Goal: Task Accomplishment & Management: Manage account settings

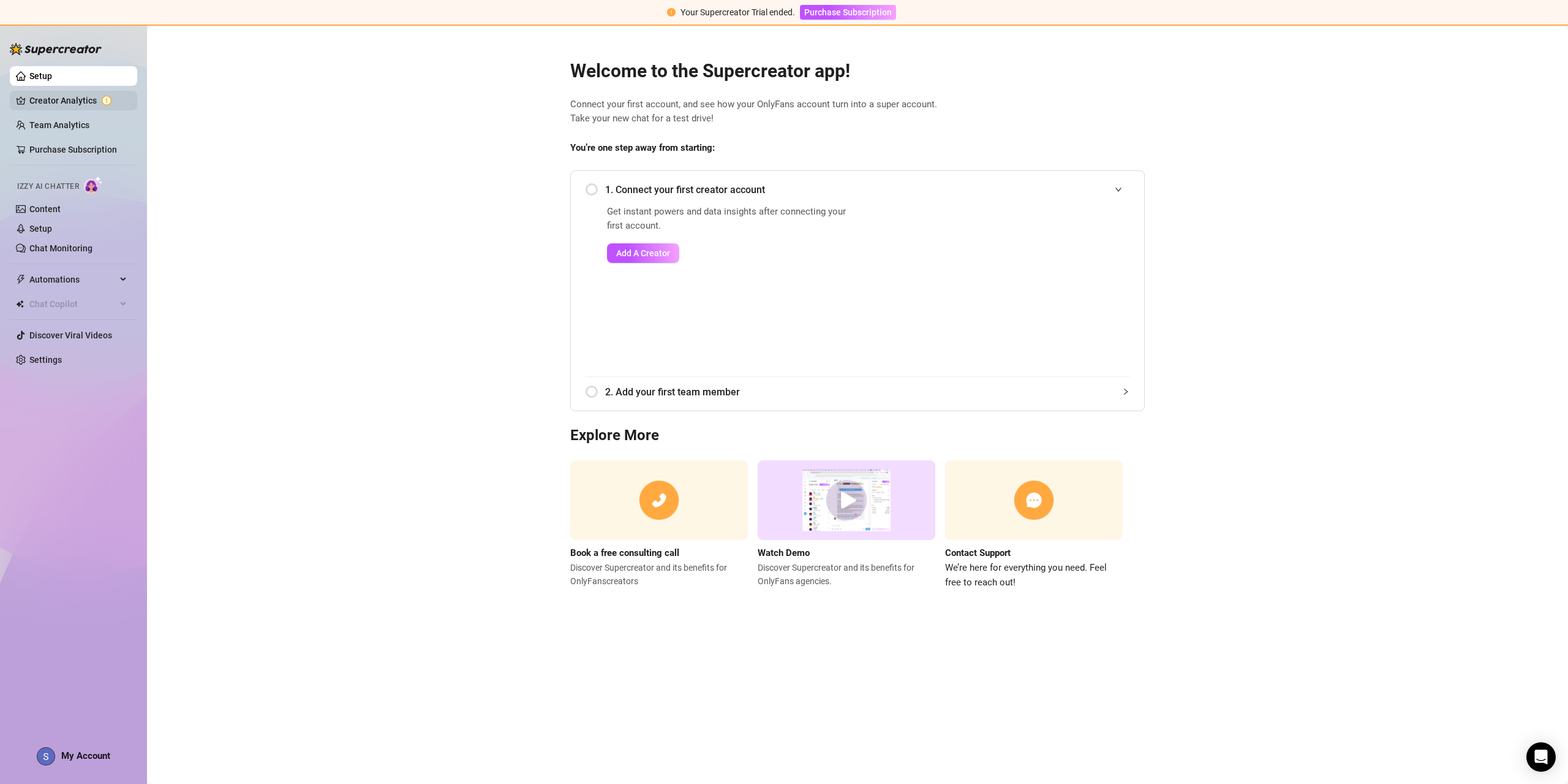
click at [58, 91] on link "Creator Analytics" at bounding box center [78, 101] width 98 height 20
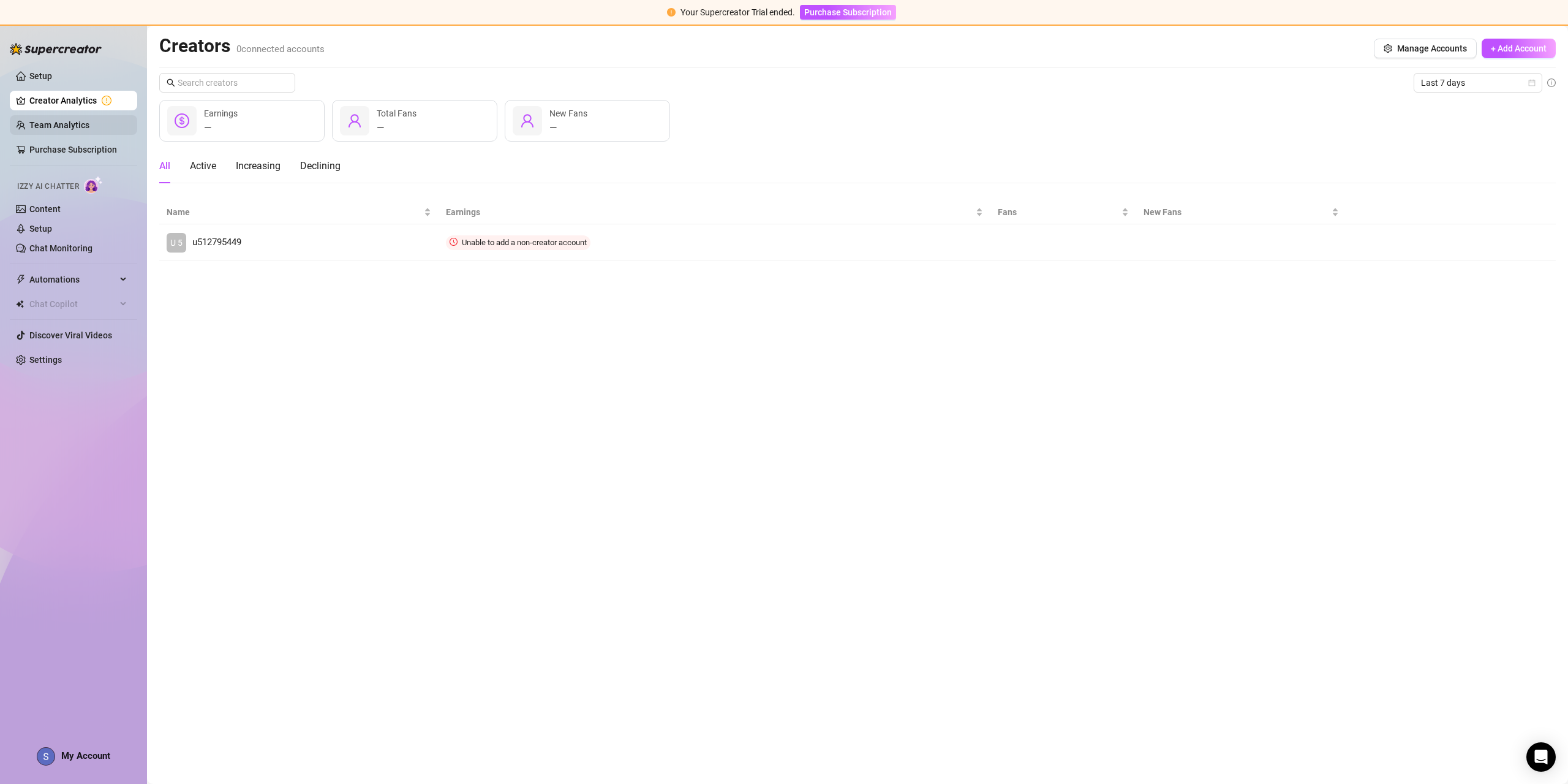
click at [63, 122] on link "Team Analytics" at bounding box center [59, 125] width 60 height 10
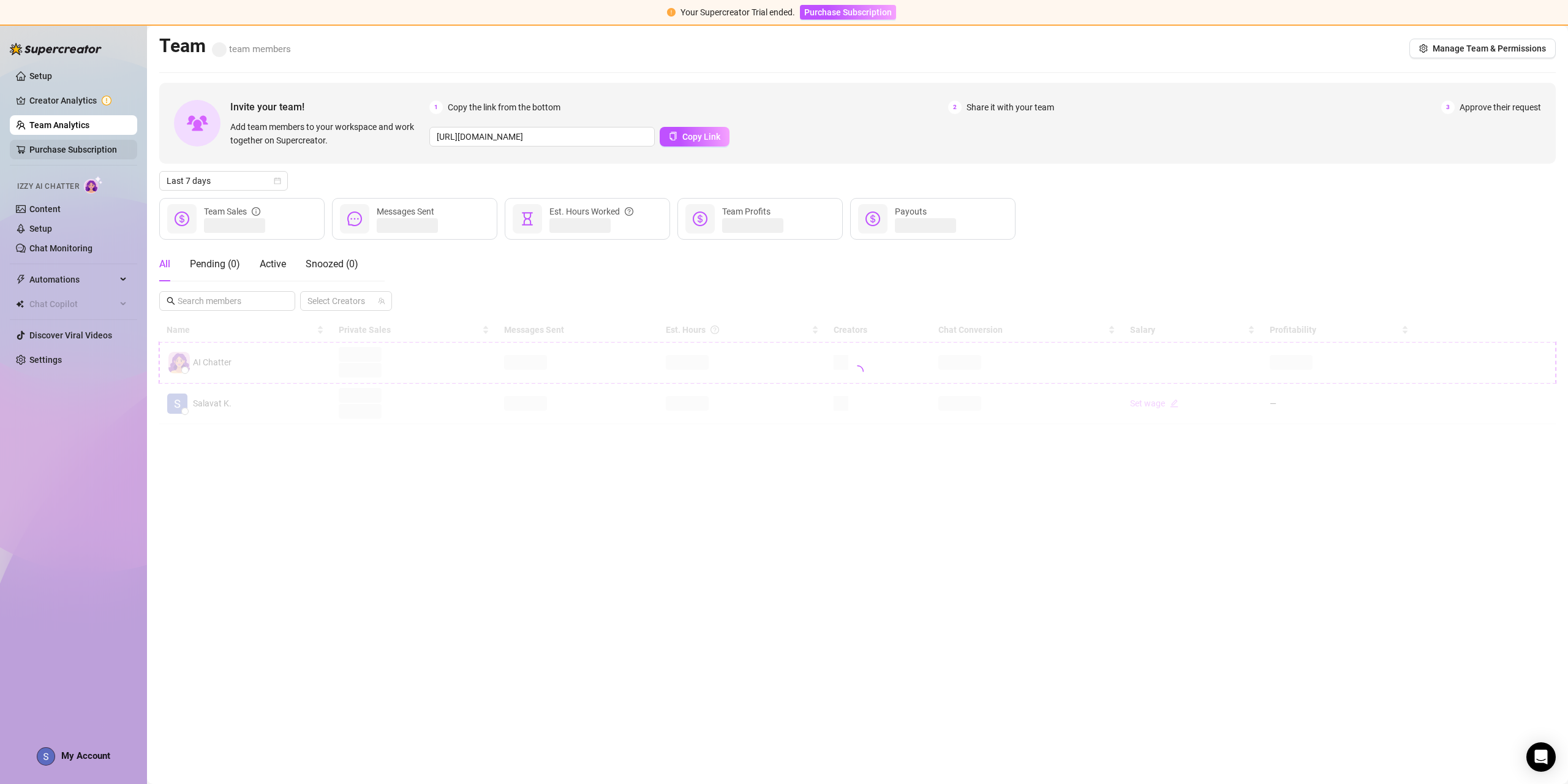
click at [62, 145] on link "Purchase Subscription" at bounding box center [72, 150] width 87 height 10
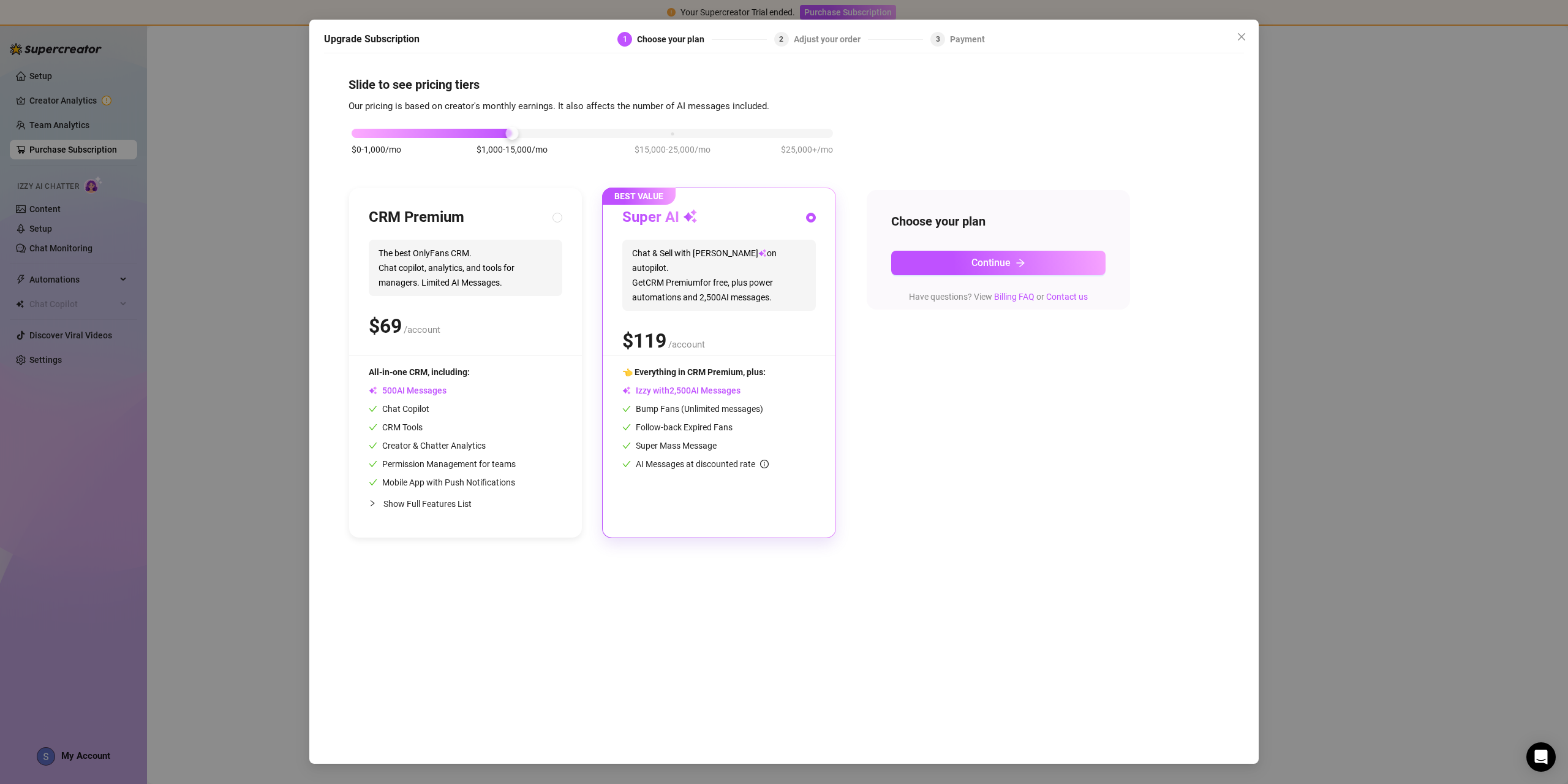
click at [53, 210] on div "Upgrade Subscription 1 Choose your plan 2 Adjust your order 3 Payment Slide to …" at bounding box center [784, 392] width 1568 height 784
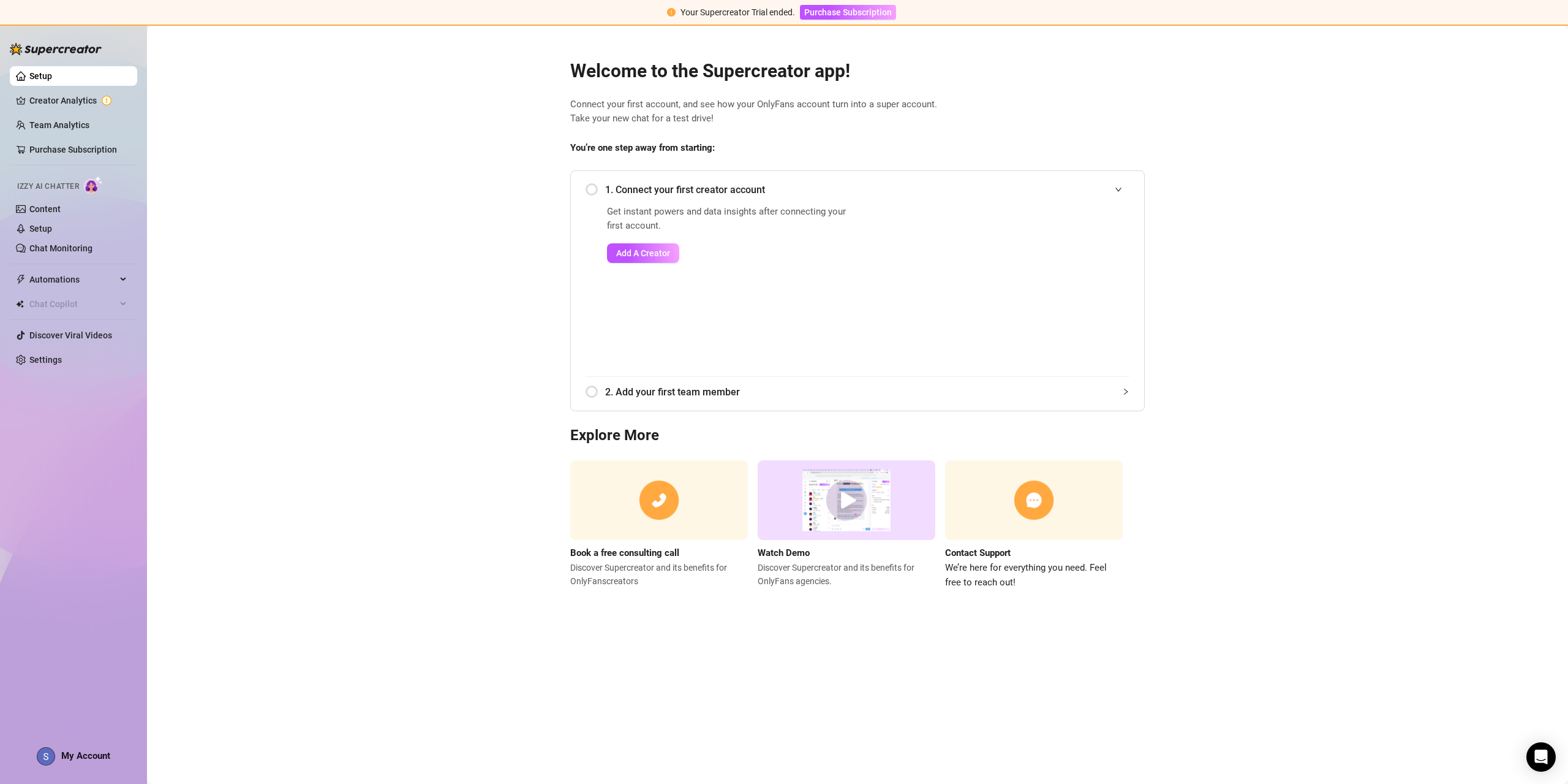
click at [53, 210] on link "Content" at bounding box center [45, 209] width 32 height 10
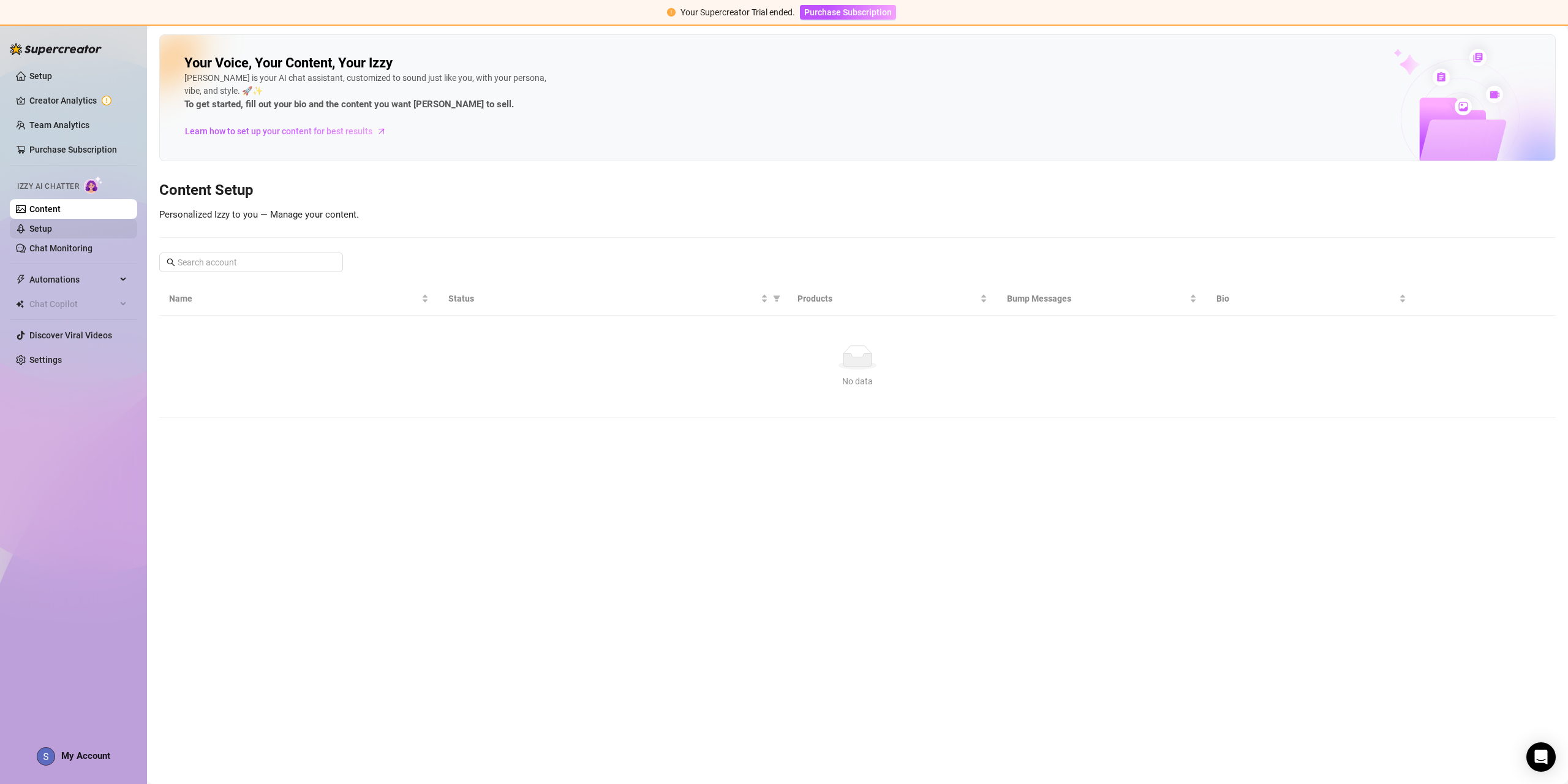
click at [52, 231] on link "Setup" at bounding box center [40, 228] width 22 height 10
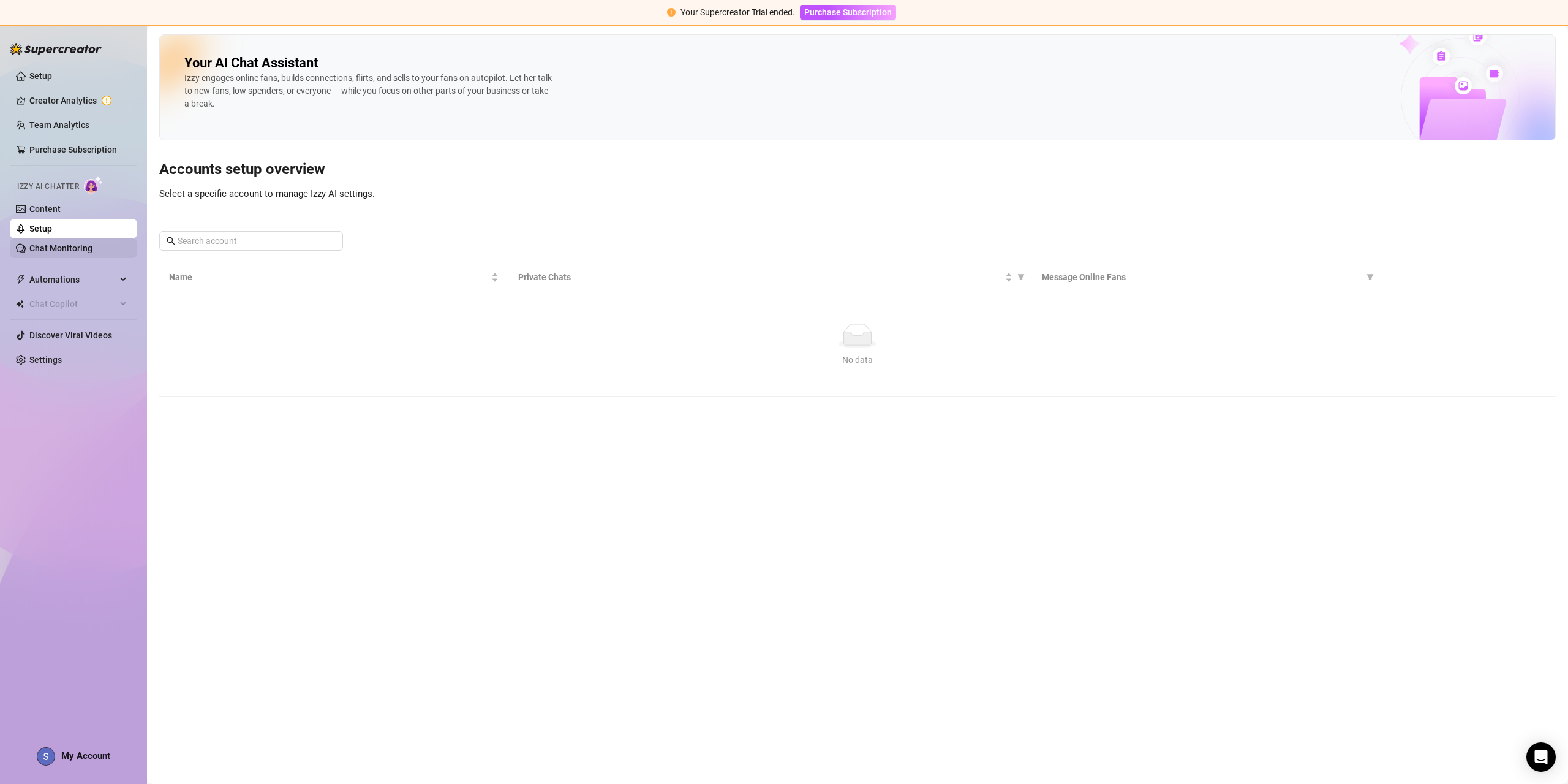
click at [57, 243] on link "Chat Monitoring" at bounding box center [61, 248] width 63 height 10
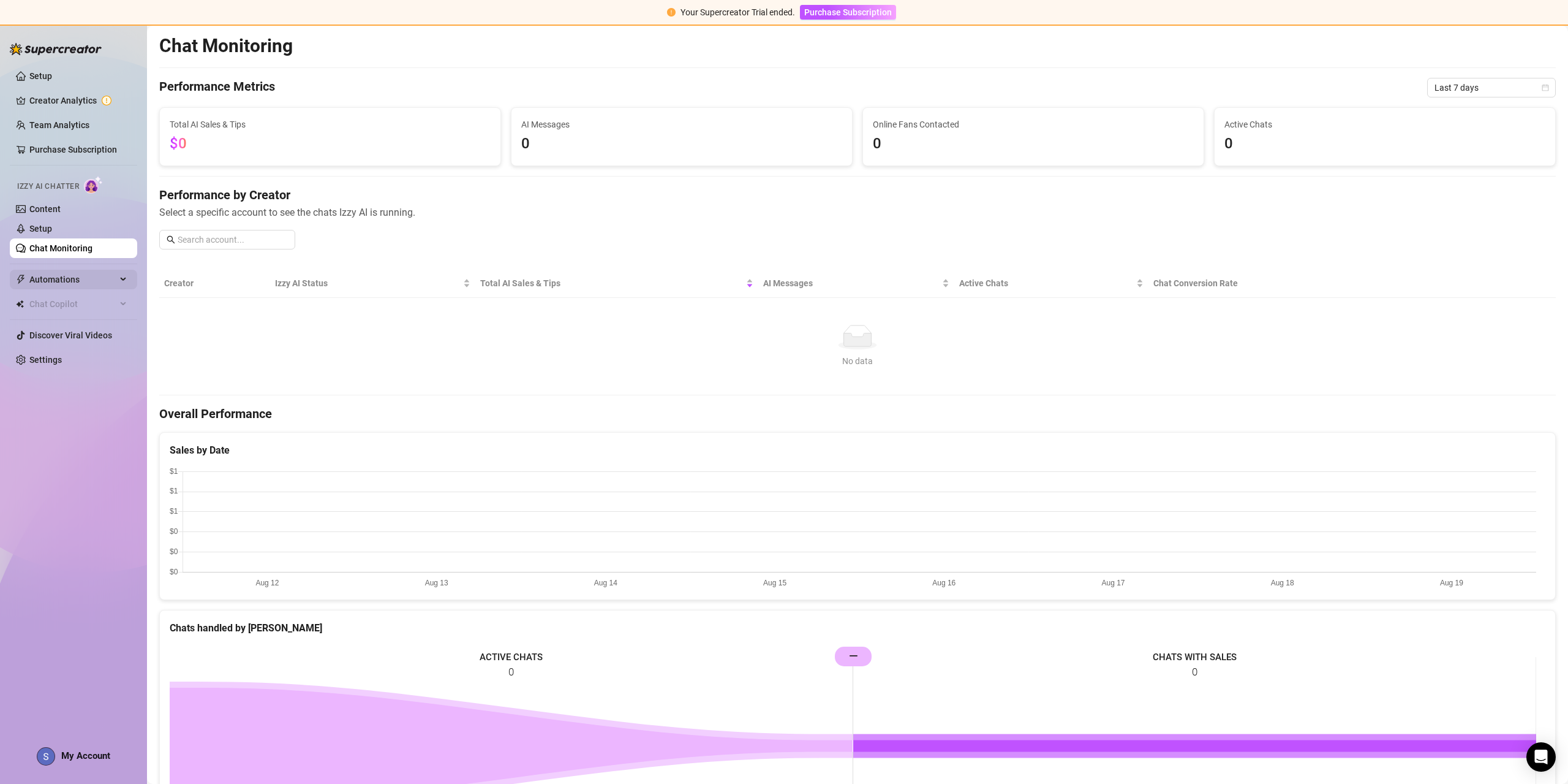
click at [68, 277] on span "Automations" at bounding box center [72, 280] width 87 height 20
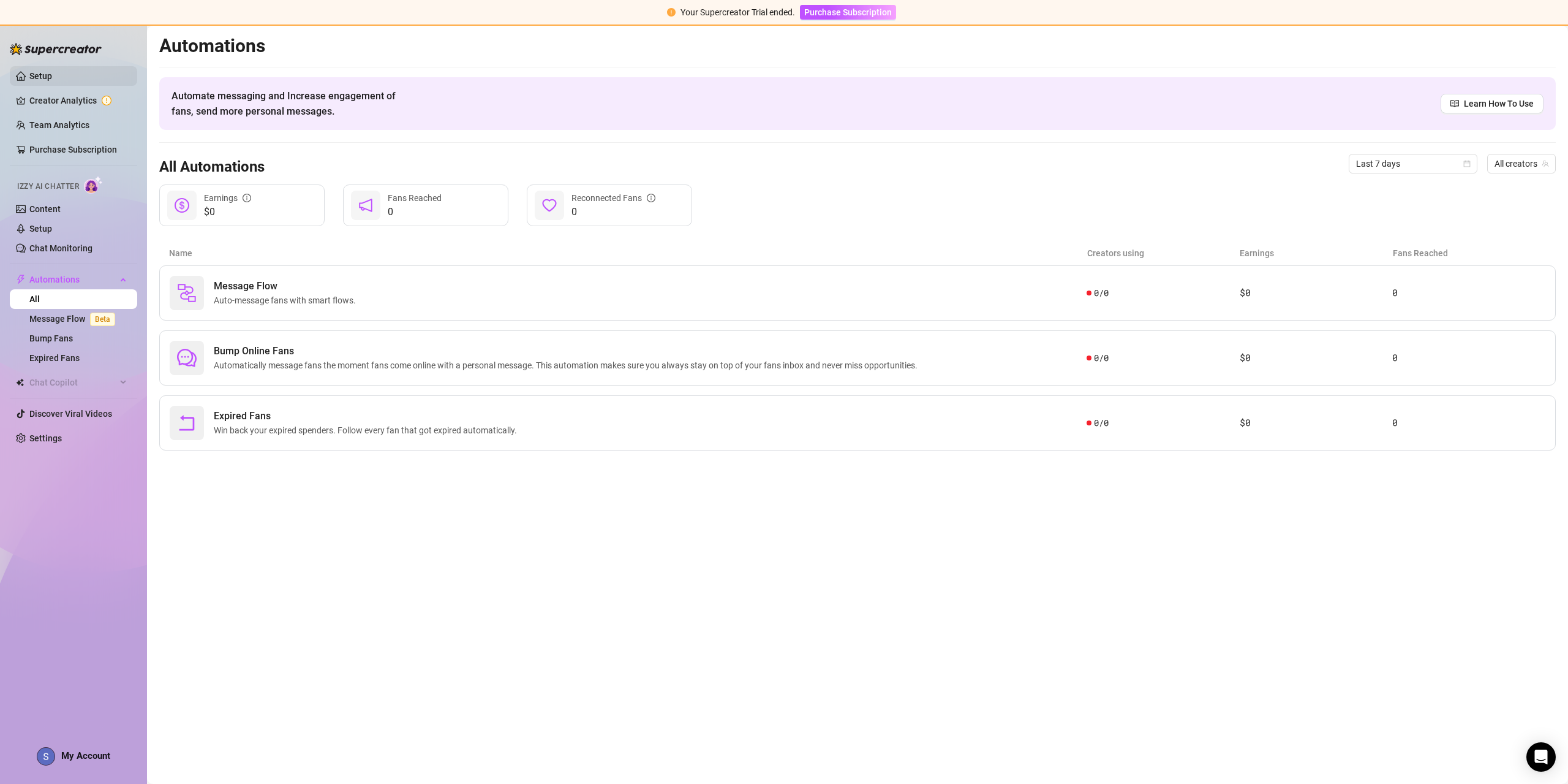
click at [52, 74] on link "Setup" at bounding box center [40, 76] width 22 height 10
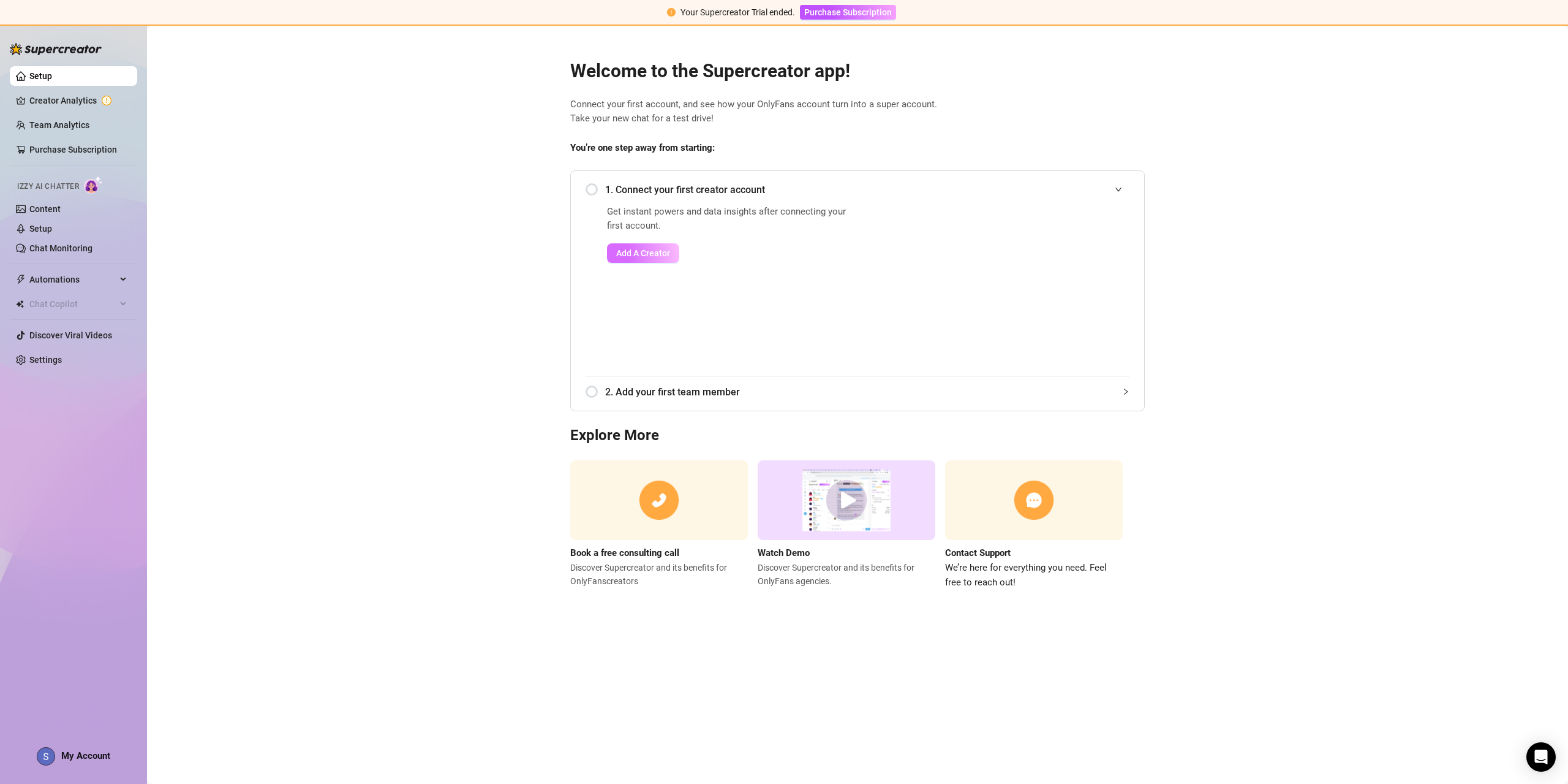
click at [656, 253] on span "Add A Creator" at bounding box center [643, 253] width 54 height 10
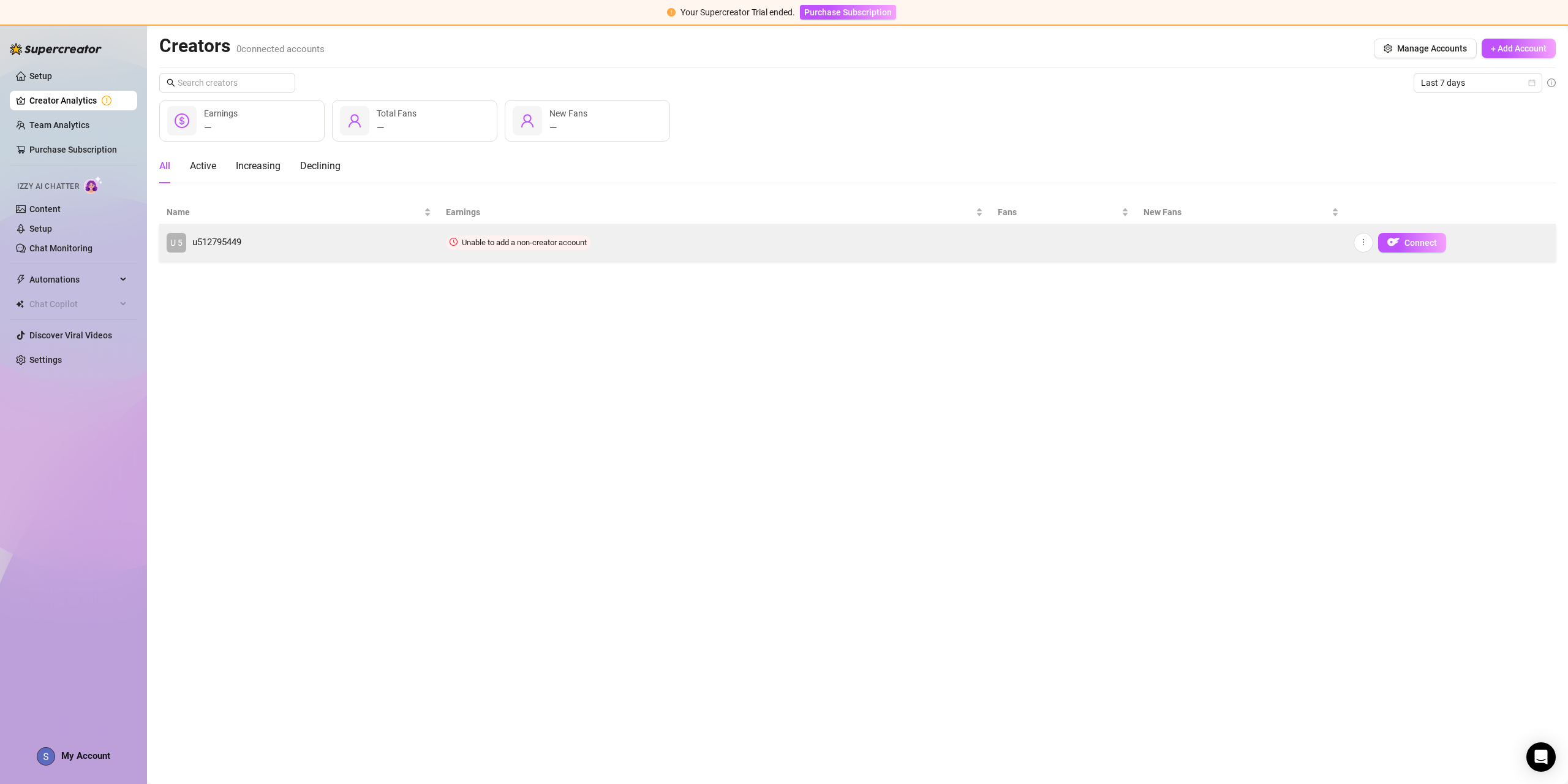
click at [559, 257] on td "Unable to add a non-creator account" at bounding box center [714, 242] width 552 height 37
click at [777, 247] on td "Unable to add a non-creator account" at bounding box center [714, 242] width 552 height 37
click at [1396, 242] on img "button" at bounding box center [1393, 242] width 12 height 12
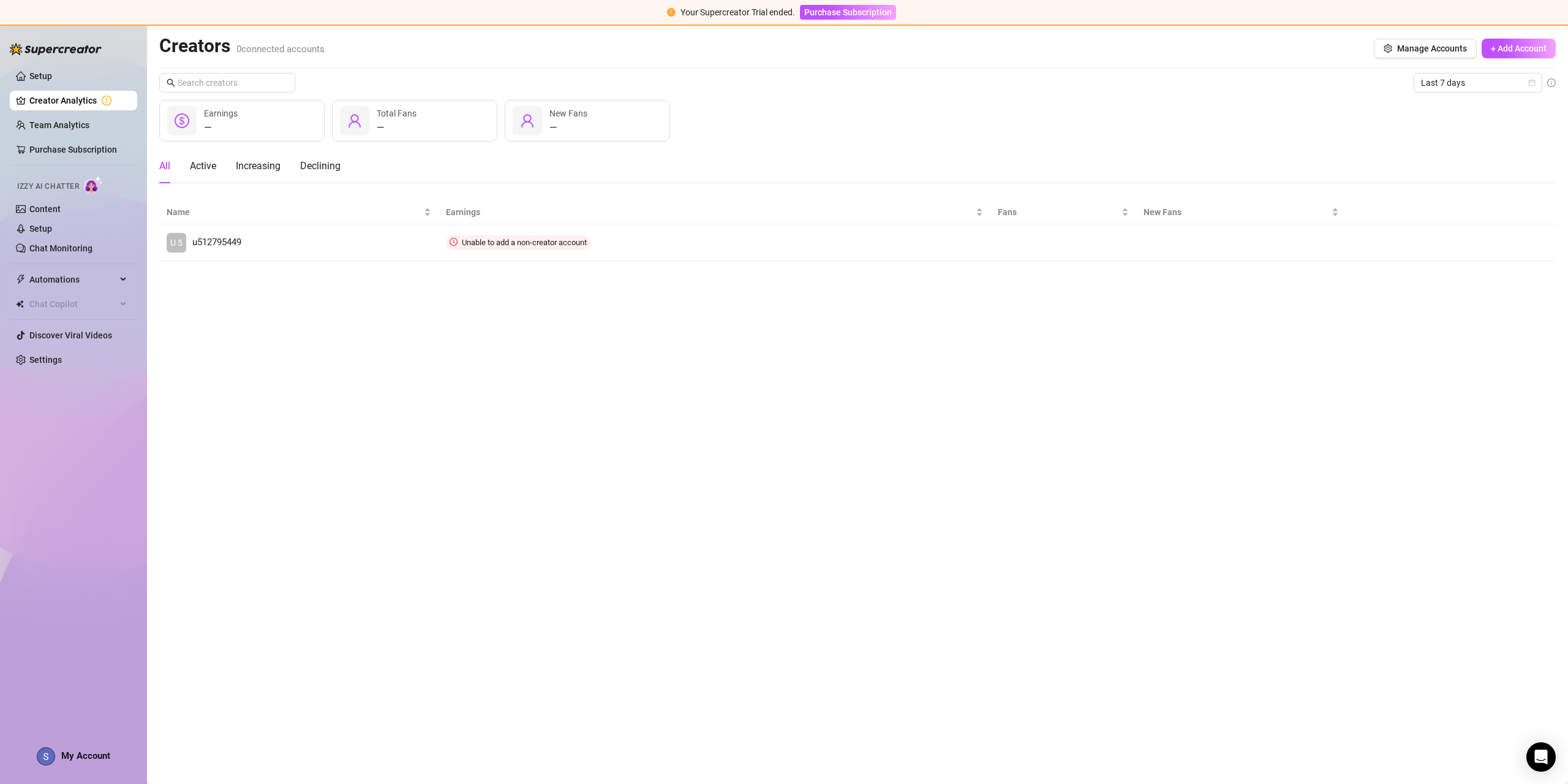
click at [88, 136] on ul "Setup Creator Analytics Team Analytics Purchase Subscription Izzy AI Chatter Co…" at bounding box center [73, 218] width 127 height 313
click at [88, 129] on link "Team Analytics" at bounding box center [59, 125] width 60 height 10
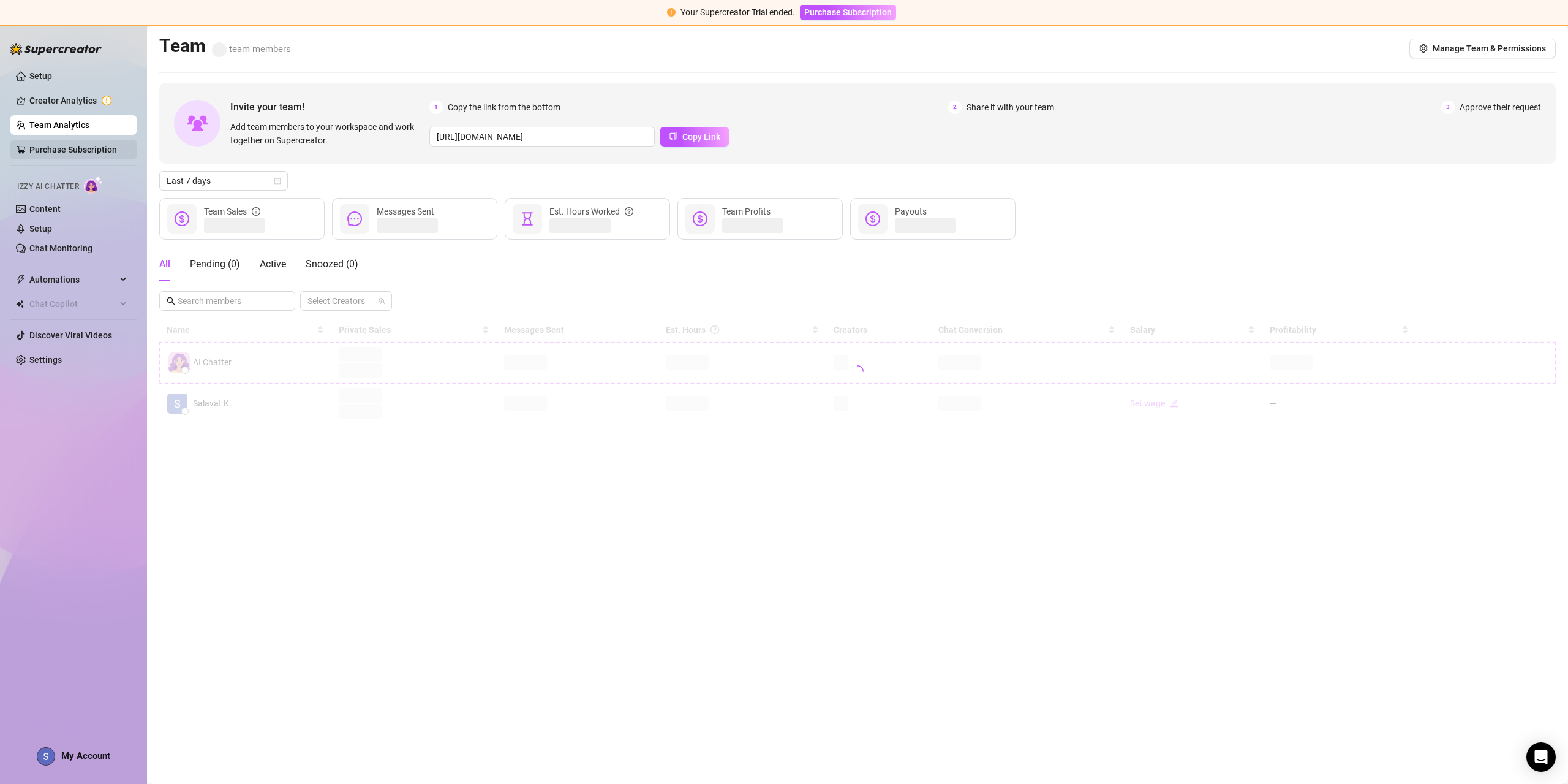
click at [79, 145] on link "Purchase Subscription" at bounding box center [72, 150] width 87 height 10
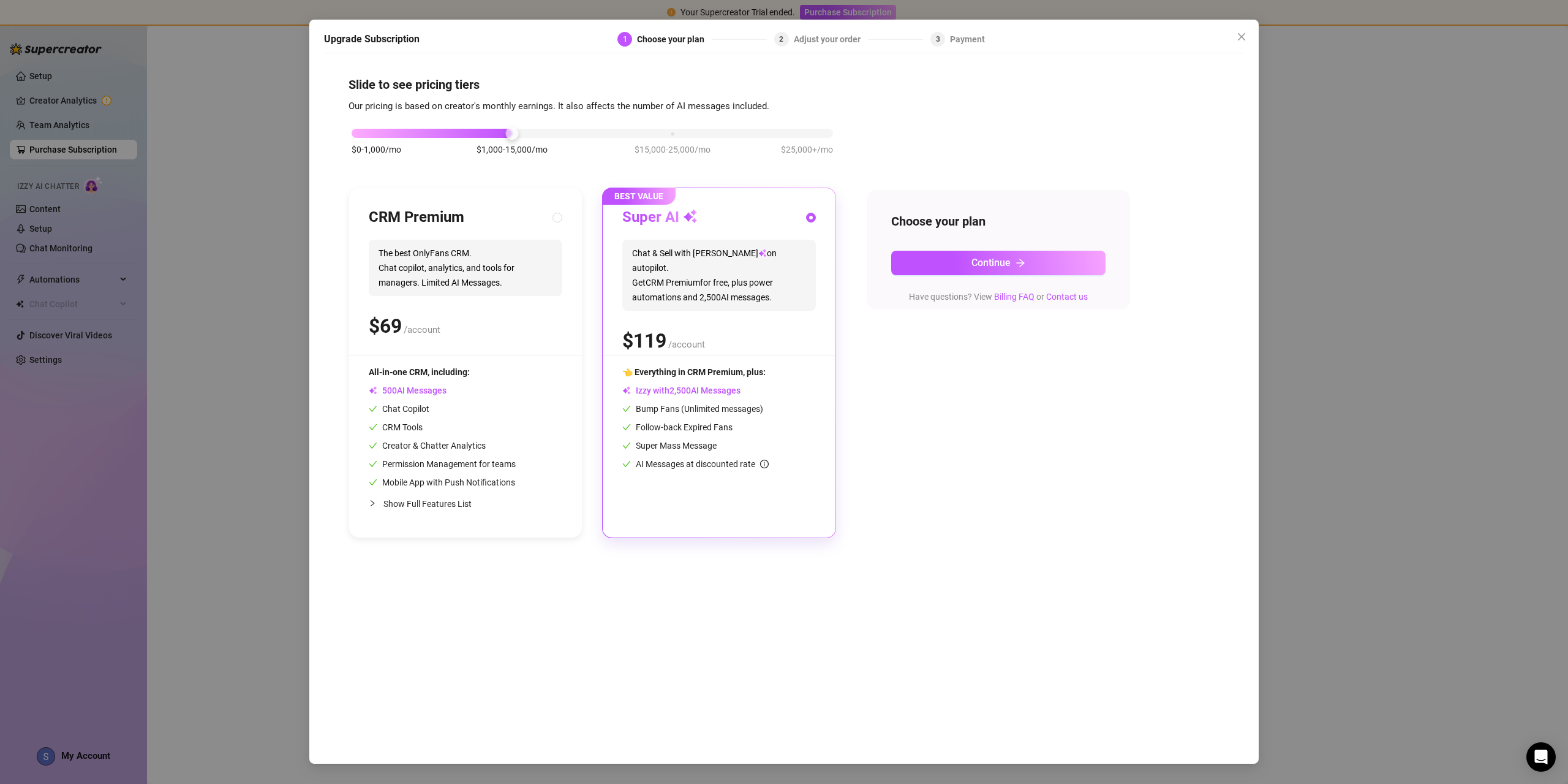
click at [102, 362] on div "Upgrade Subscription 1 Choose your plan 2 Adjust your order 3 Payment Slide to …" at bounding box center [784, 392] width 1568 height 784
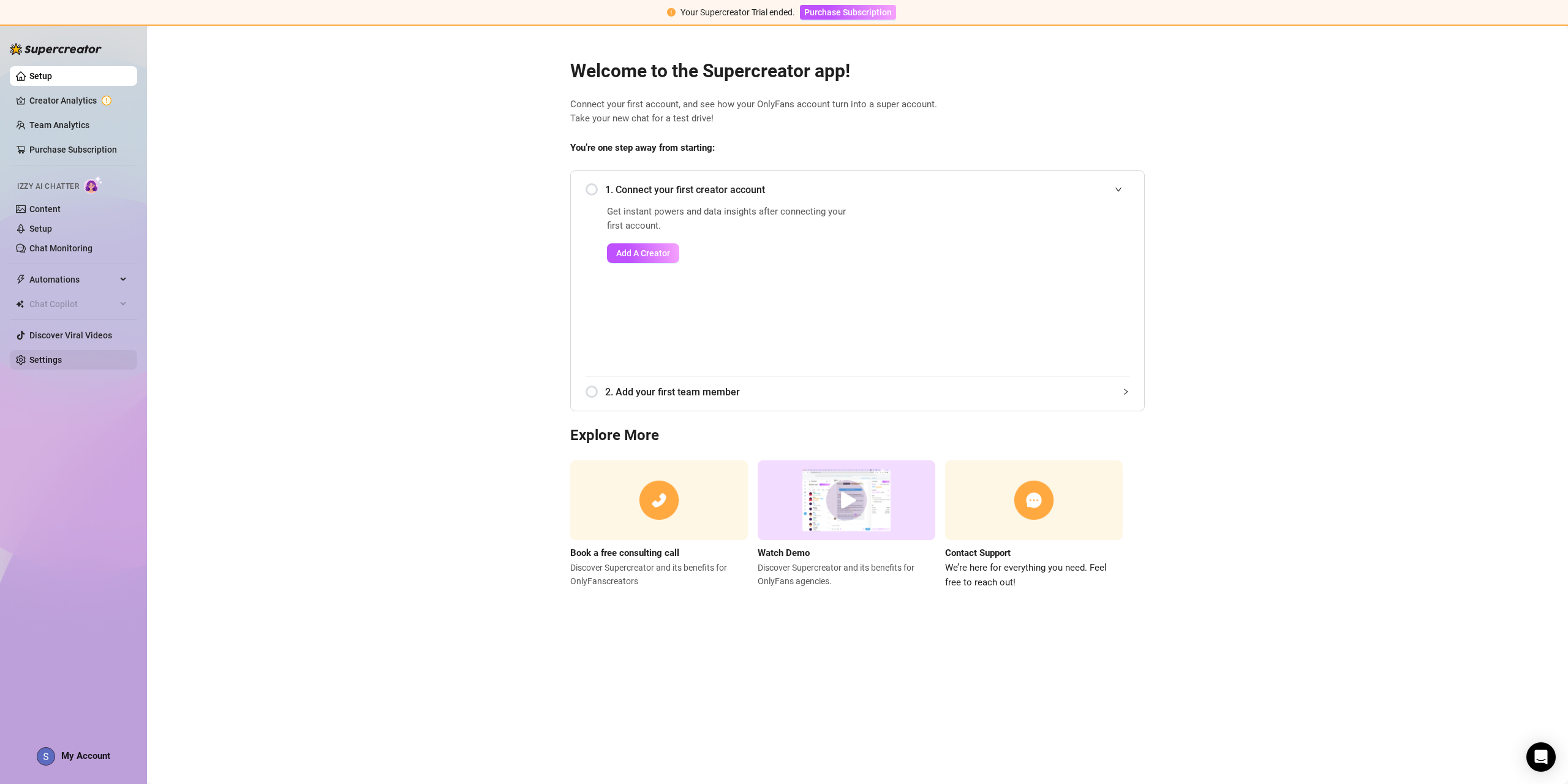
click at [48, 355] on link "Settings" at bounding box center [45, 360] width 32 height 10
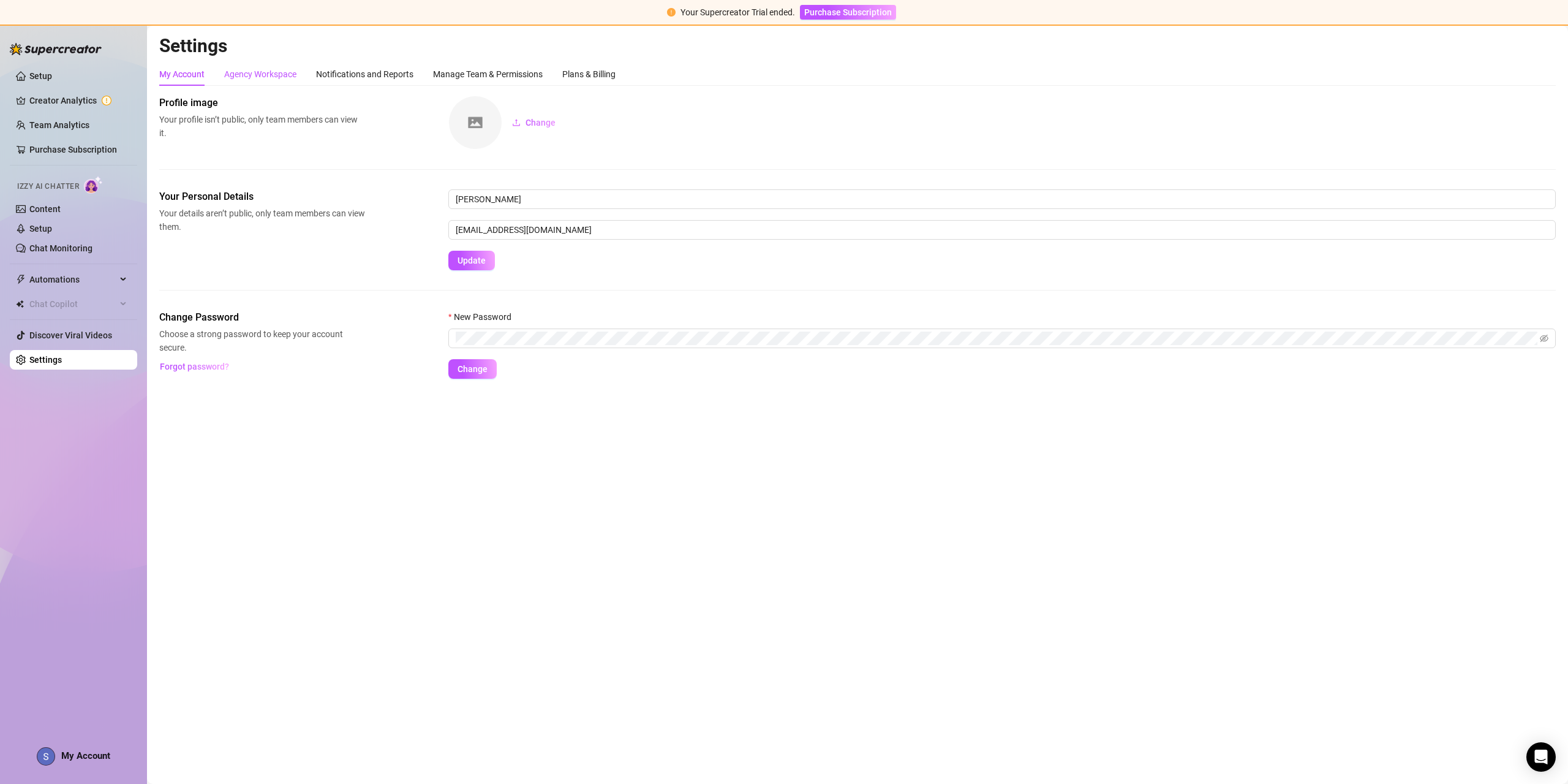
click at [244, 68] on div "Agency Workspace" at bounding box center [260, 74] width 72 height 13
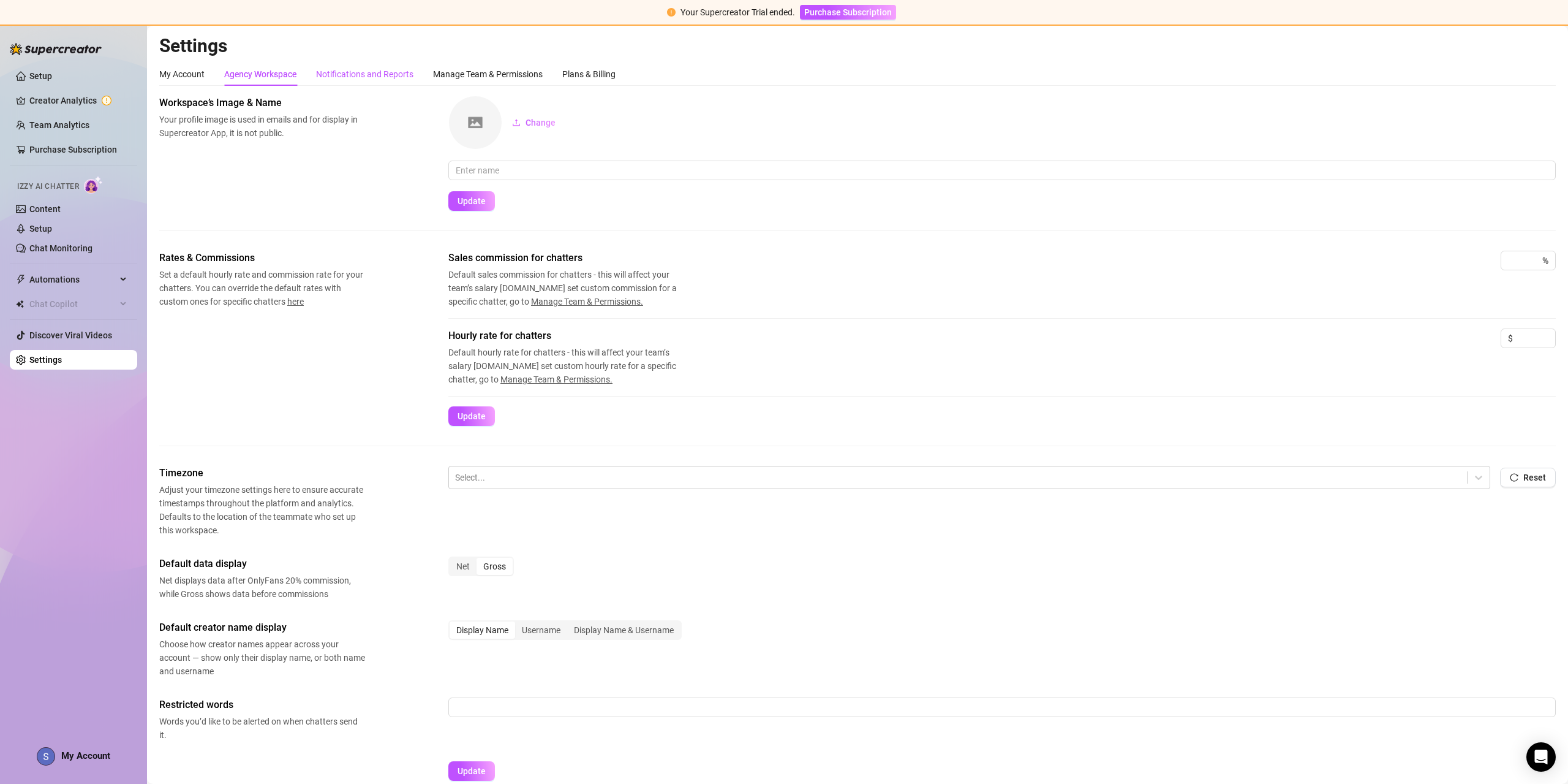
click at [361, 72] on div "Notifications and Reports" at bounding box center [364, 74] width 97 height 13
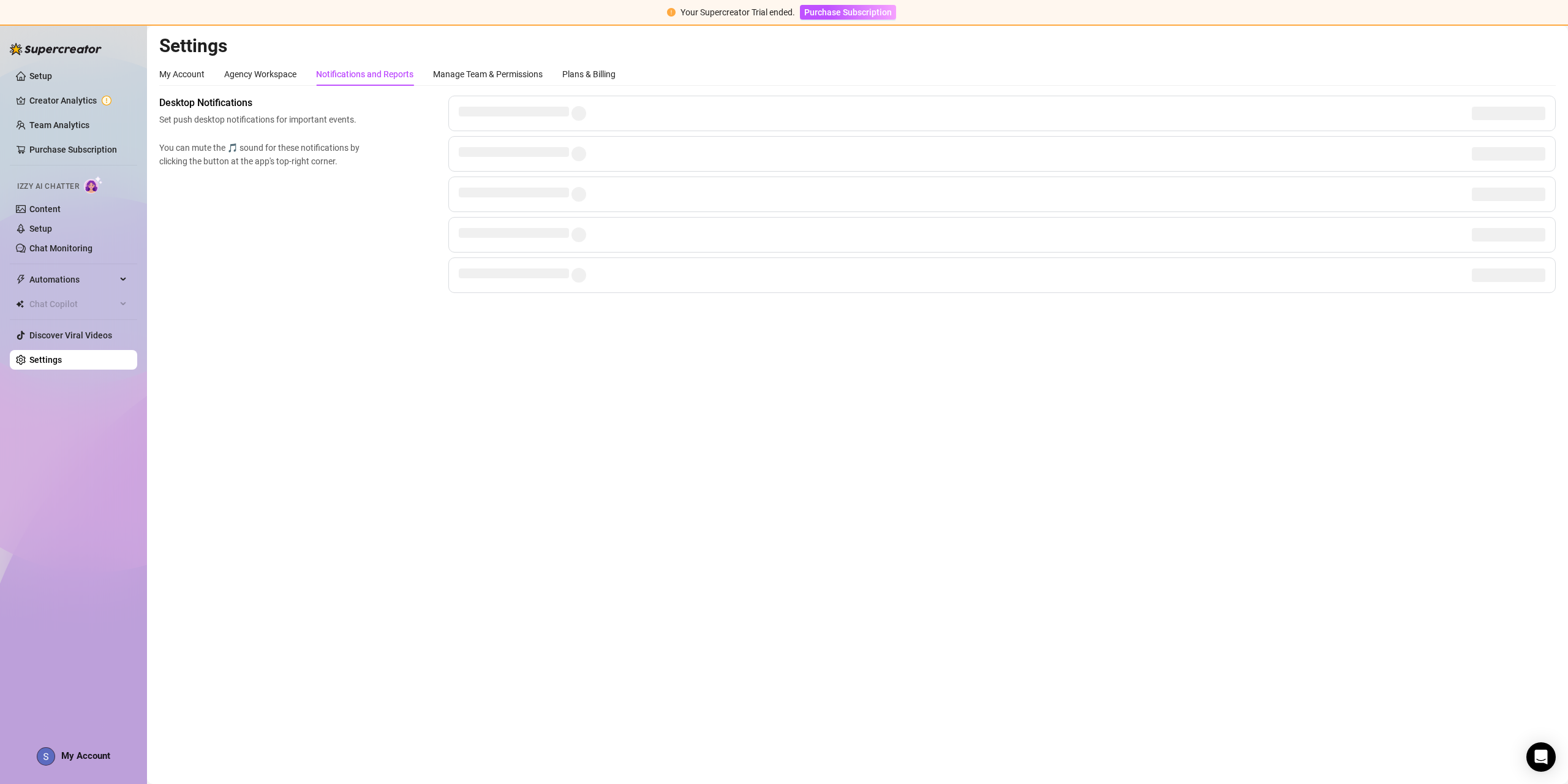
click at [480, 66] on div "Manage Team & Permissions" at bounding box center [488, 74] width 110 height 23
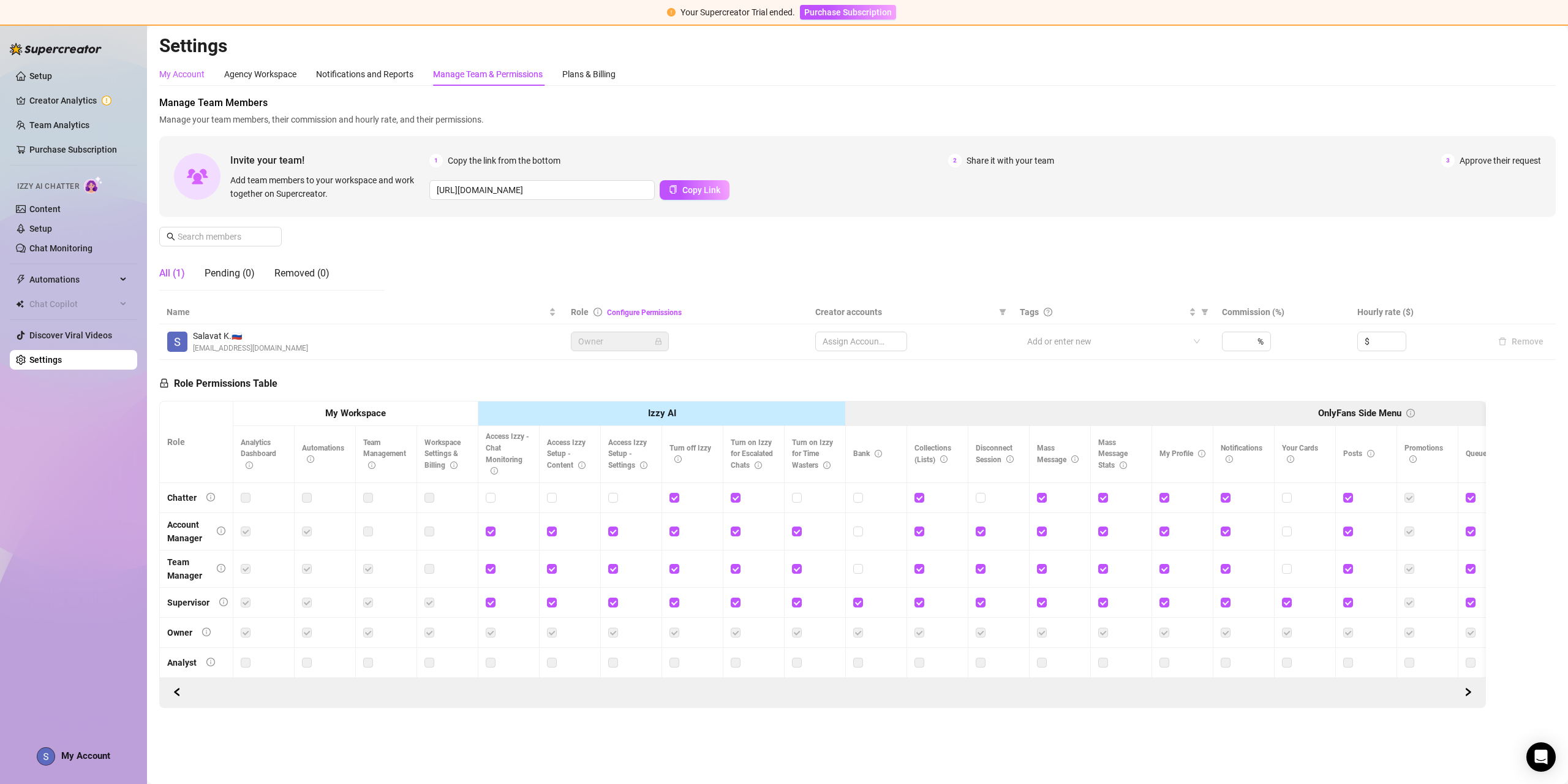
click at [189, 72] on div "My Account" at bounding box center [182, 74] width 45 height 13
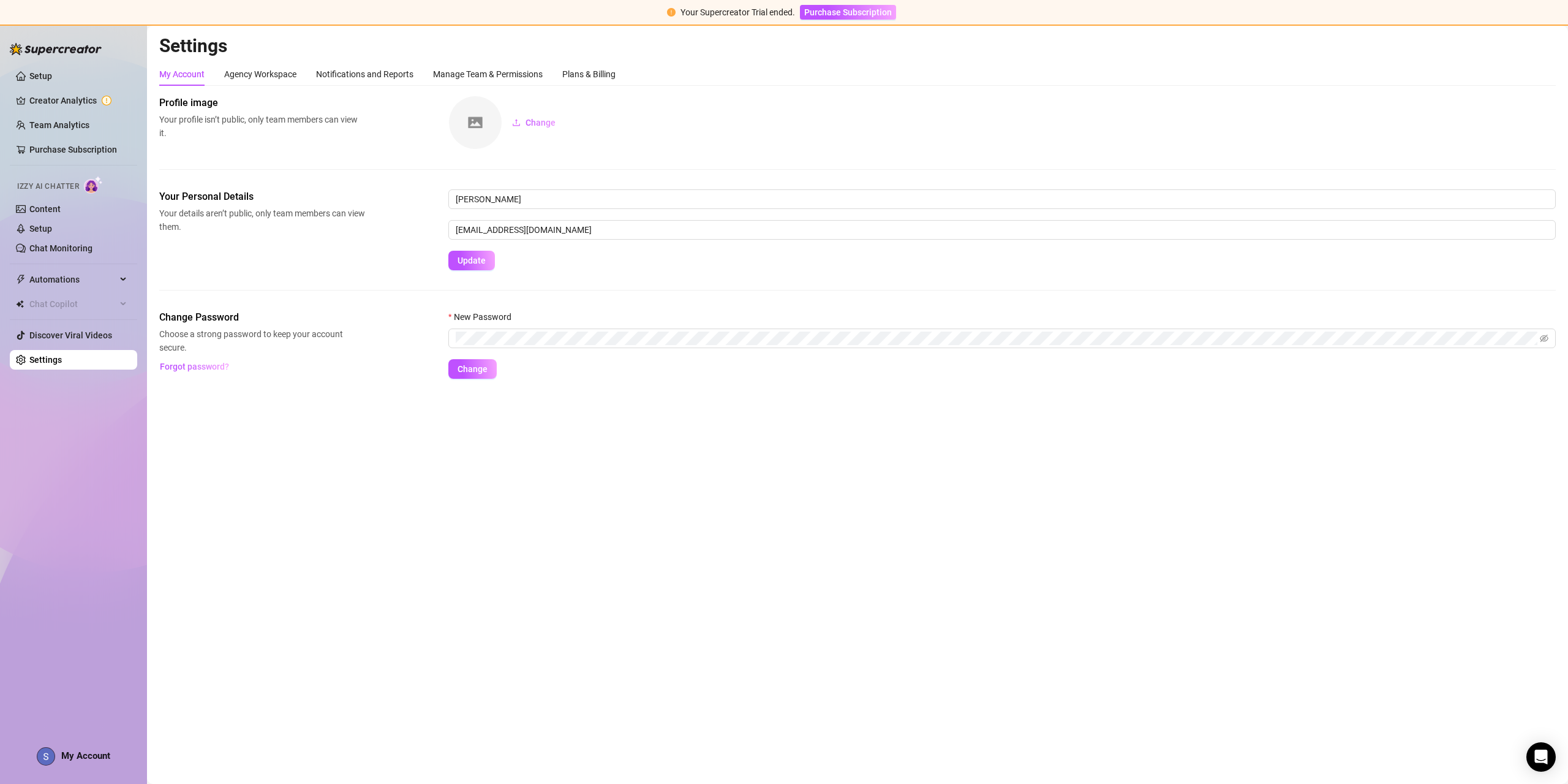
click at [74, 325] on ul "Setup Creator Analytics Team Analytics Purchase Subscription Izzy AI Chatter Co…" at bounding box center [73, 218] width 127 height 313
click at [73, 330] on link "Discover Viral Videos" at bounding box center [70, 335] width 82 height 10
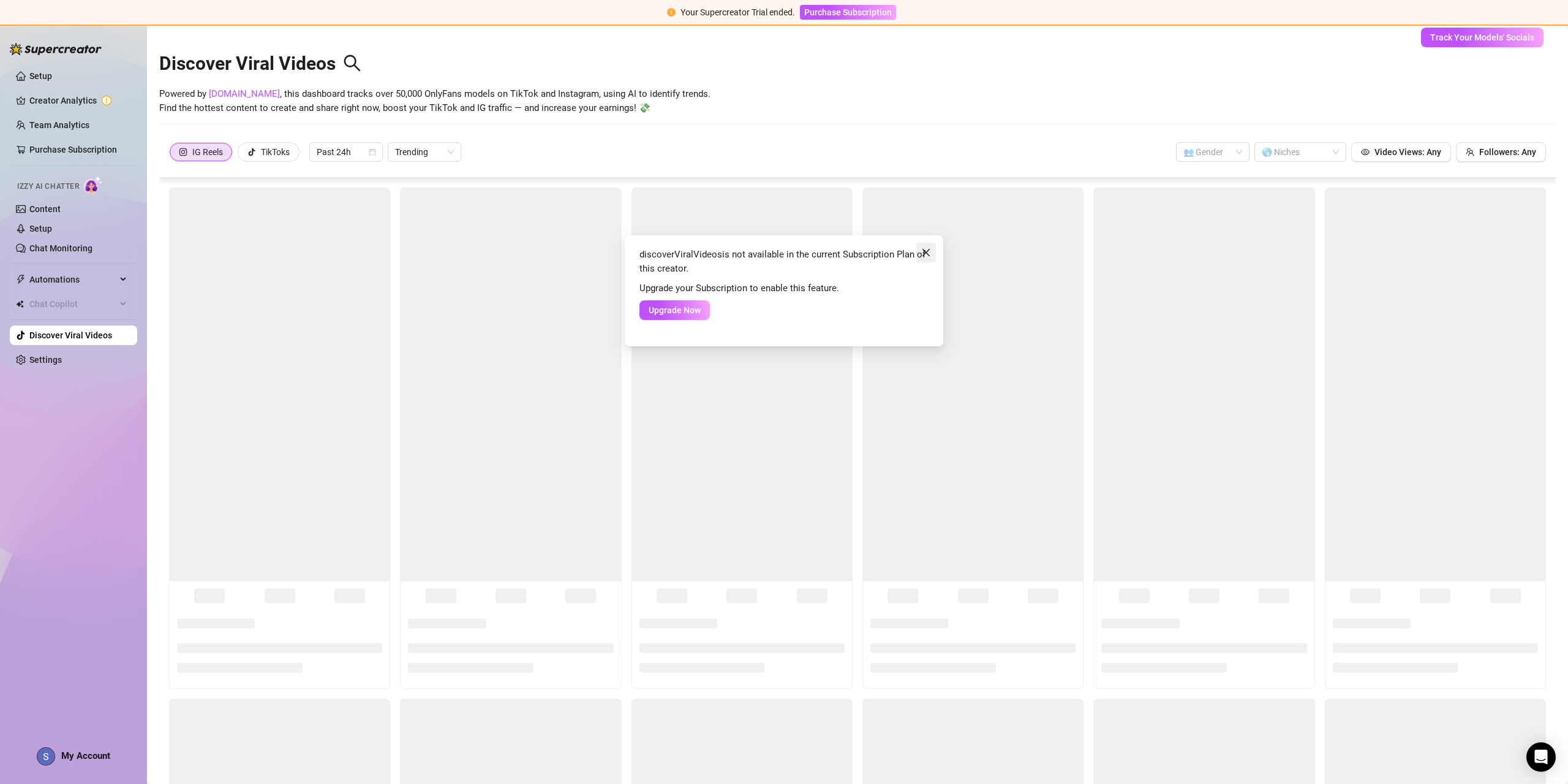
click at [928, 256] on icon "close" at bounding box center [926, 252] width 10 height 10
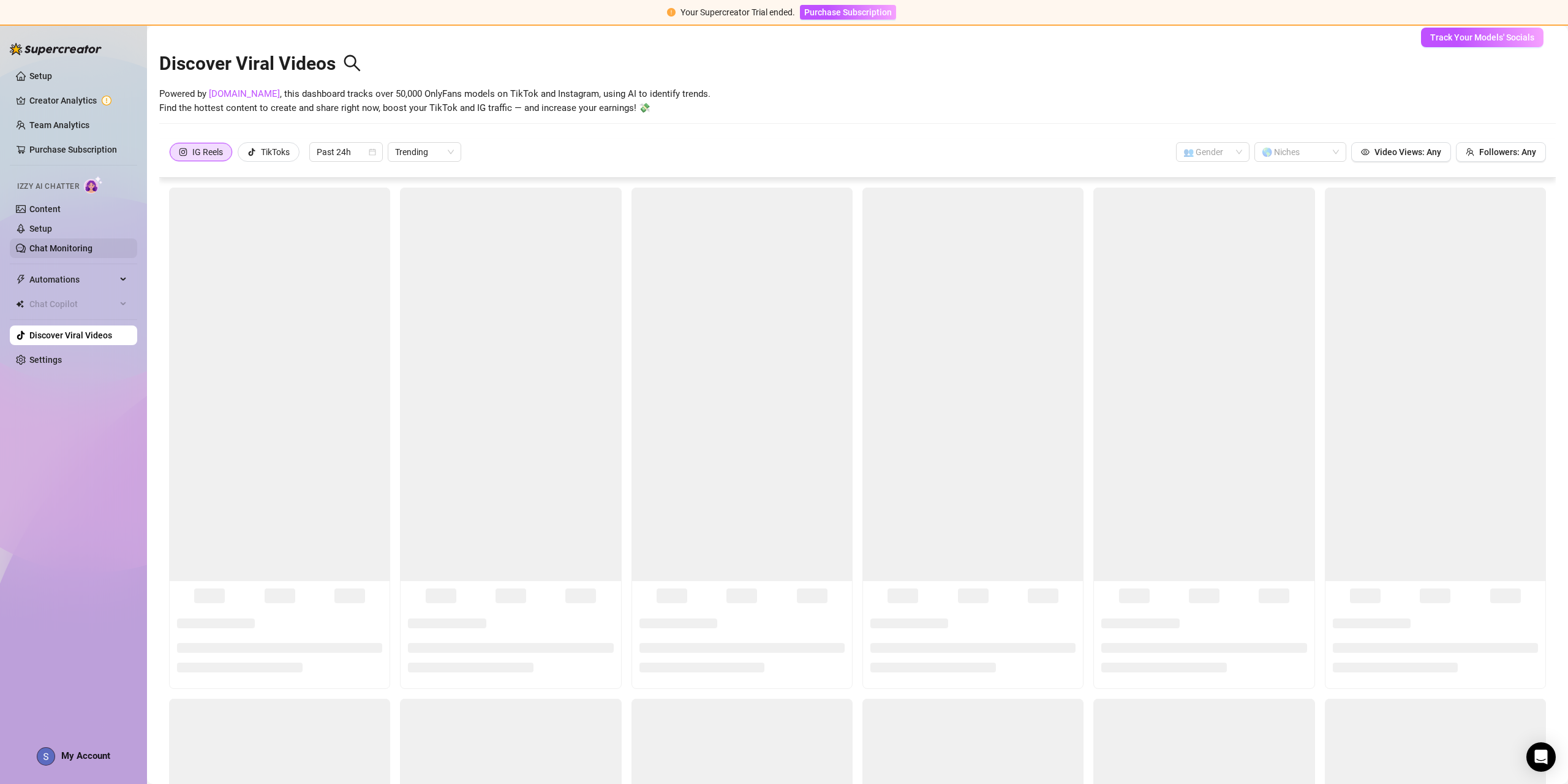
click at [92, 246] on link "Chat Monitoring" at bounding box center [61, 248] width 63 height 10
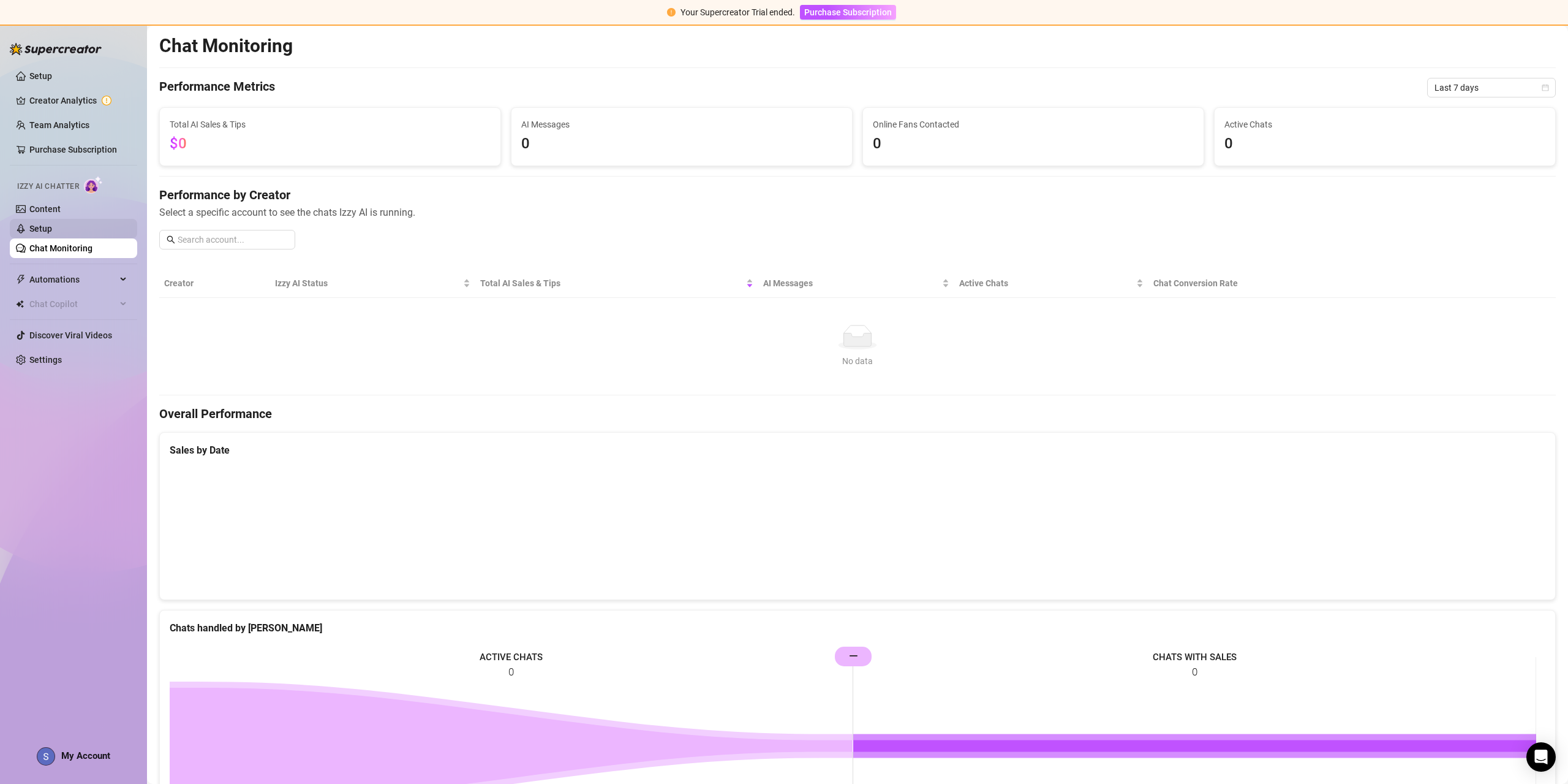
click at [52, 227] on link "Setup" at bounding box center [40, 228] width 22 height 10
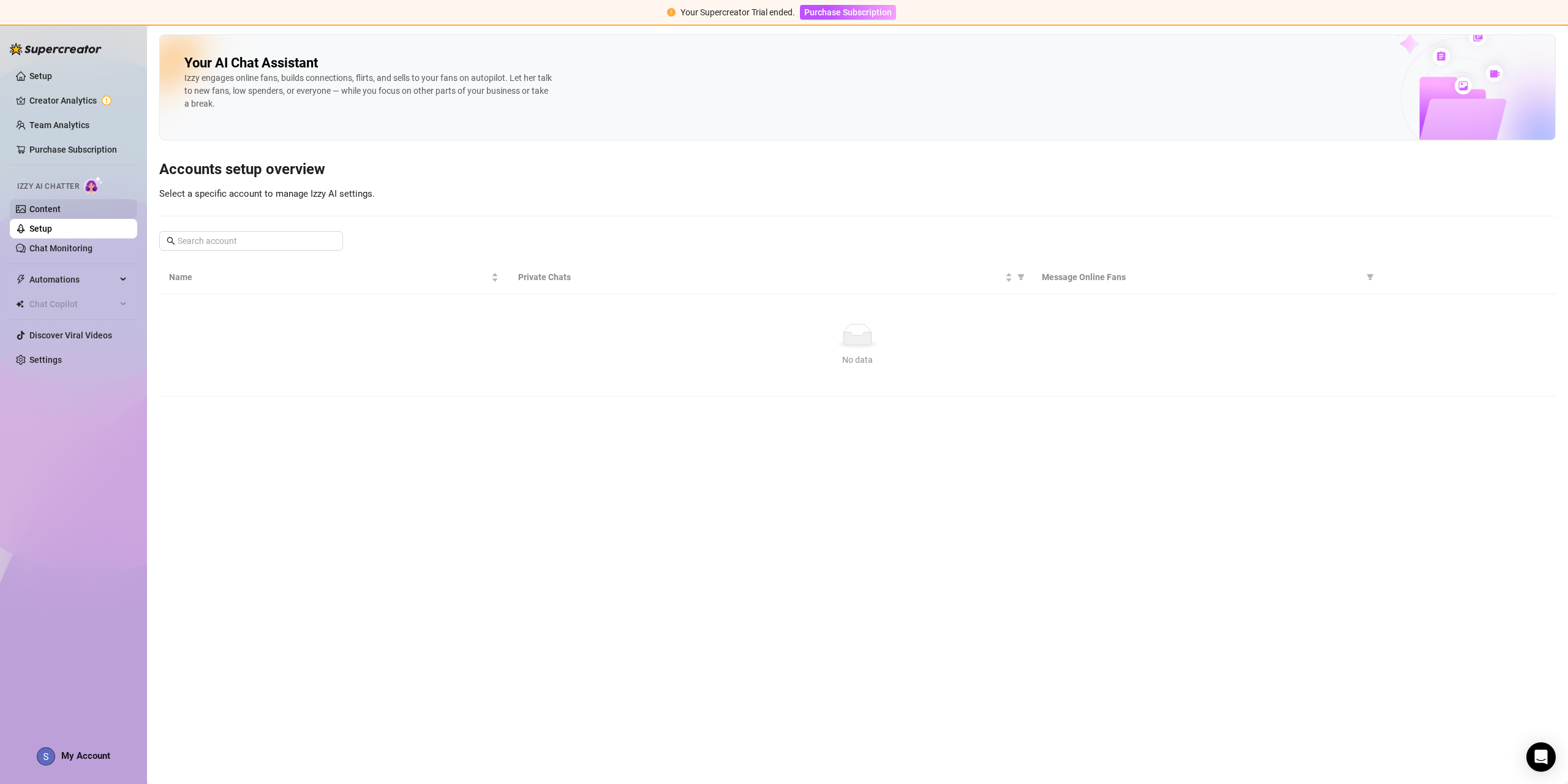
click at [57, 207] on link "Content" at bounding box center [45, 209] width 32 height 10
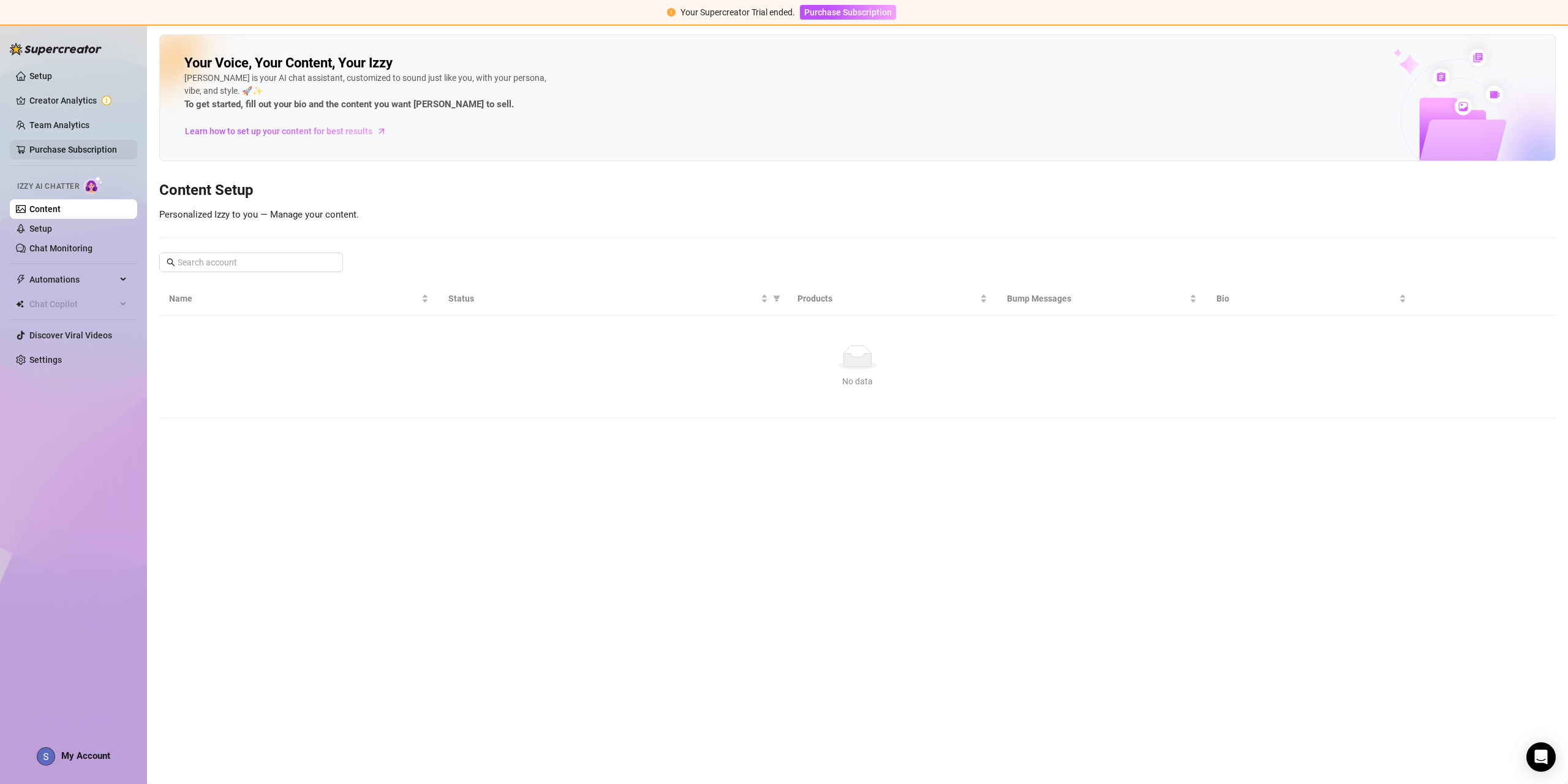
click at [42, 145] on link "Purchase Subscription" at bounding box center [72, 150] width 87 height 10
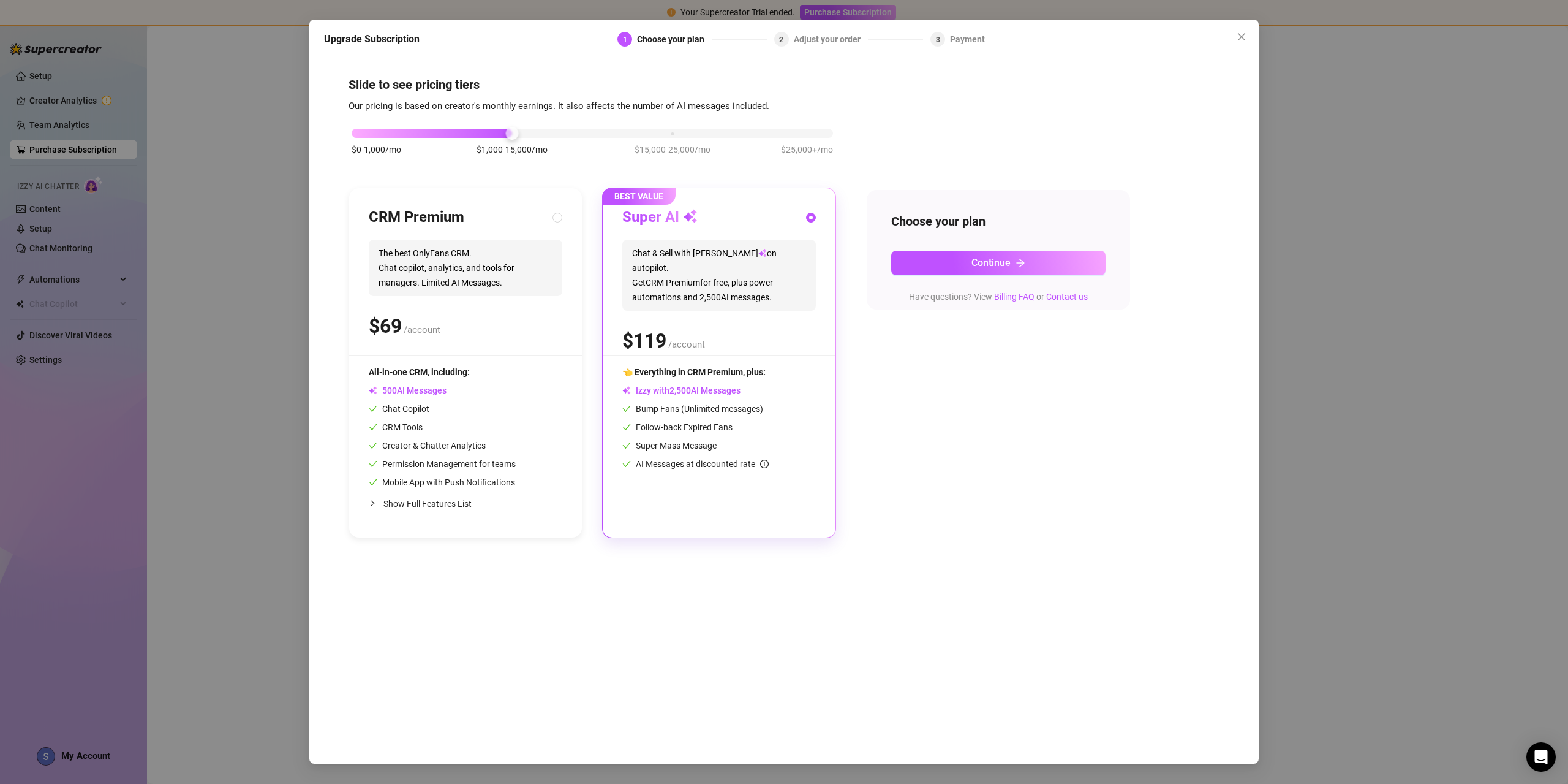
click at [49, 124] on div "Upgrade Subscription 1 Choose your plan 2 Adjust your order 3 Payment Slide to …" at bounding box center [784, 392] width 1568 height 784
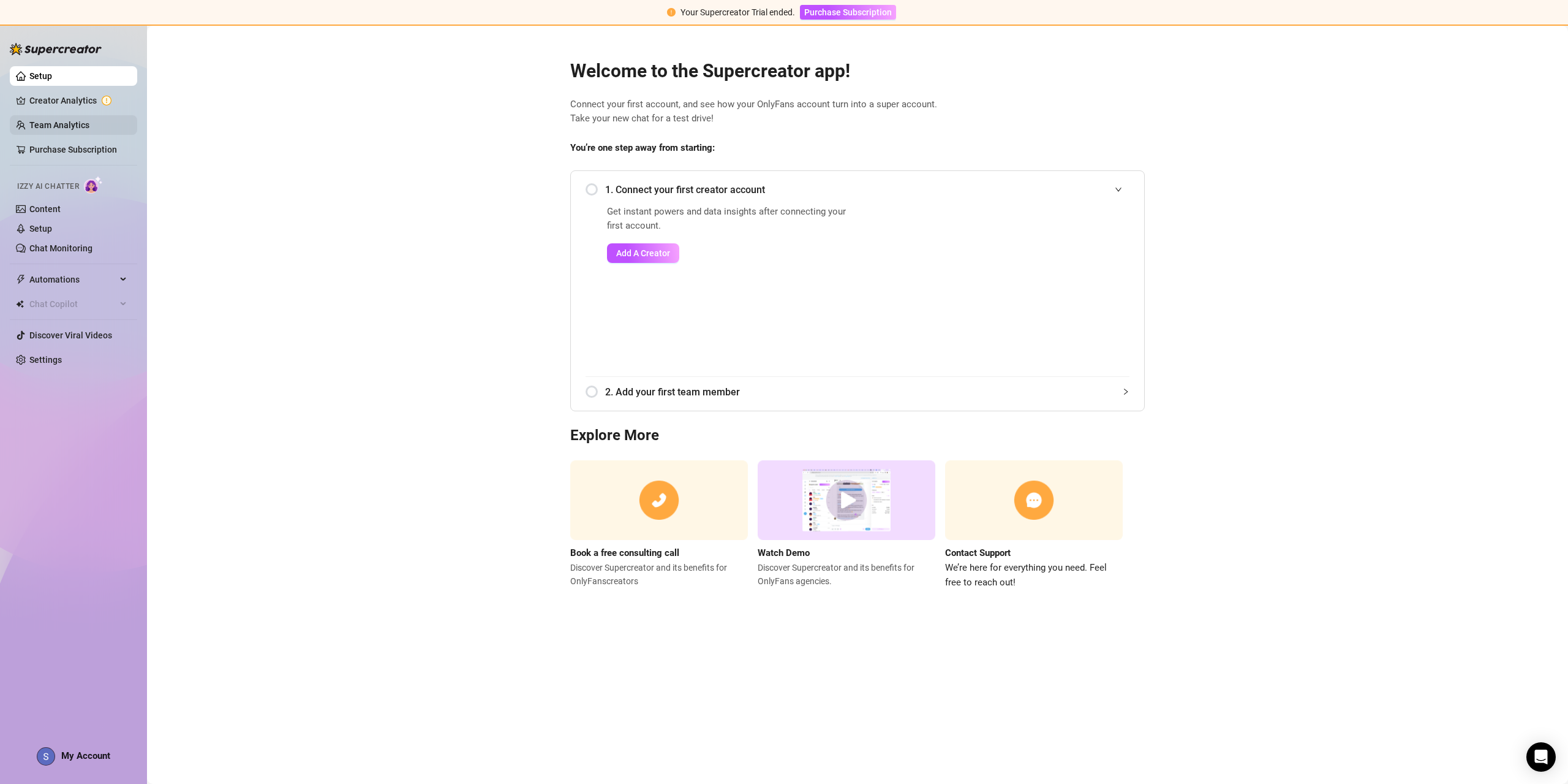
click at [53, 120] on link "Team Analytics" at bounding box center [59, 125] width 60 height 10
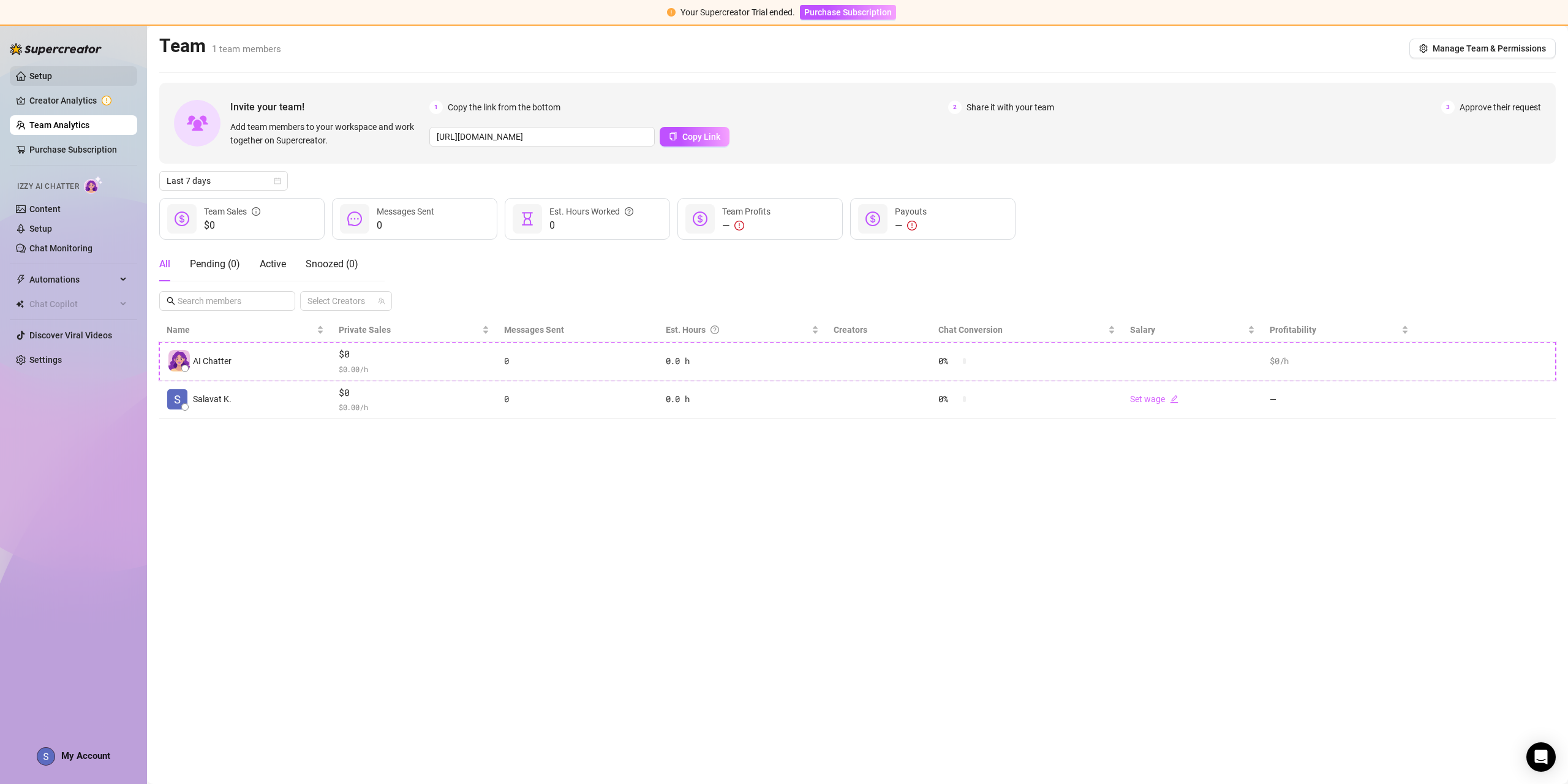
click at [52, 77] on link "Setup" at bounding box center [40, 76] width 22 height 10
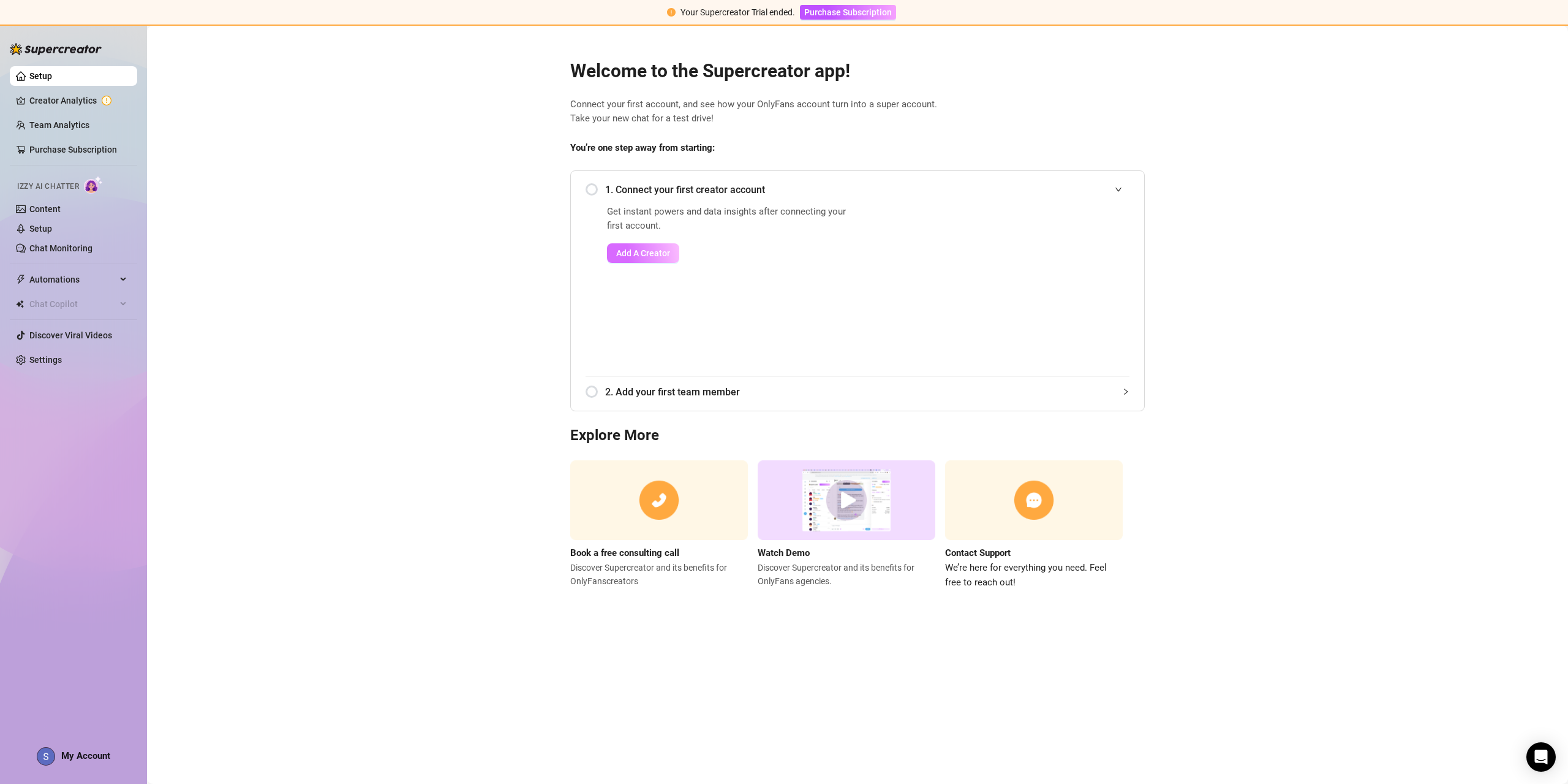
click at [631, 254] on span "Add A Creator" at bounding box center [643, 253] width 54 height 10
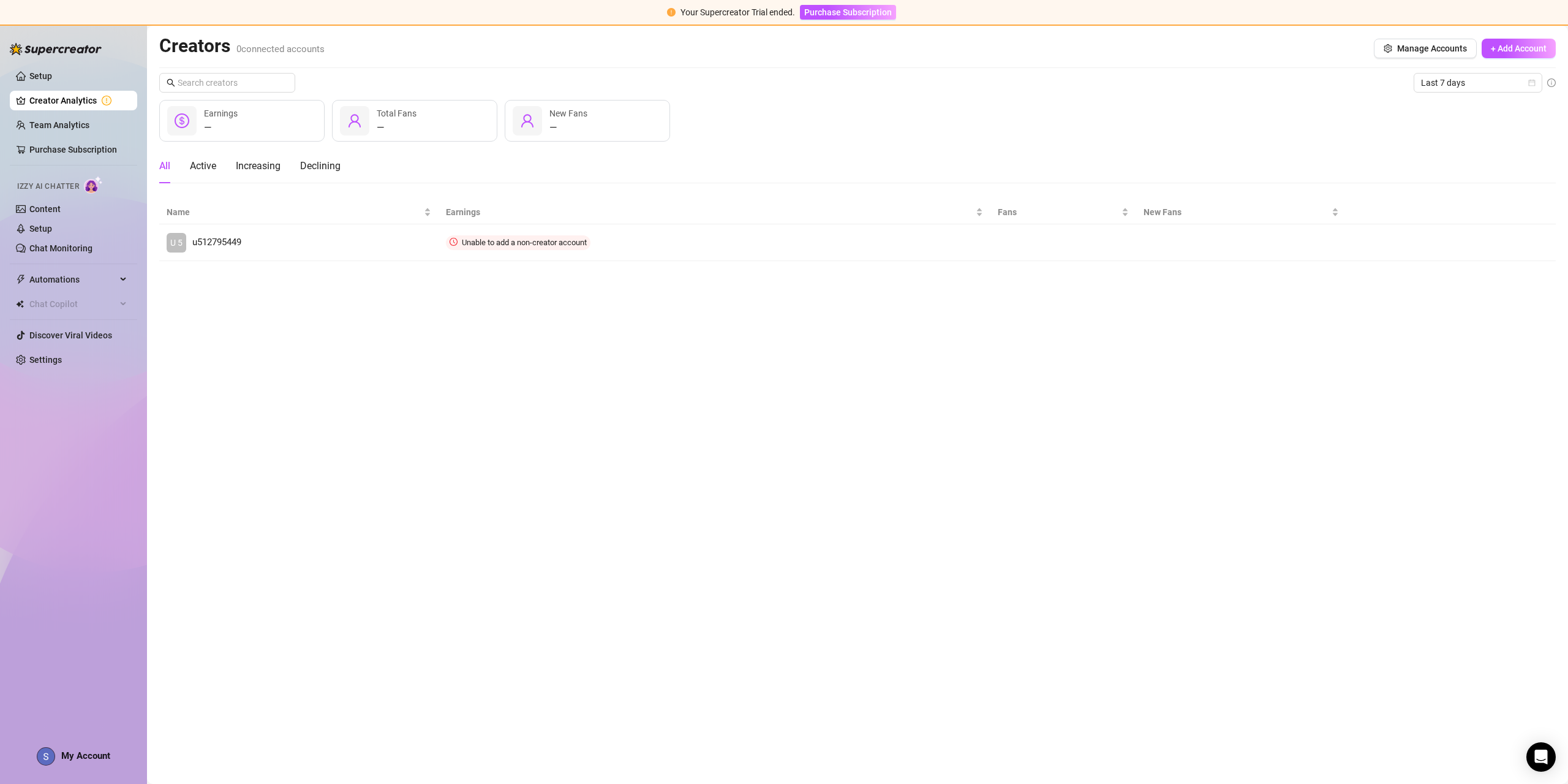
click at [1518, 34] on div "Creators 0 connected accounts Manage Accounts + Add Account" at bounding box center [857, 48] width 1396 height 28
click at [1517, 44] on span "+ Add Account" at bounding box center [1518, 48] width 56 height 10
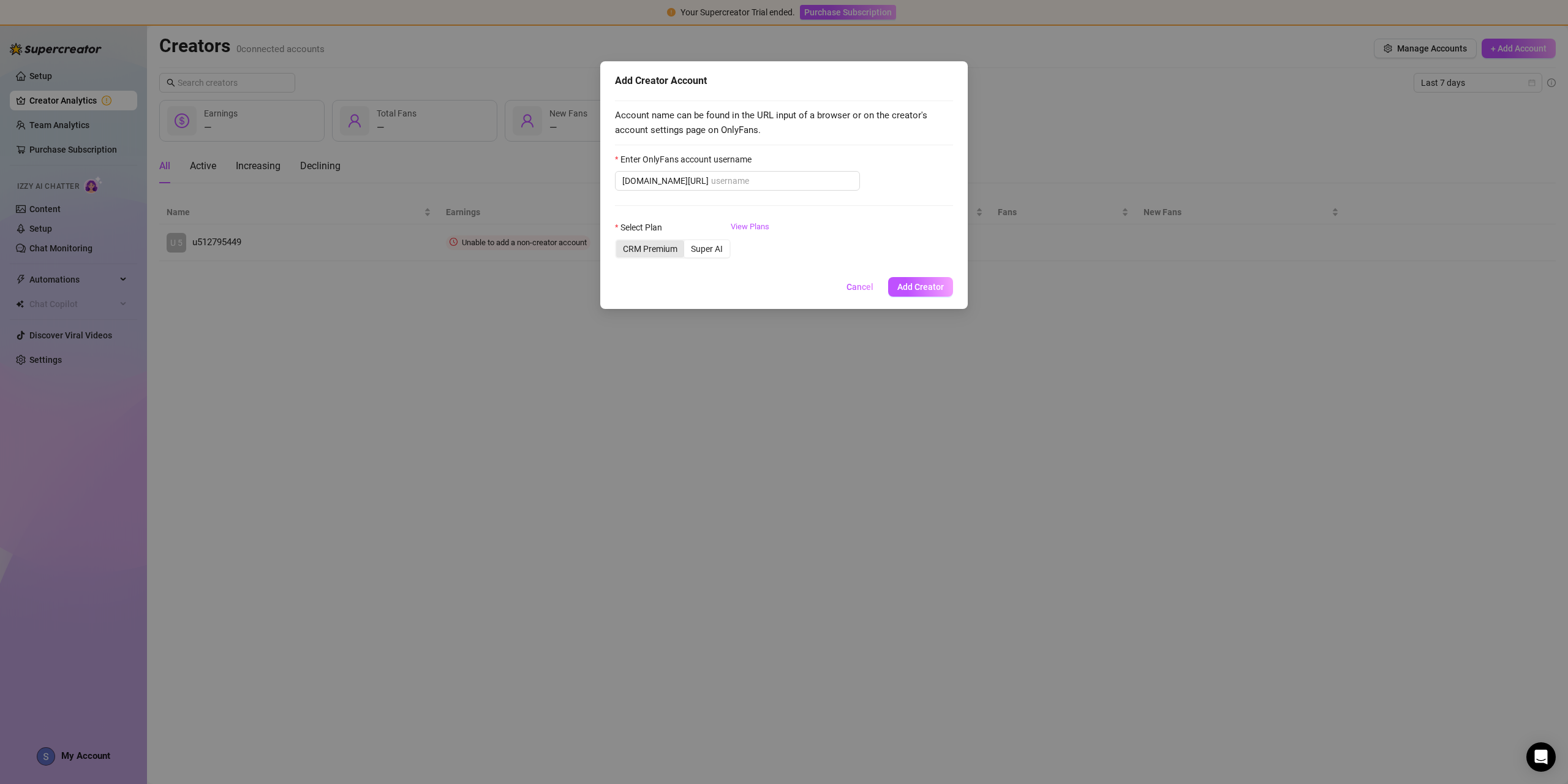
click at [663, 257] on div "CRM Premium" at bounding box center [650, 248] width 68 height 17
click at [619, 242] on input "CRM Premium" at bounding box center [619, 242] width 0 height 0
click at [715, 253] on div "Super AI" at bounding box center [706, 248] width 45 height 17
click at [687, 242] on input "Super AI" at bounding box center [687, 242] width 0 height 0
click at [711, 175] on input "Enter OnlyFans account username" at bounding box center [782, 181] width 142 height 13
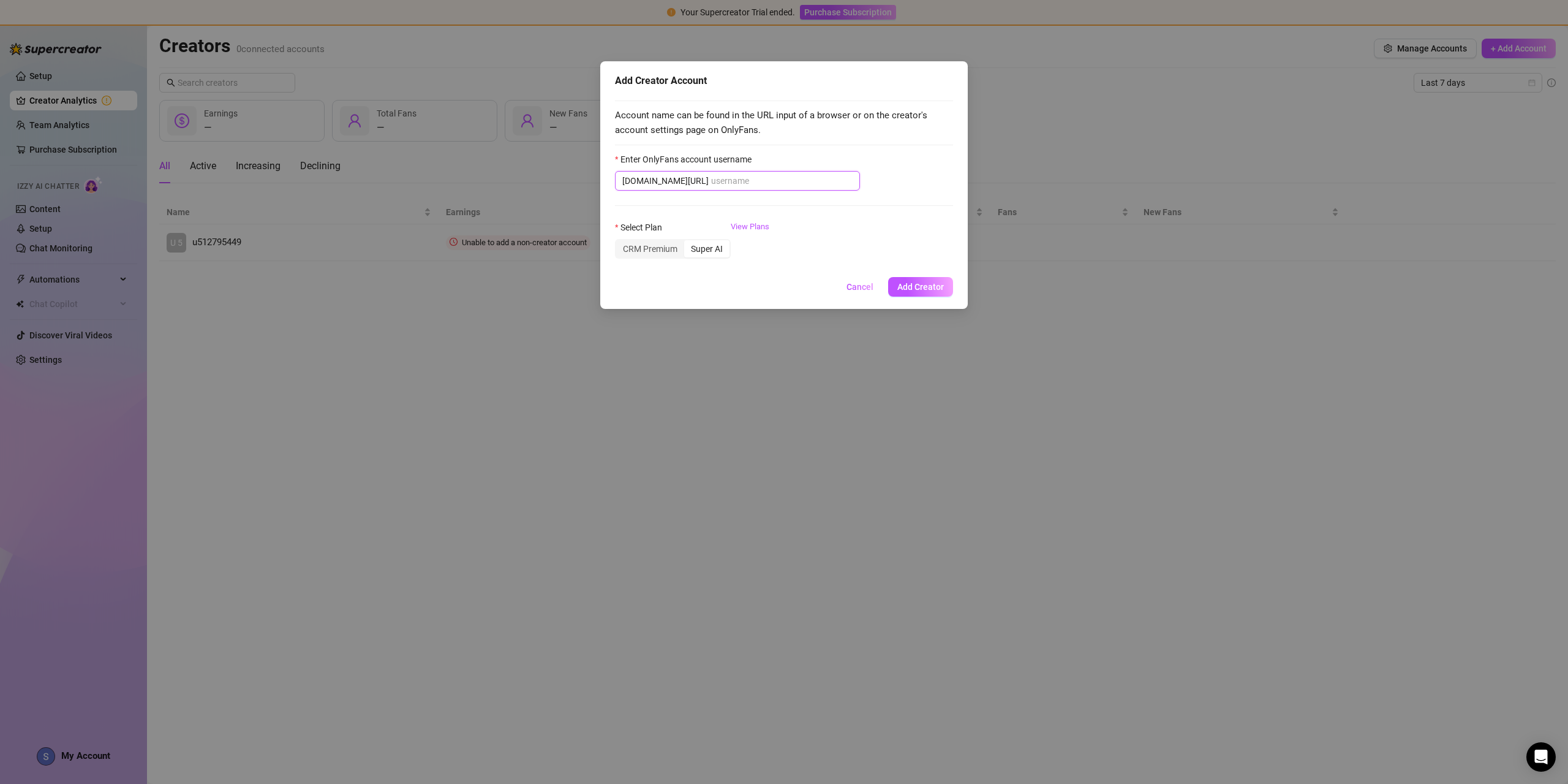
paste input "@u512795449"
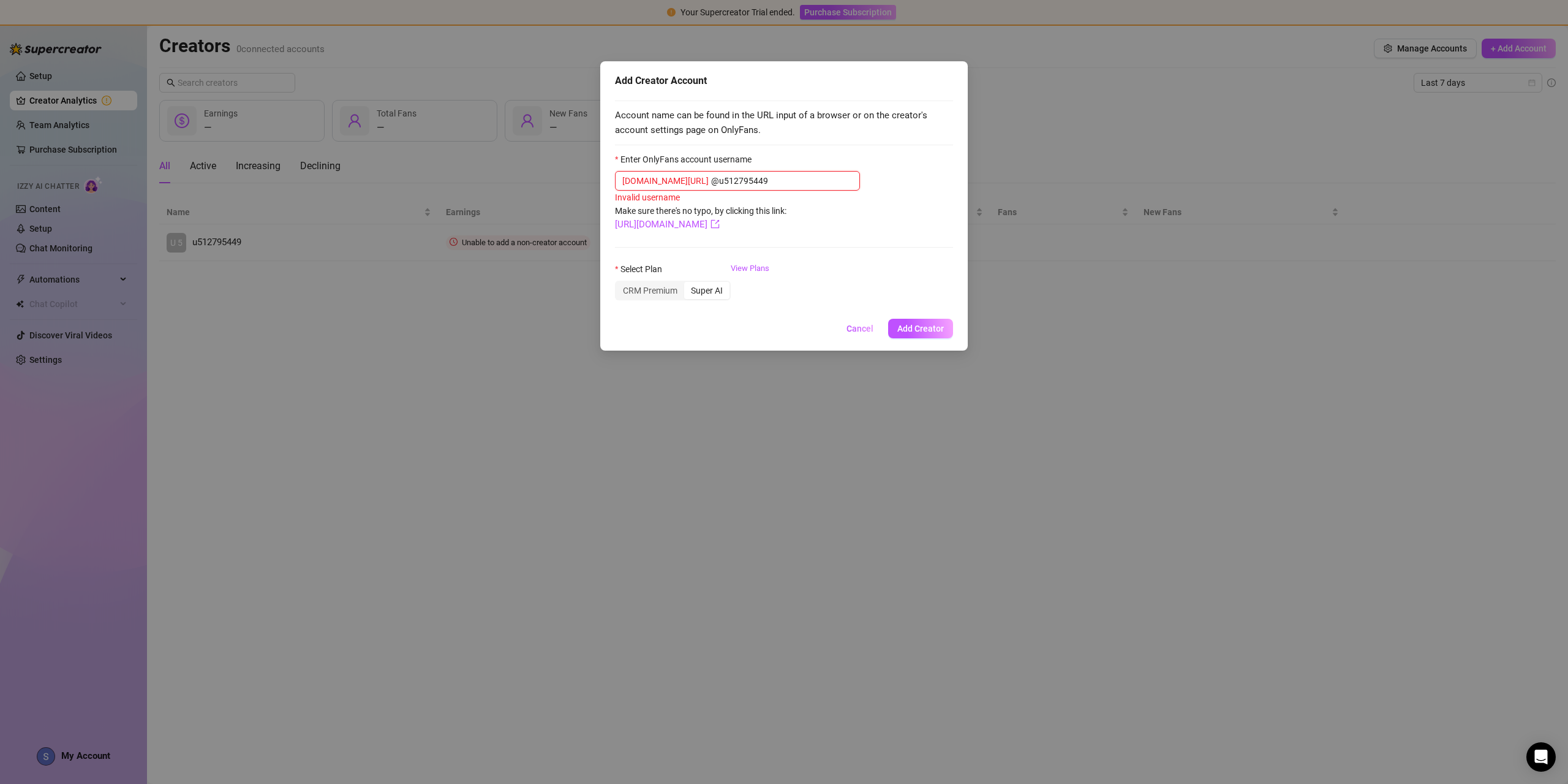
click at [711, 178] on input "@u512795449" at bounding box center [782, 181] width 142 height 13
type input "u512795449"
click at [871, 154] on div "Enter OnlyFans account username" at bounding box center [784, 162] width 338 height 18
click at [918, 320] on button "Add Creator" at bounding box center [920, 326] width 65 height 20
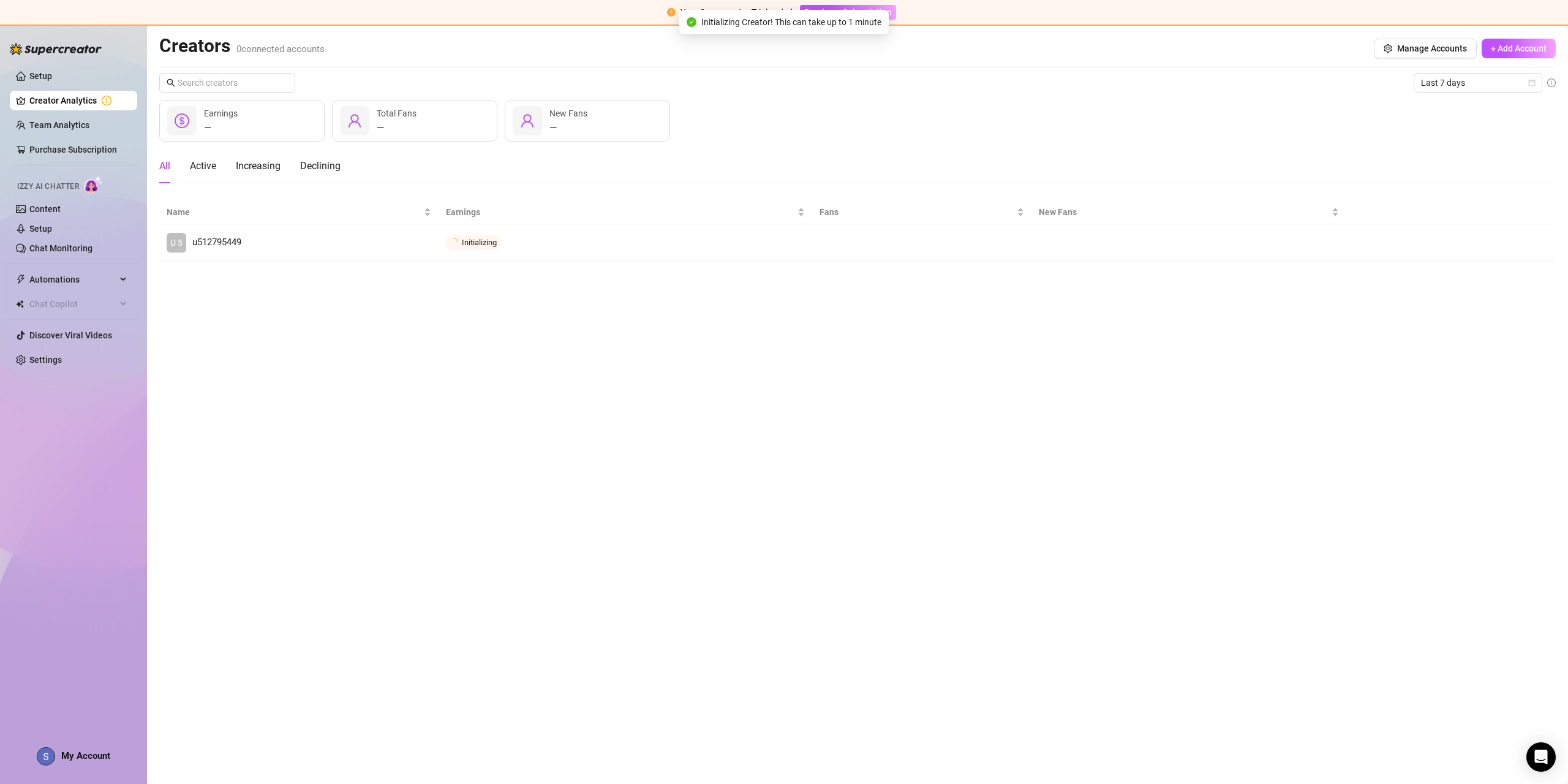
click at [941, 309] on main "Creators 0 connected accounts Manage Accounts + Add Account Last 7 days — Earni…" at bounding box center [857, 405] width 1421 height 758
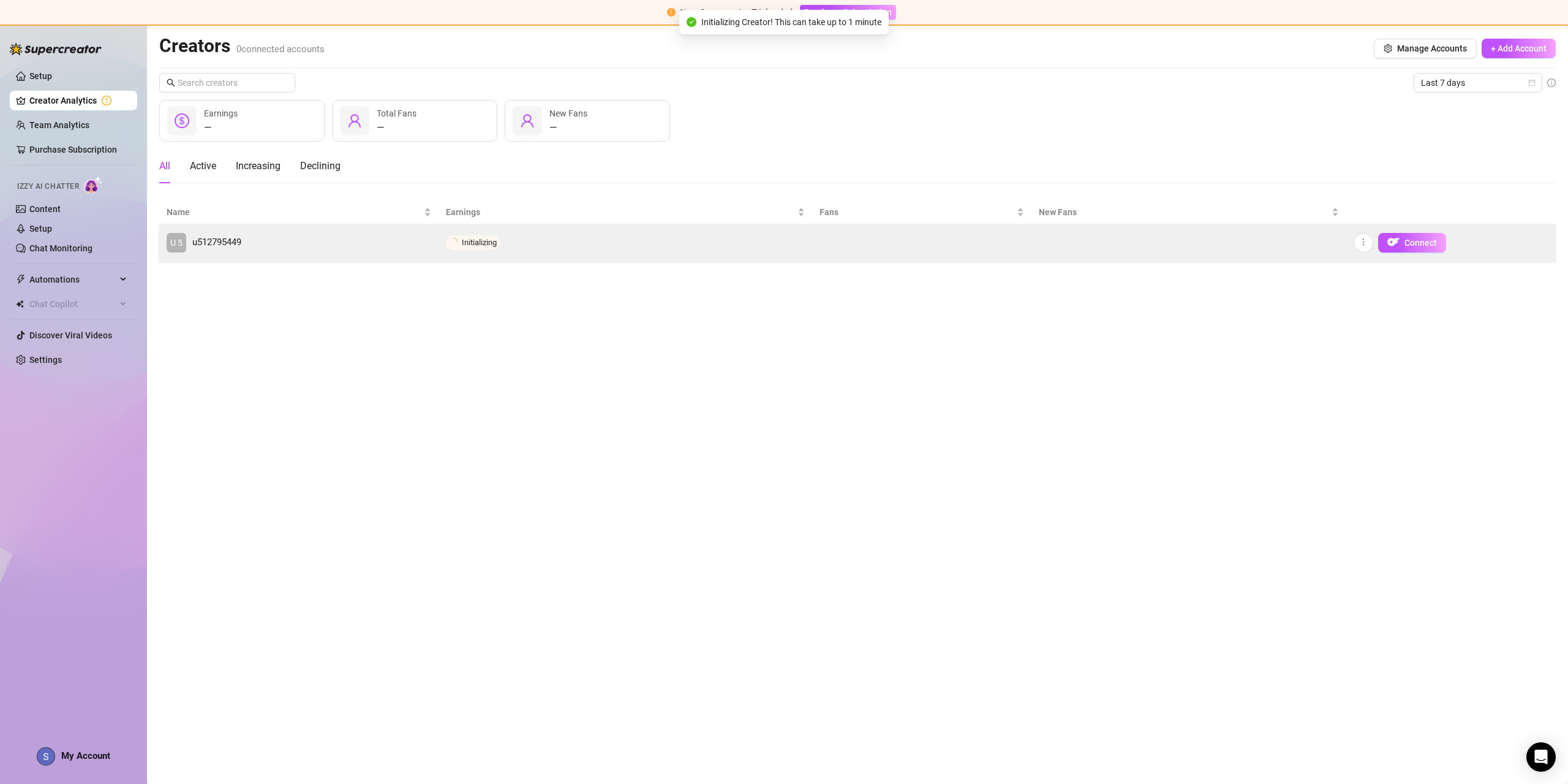
click at [408, 258] on td "U 5 u512795449" at bounding box center [298, 242] width 279 height 37
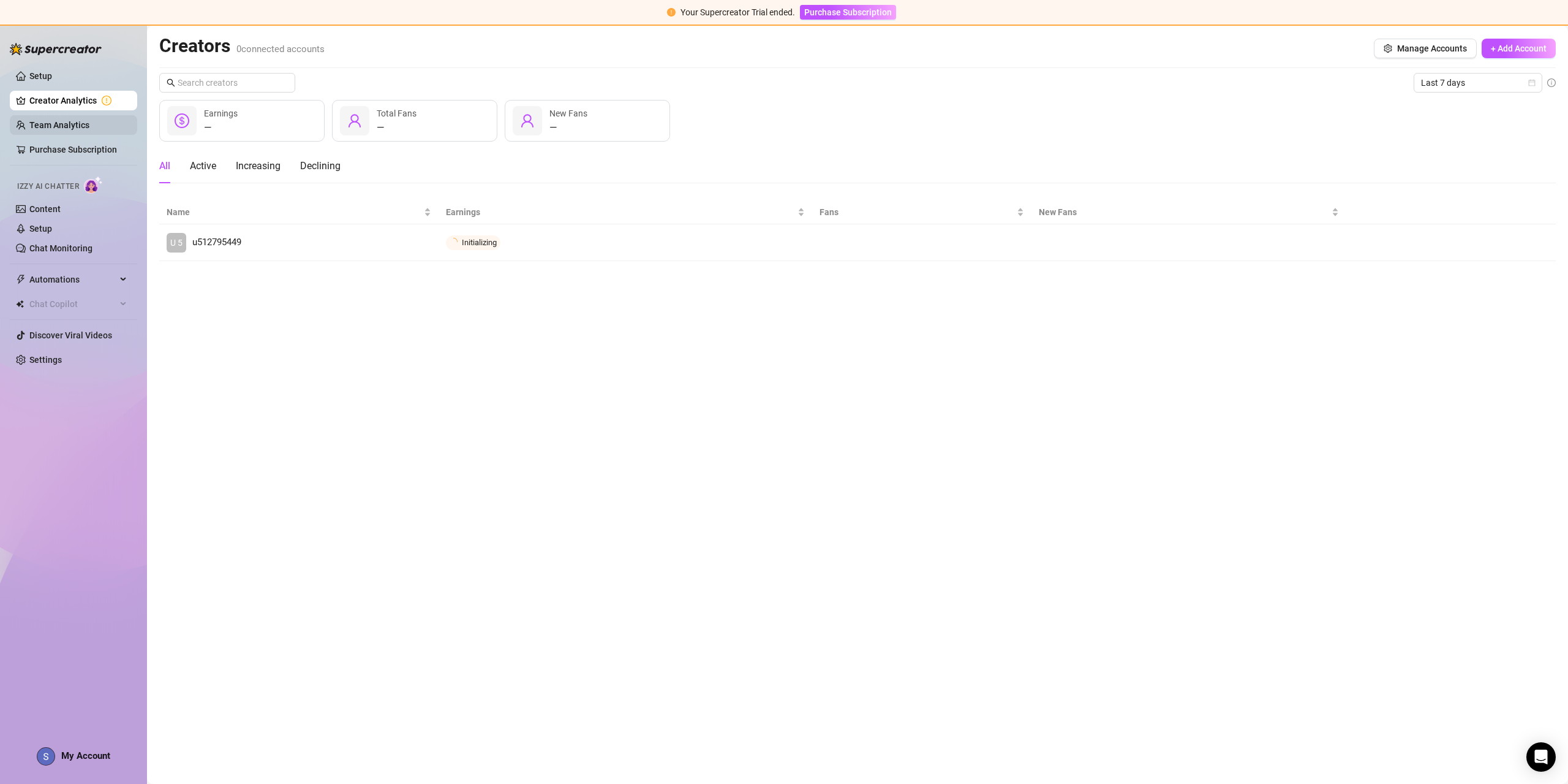
click at [89, 127] on link "Team Analytics" at bounding box center [59, 125] width 60 height 10
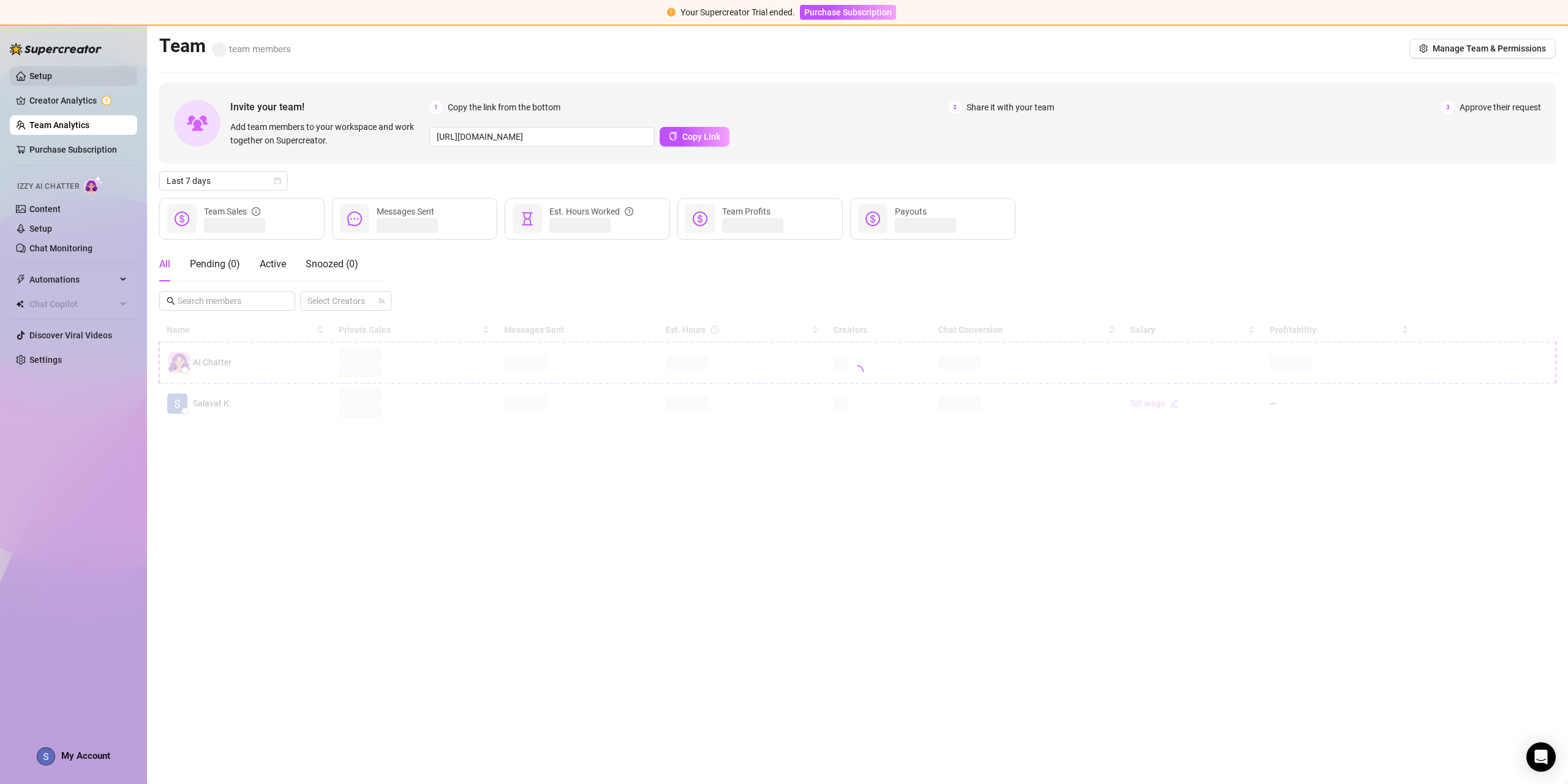
click at [52, 81] on link "Setup" at bounding box center [40, 76] width 22 height 10
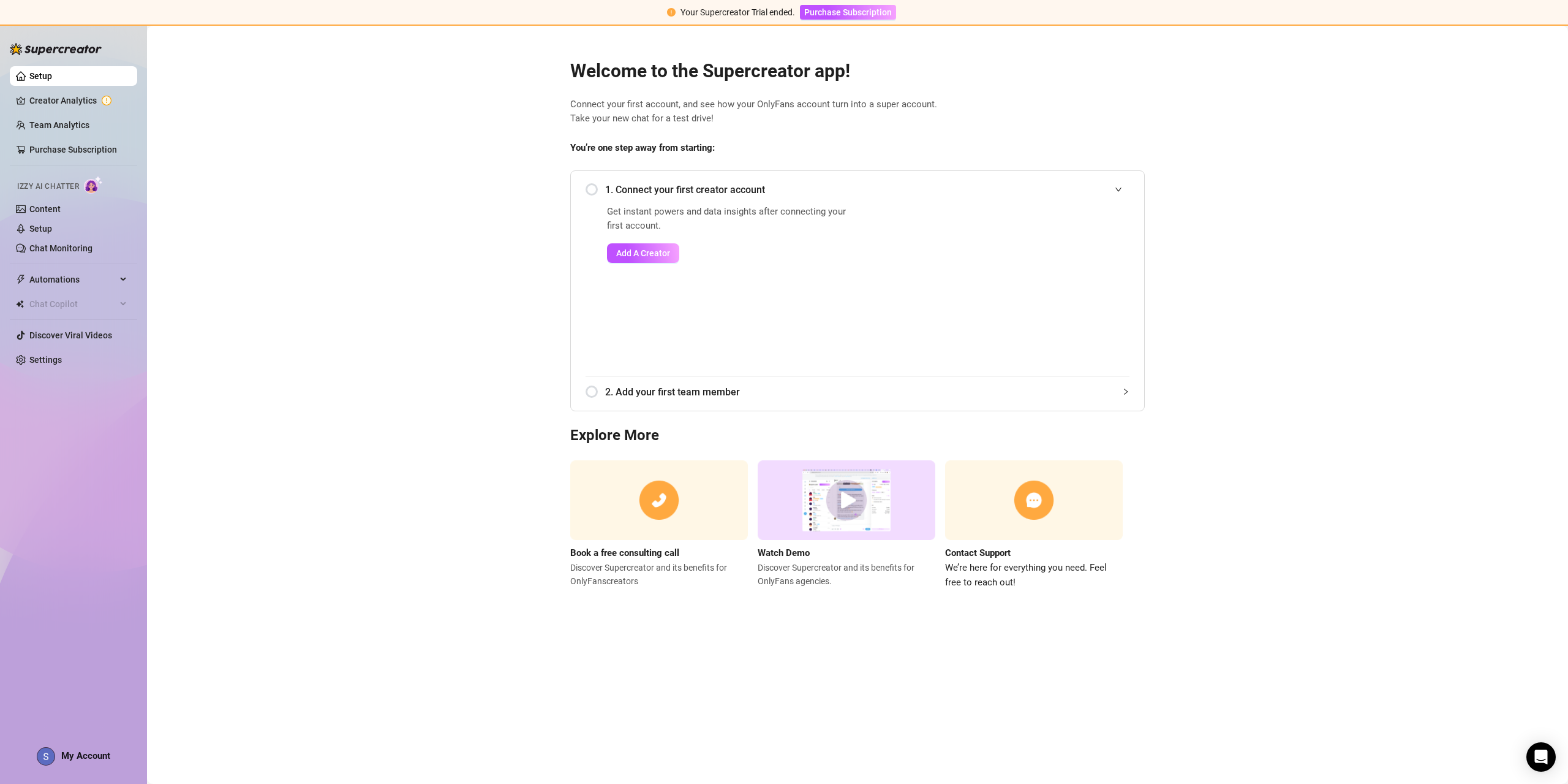
click at [709, 384] on span "2. Add your first team member" at bounding box center [867, 392] width 524 height 15
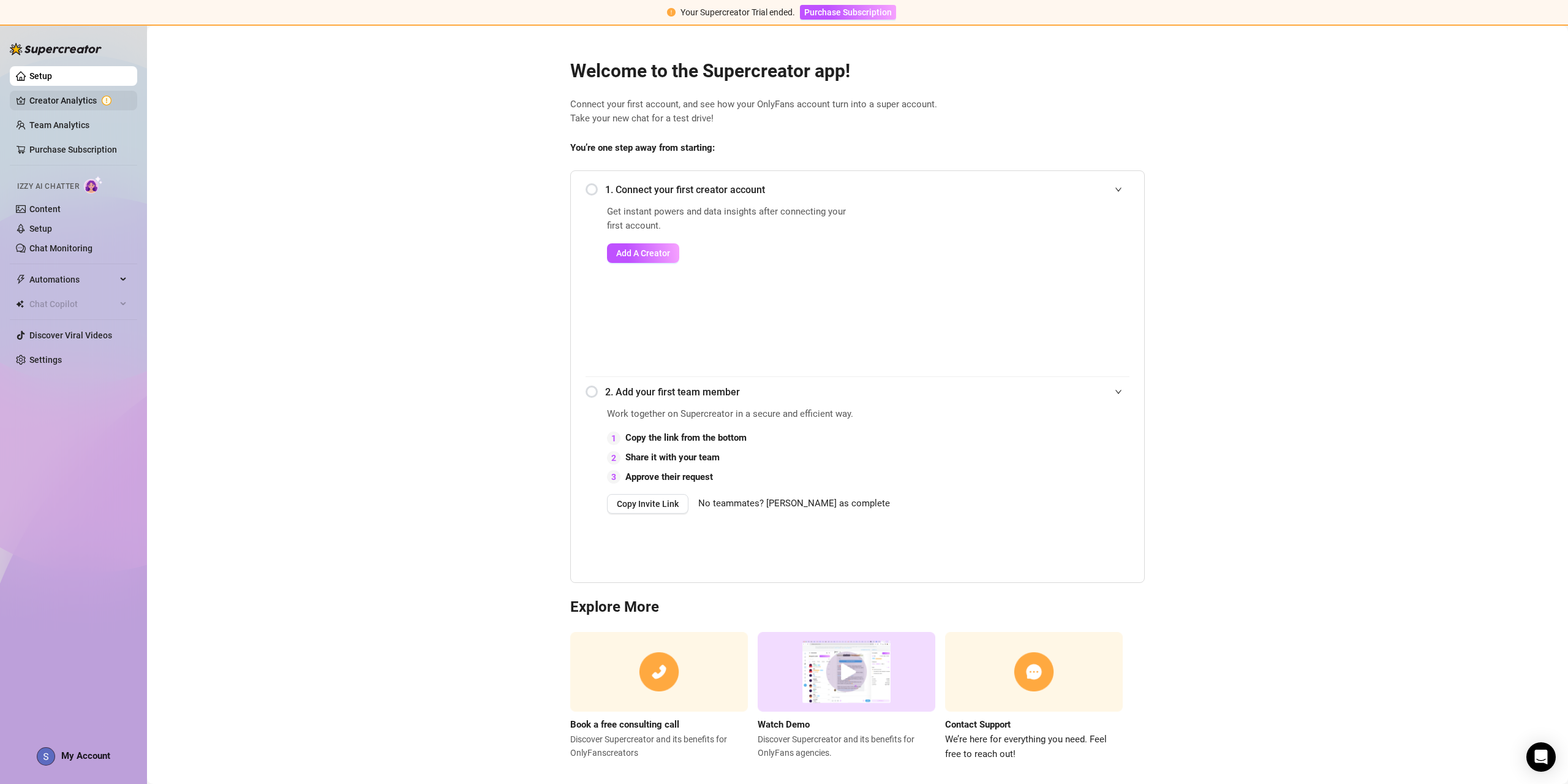
click at [82, 99] on link "Creator Analytics" at bounding box center [78, 101] width 98 height 20
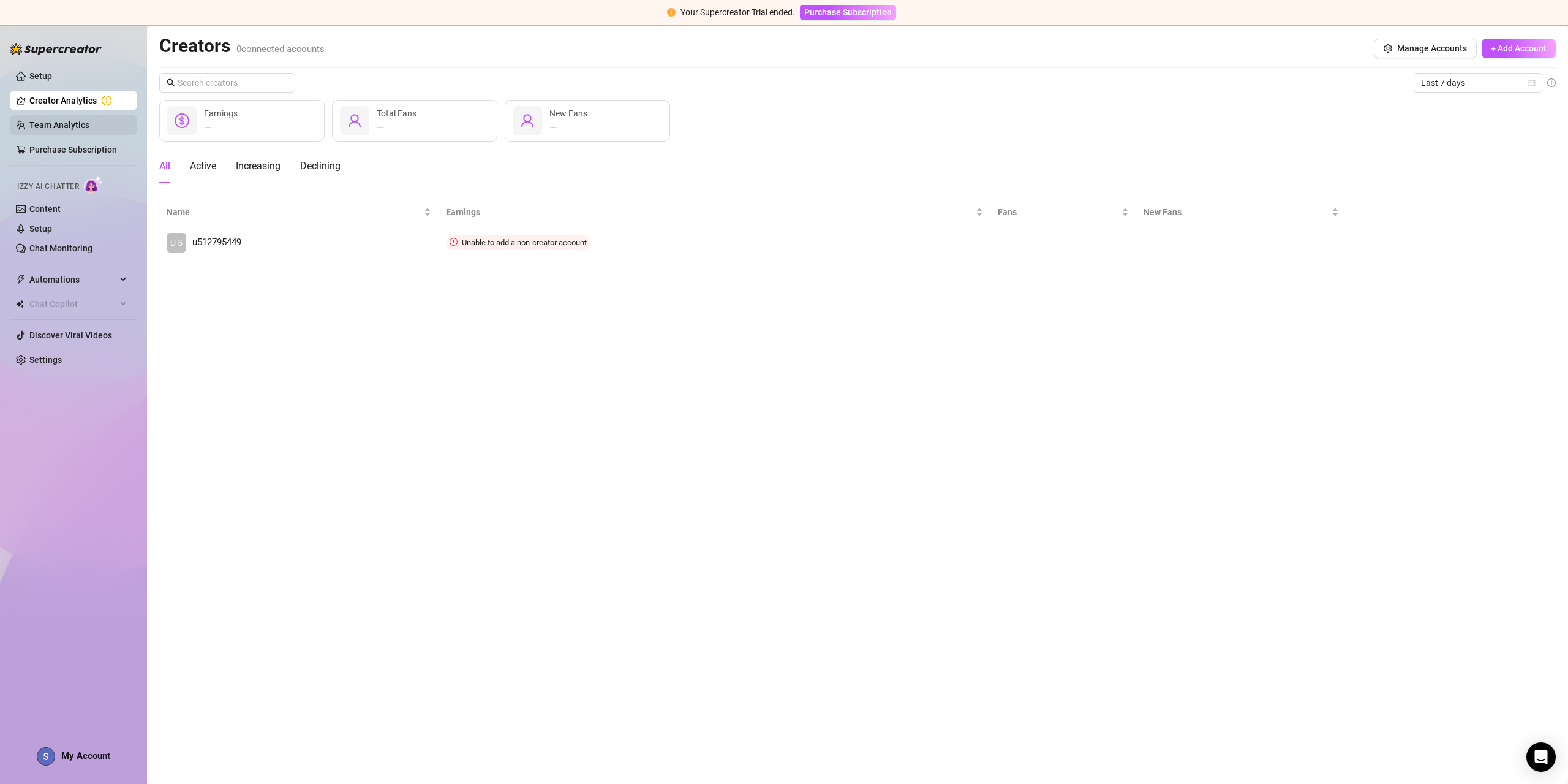
click at [59, 122] on link "Team Analytics" at bounding box center [59, 125] width 60 height 10
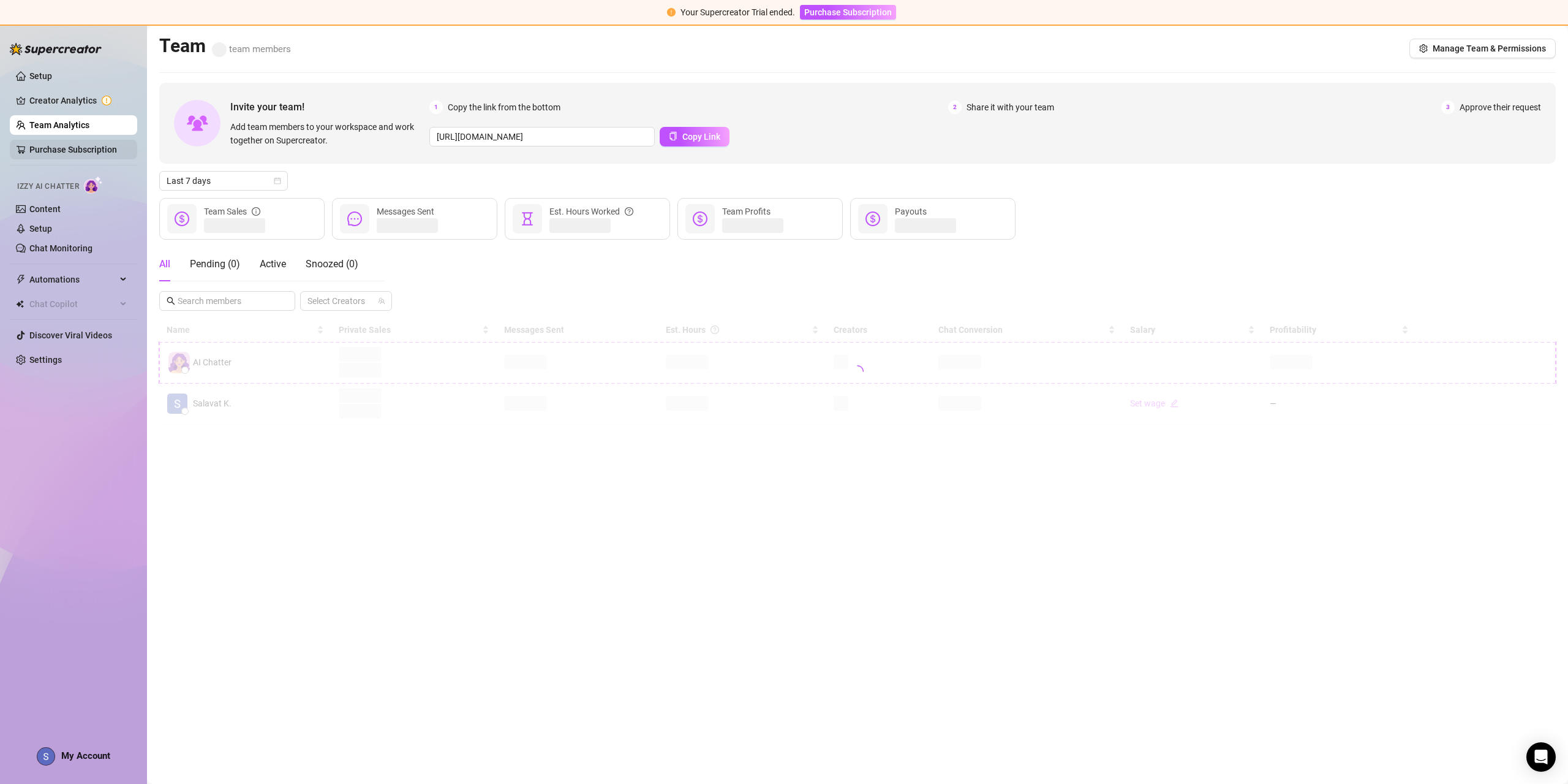
click at [77, 151] on link "Purchase Subscription" at bounding box center [72, 150] width 87 height 10
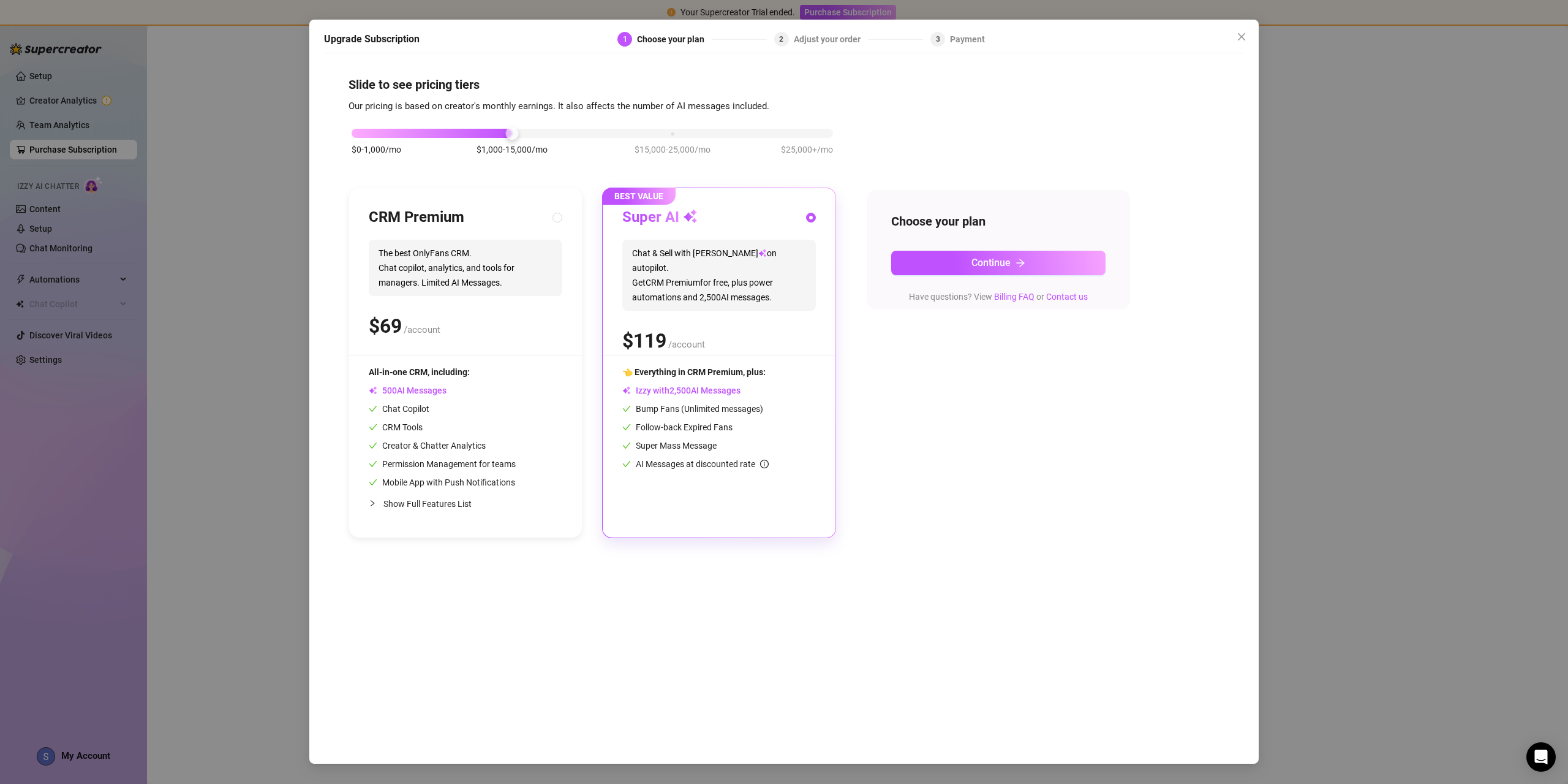
click at [1534, 142] on div "Upgrade Subscription 1 Choose your plan 2 Adjust your order 3 Payment Slide to …" at bounding box center [784, 392] width 1568 height 784
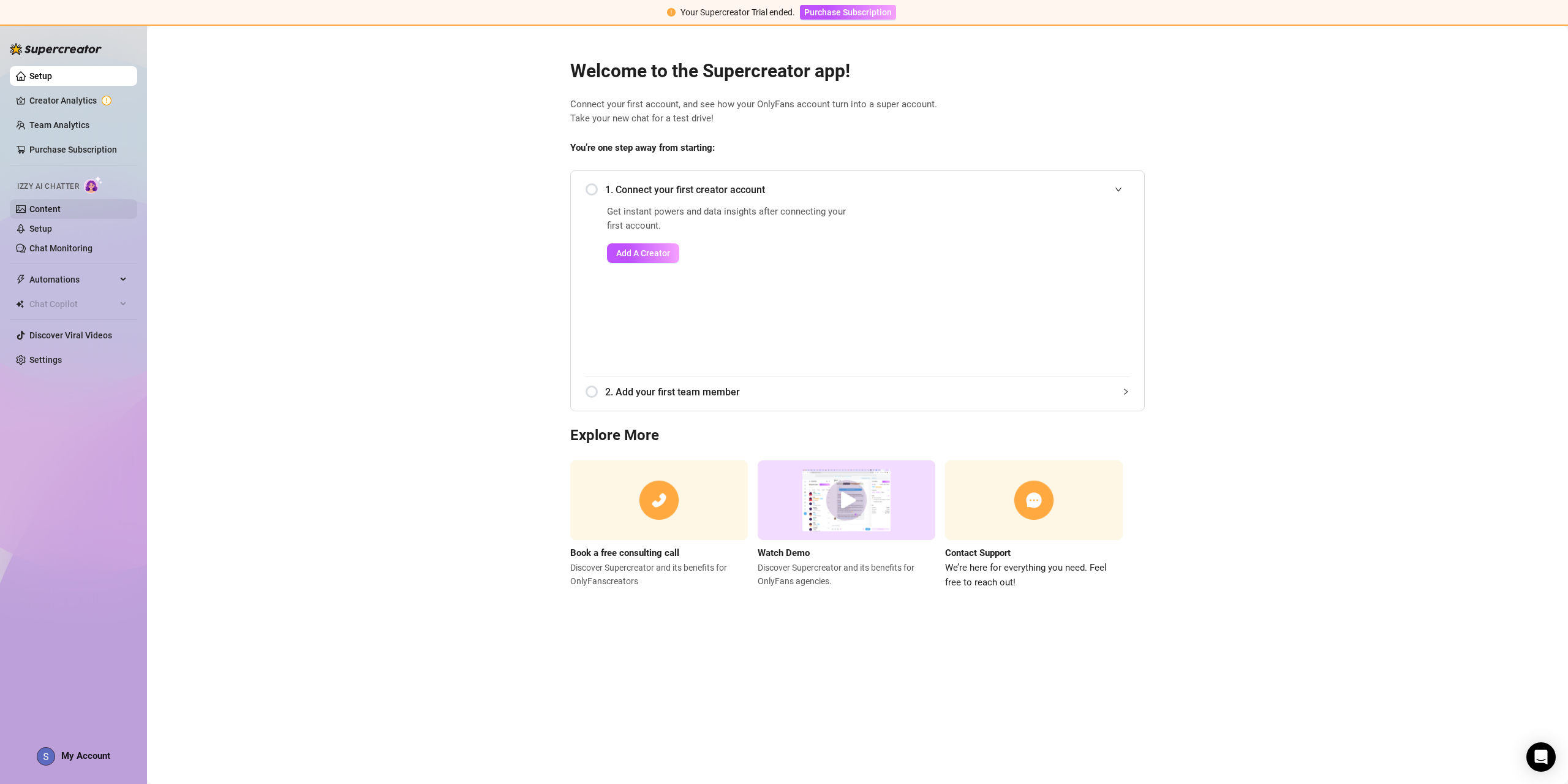
click at [61, 214] on link "Content" at bounding box center [45, 209] width 32 height 10
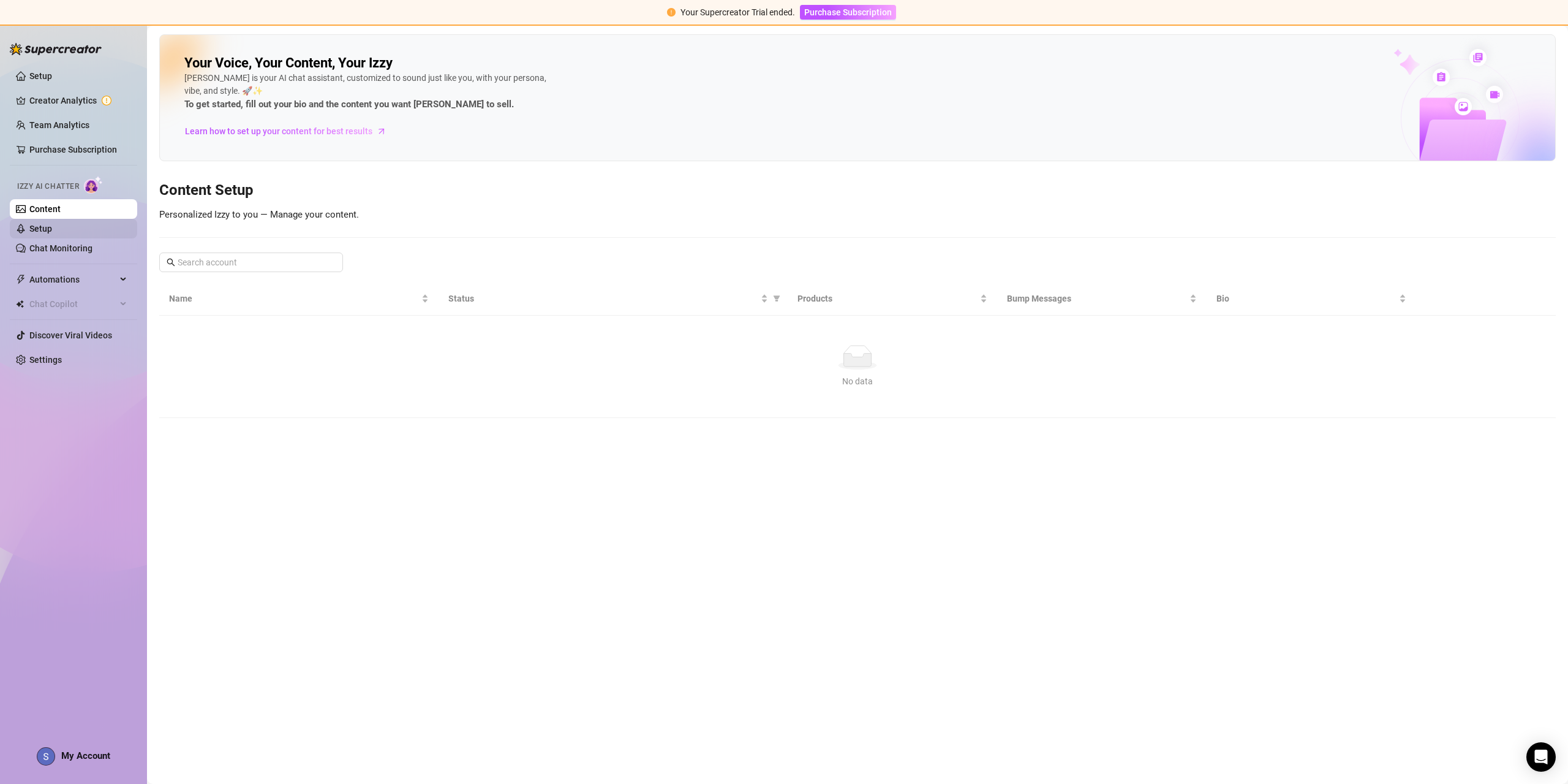
click at [52, 224] on link "Setup" at bounding box center [40, 228] width 22 height 10
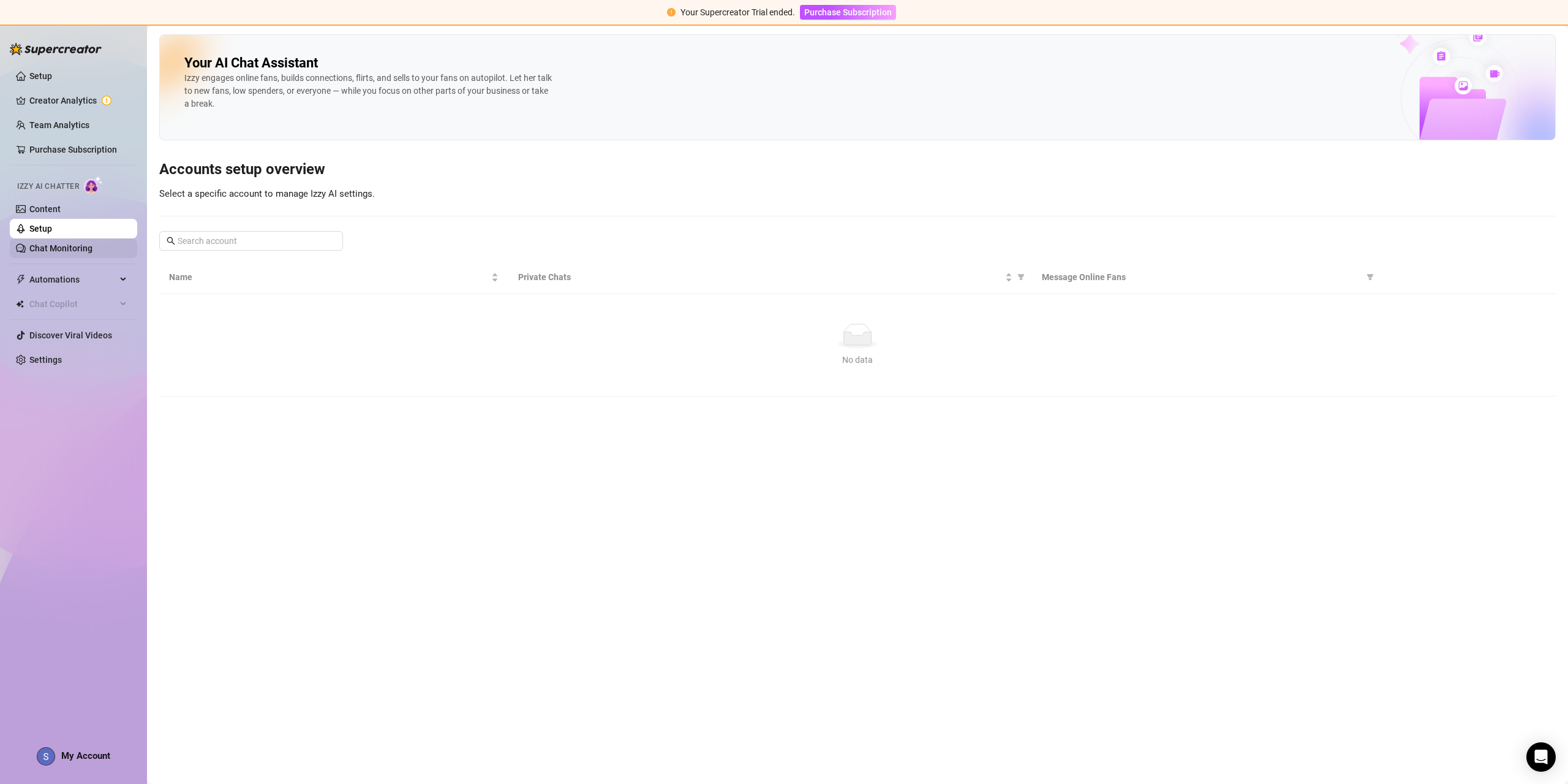
click at [75, 247] on link "Chat Monitoring" at bounding box center [61, 248] width 63 height 10
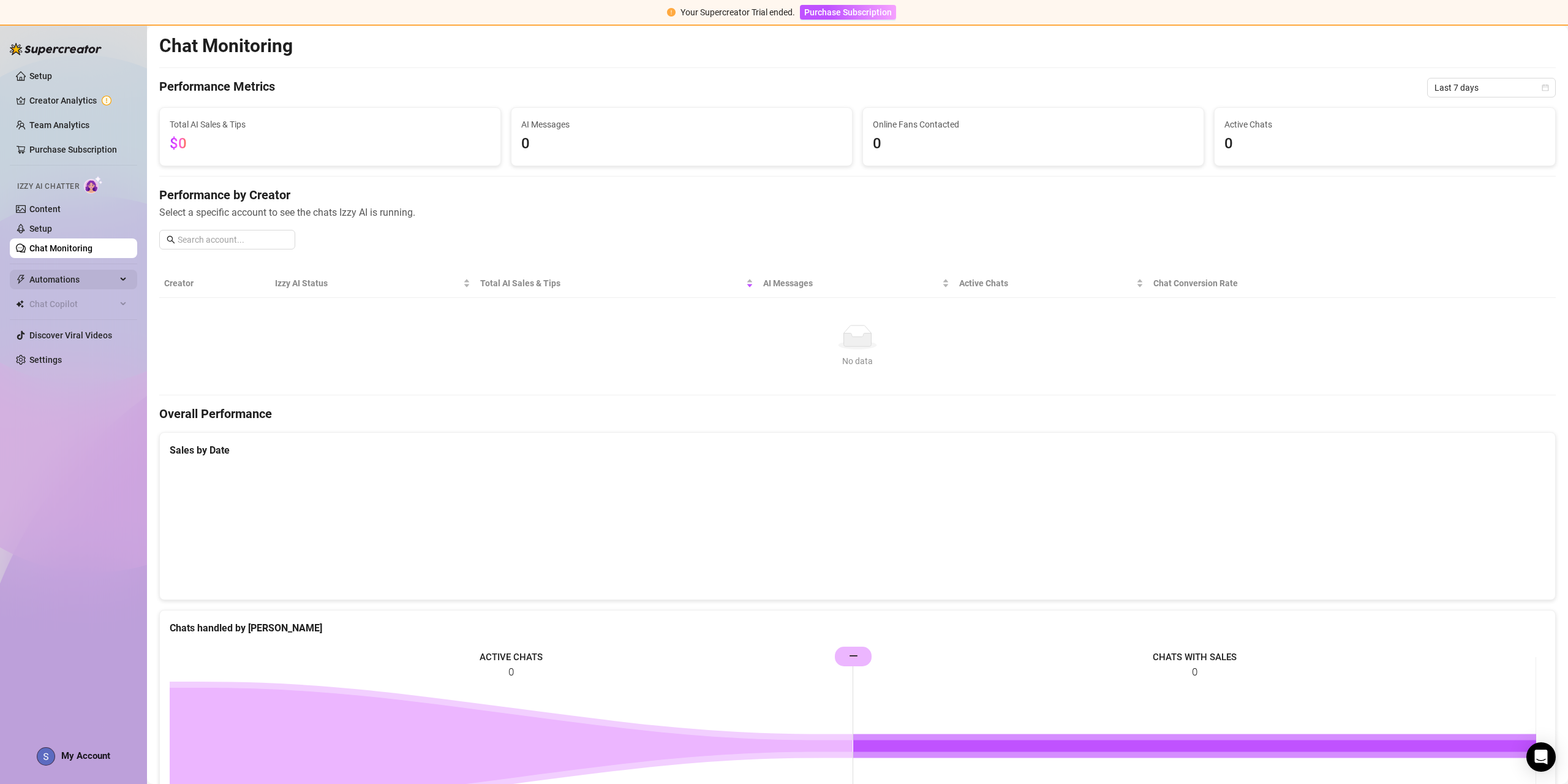
click at [80, 284] on span "Automations" at bounding box center [72, 280] width 87 height 20
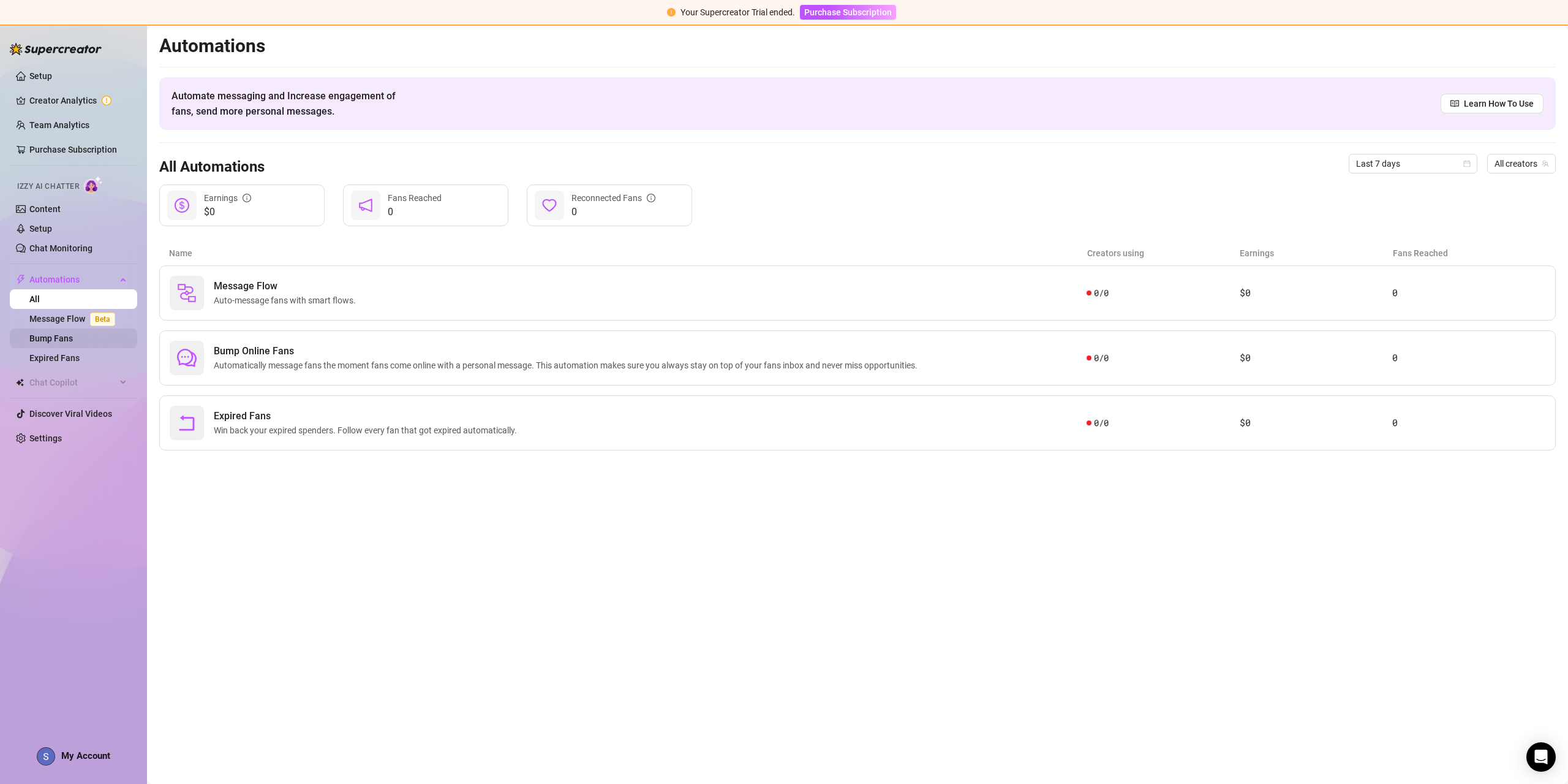
click at [73, 335] on link "Bump Fans" at bounding box center [51, 338] width 43 height 10
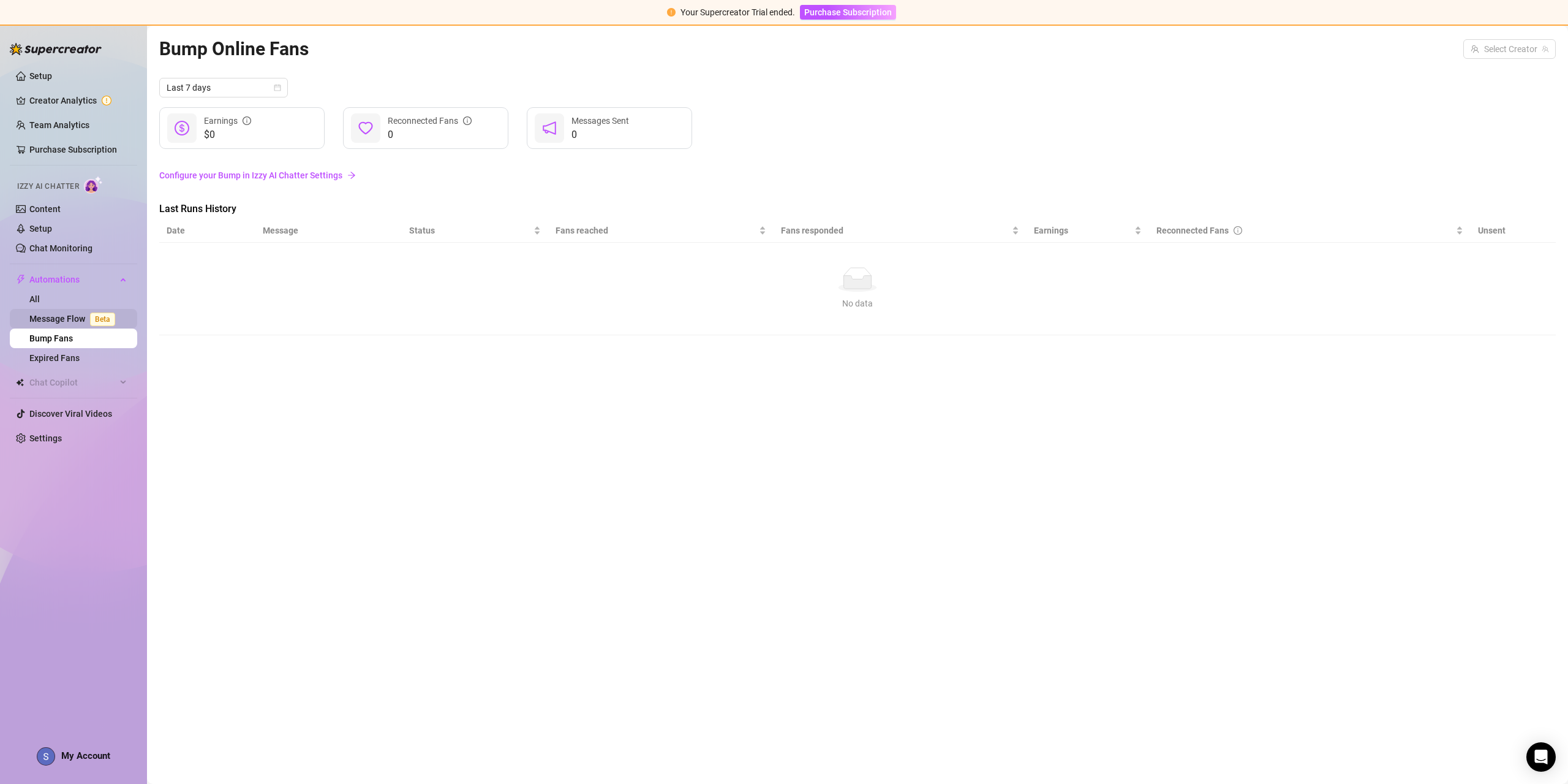
click at [75, 319] on link "Message Flow Beta" at bounding box center [74, 319] width 91 height 10
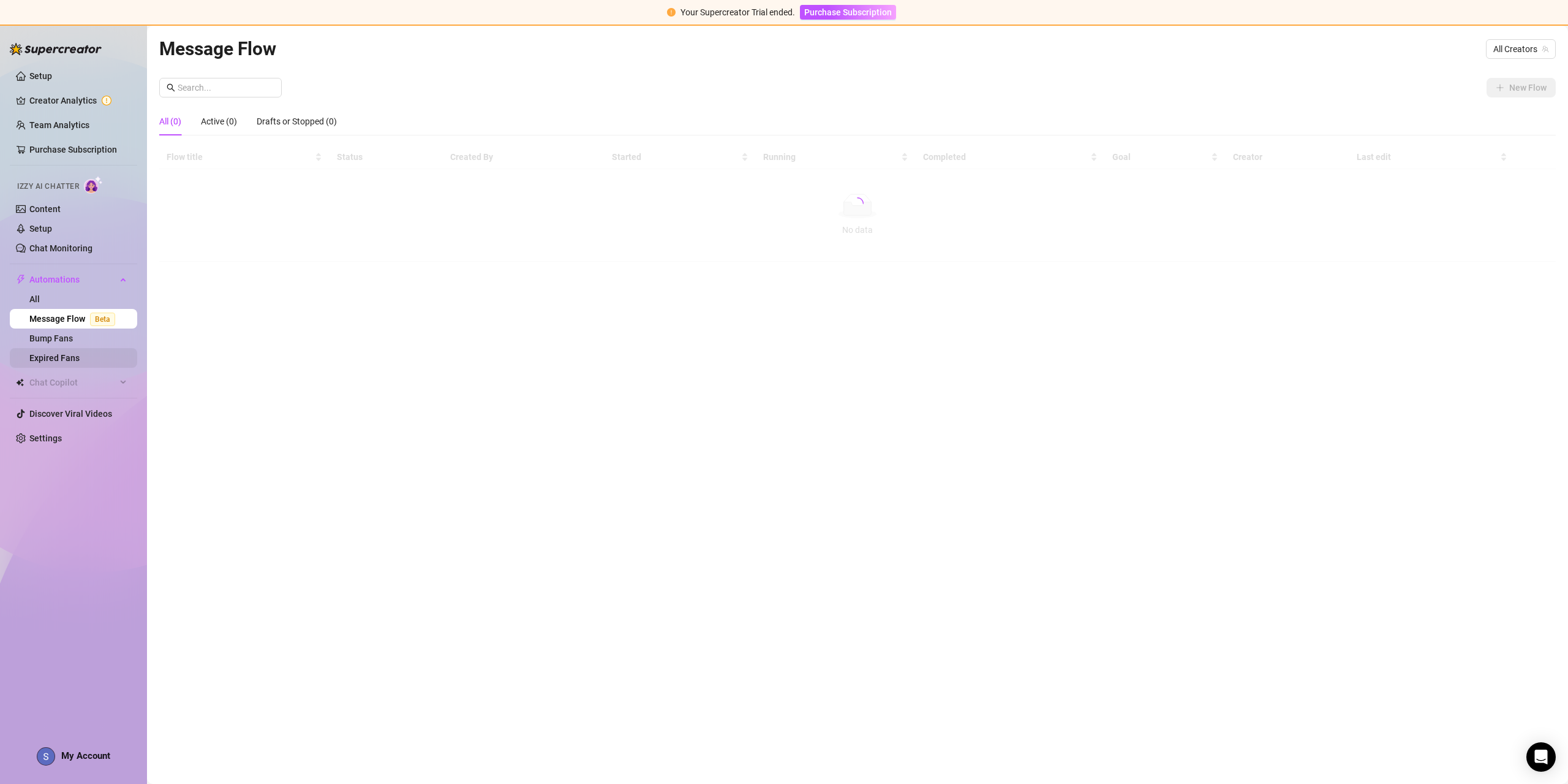
click at [75, 360] on link "Expired Fans" at bounding box center [54, 358] width 50 height 10
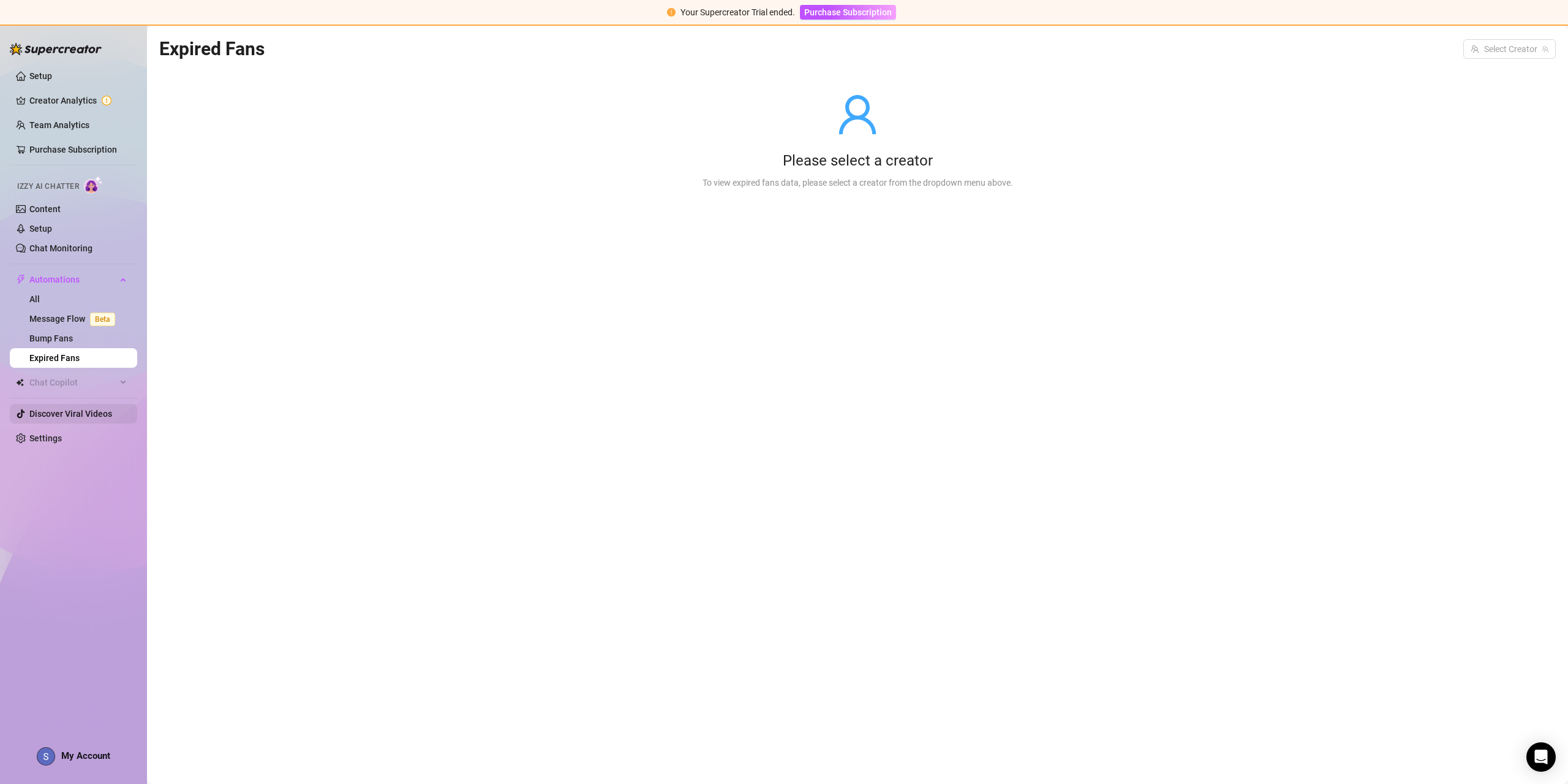
click at [80, 417] on link "Discover Viral Videos" at bounding box center [70, 413] width 82 height 10
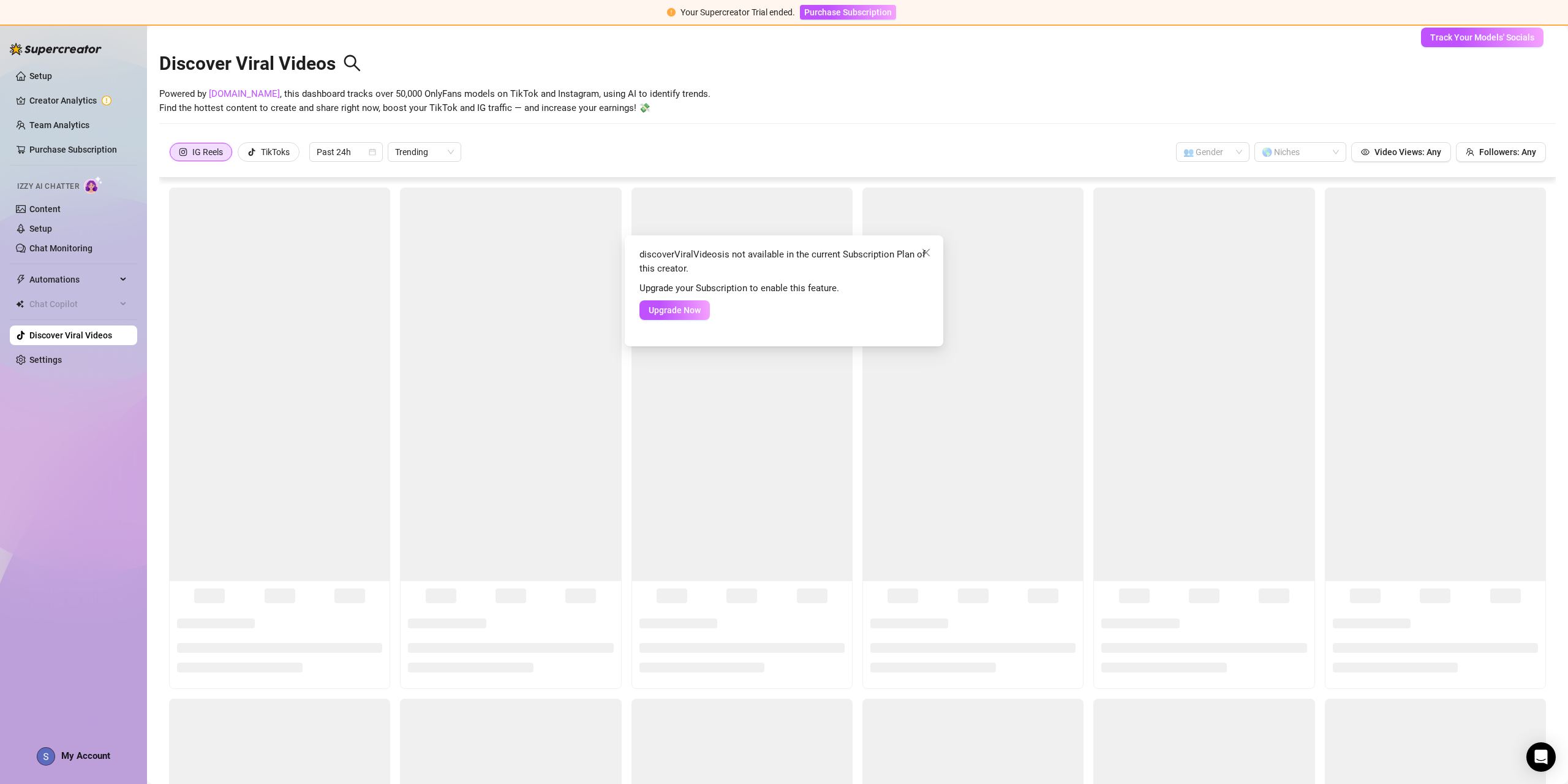
drag, startPoint x: 68, startPoint y: 390, endPoint x: 63, endPoint y: 360, distance: 30.4
click at [68, 389] on div "discoverViralVideos is not available in the current Subscription Plan of this c…" at bounding box center [784, 392] width 1568 height 784
click at [63, 354] on div "discoverViralVideos is not available in the current Subscription Plan of this c…" at bounding box center [784, 392] width 1568 height 784
click at [62, 355] on link "Settings" at bounding box center [45, 360] width 32 height 10
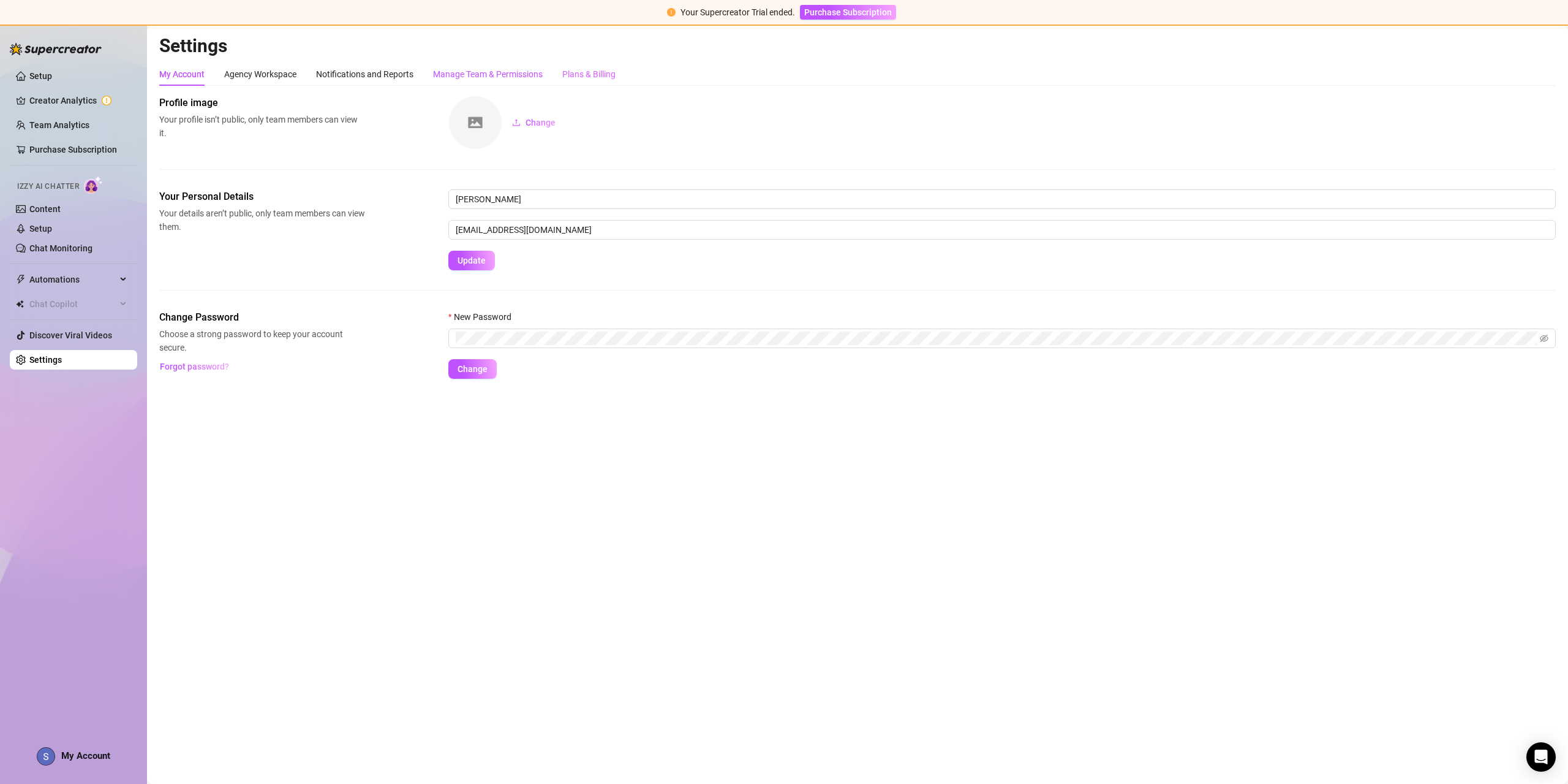
click at [459, 73] on div "Manage Team & Permissions" at bounding box center [488, 74] width 110 height 13
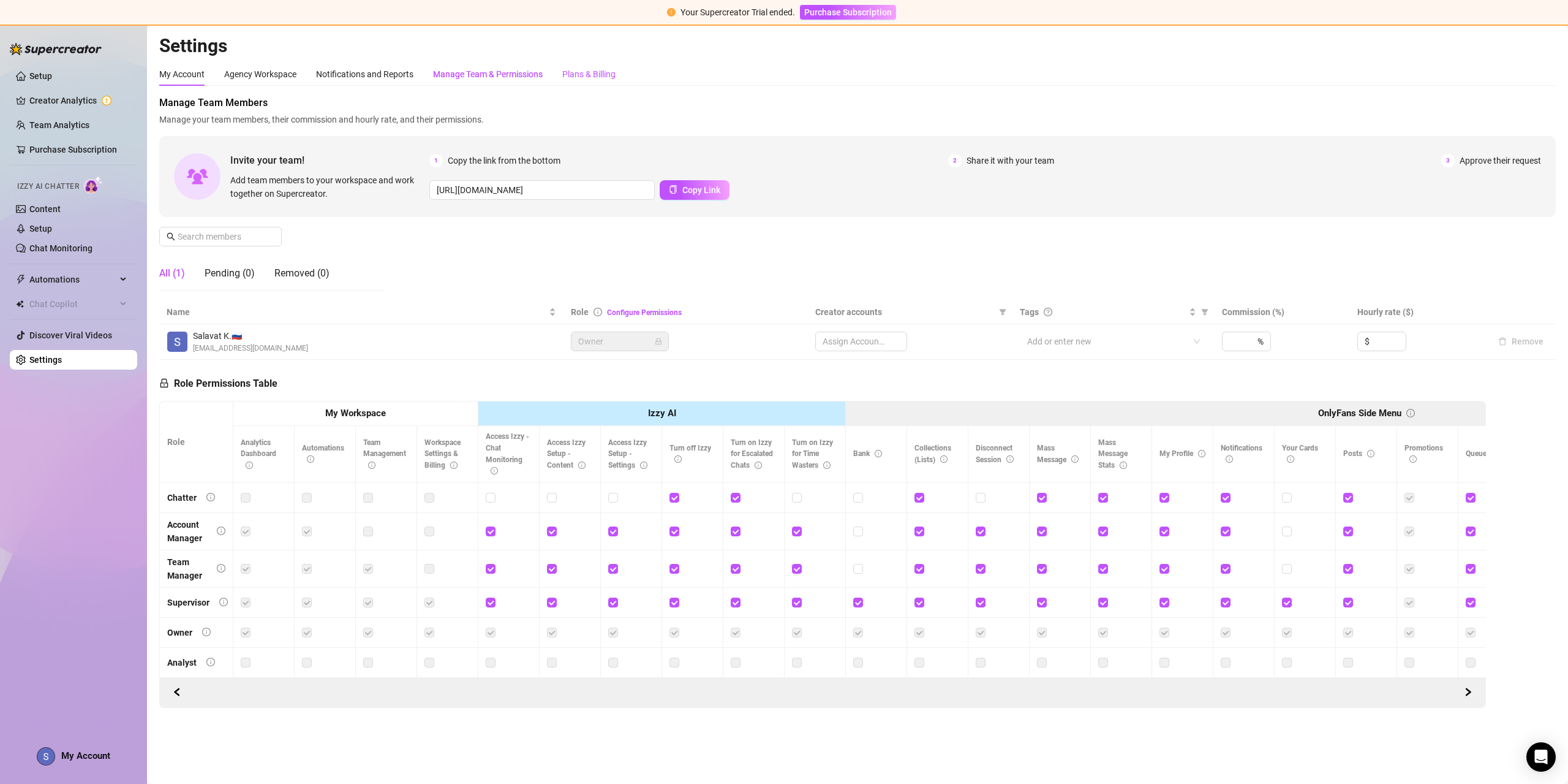
click at [580, 73] on div "Plans & Billing" at bounding box center [589, 74] width 53 height 13
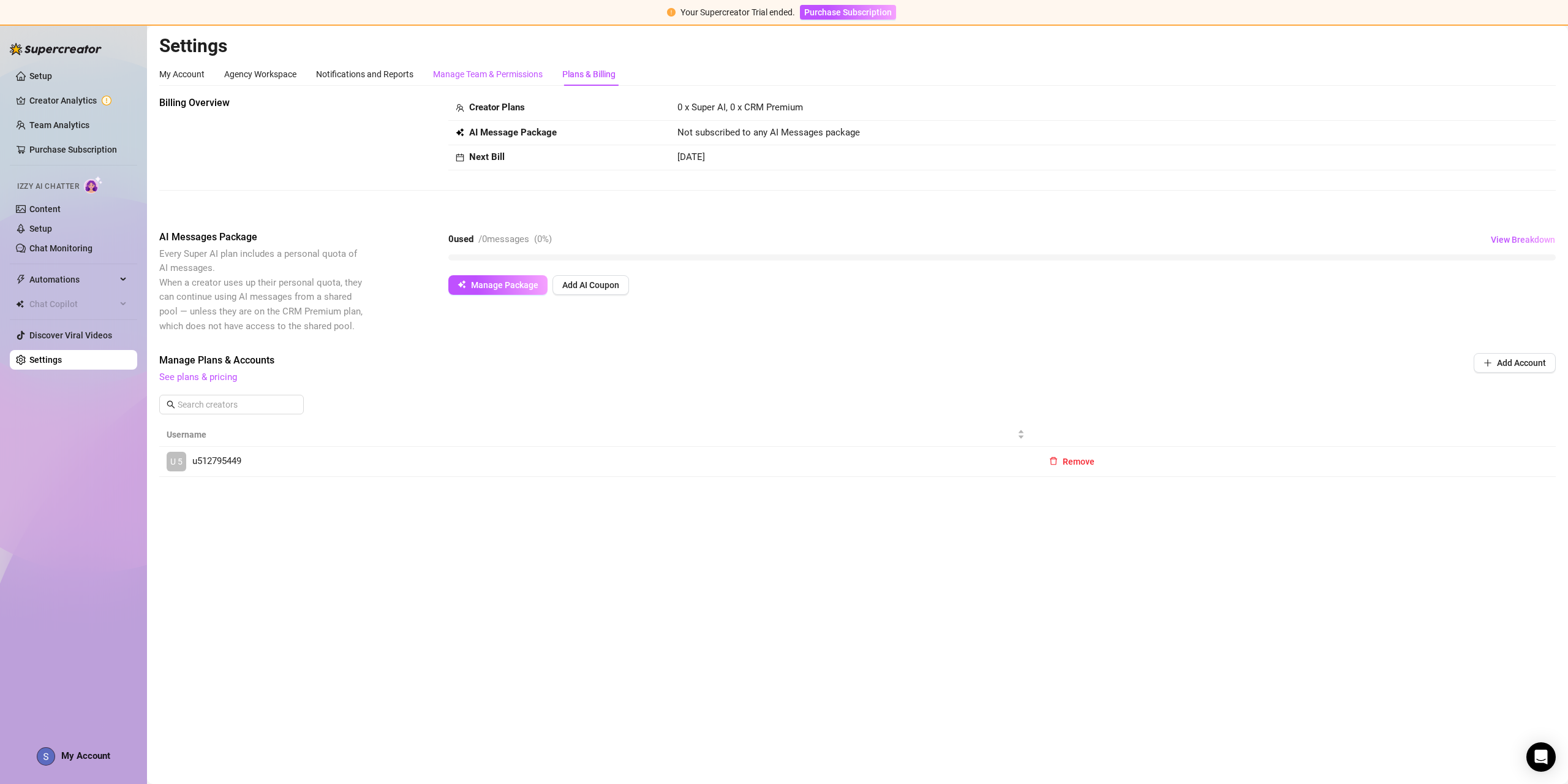
click at [483, 72] on div "Manage Team & Permissions" at bounding box center [488, 74] width 110 height 13
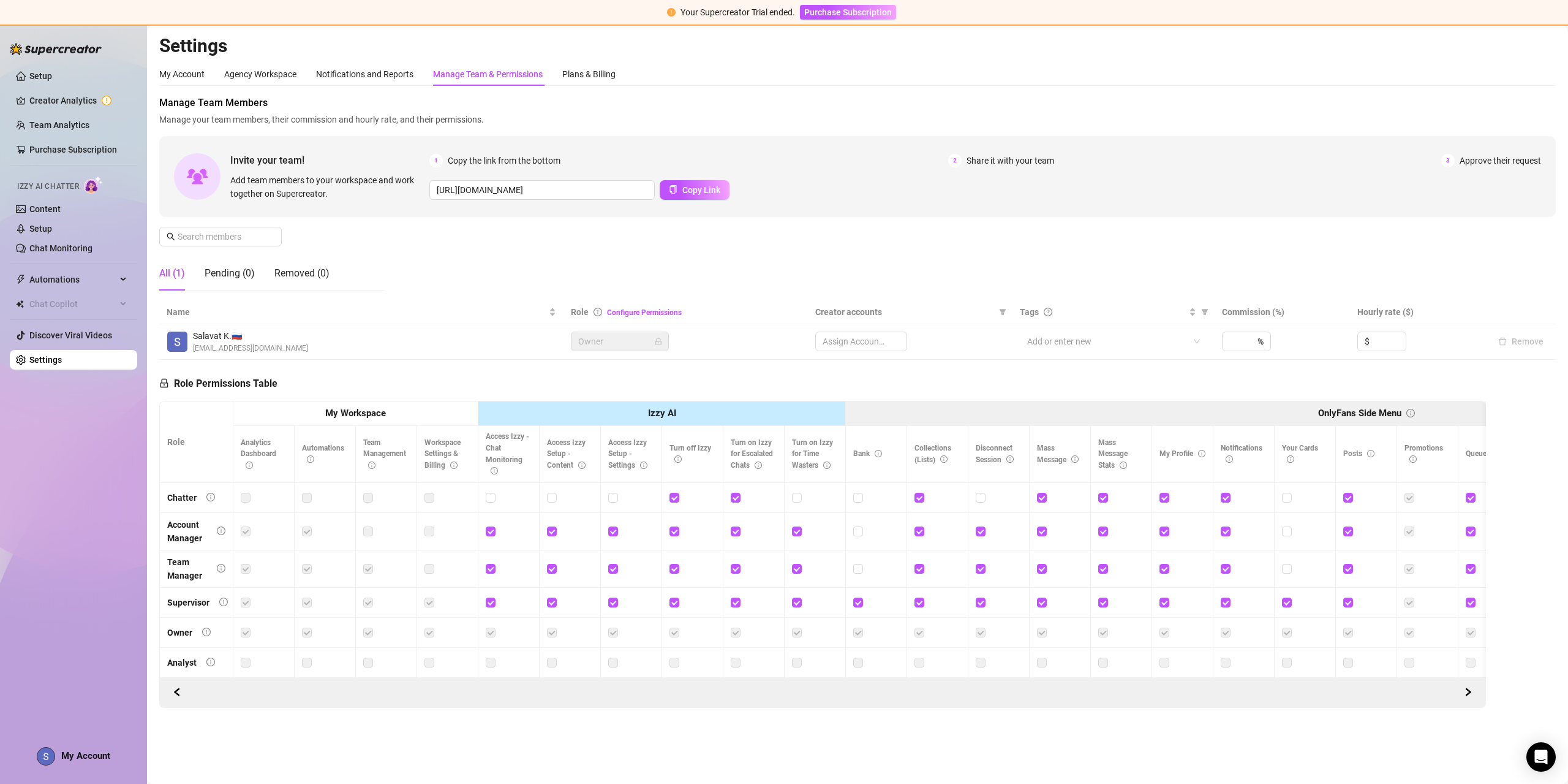
click at [414, 70] on div "My Account Agency Workspace Notifications and Reports Manage Team & Permissions…" at bounding box center [387, 74] width 456 height 23
click at [409, 71] on div "Notifications and Reports" at bounding box center [364, 74] width 97 height 13
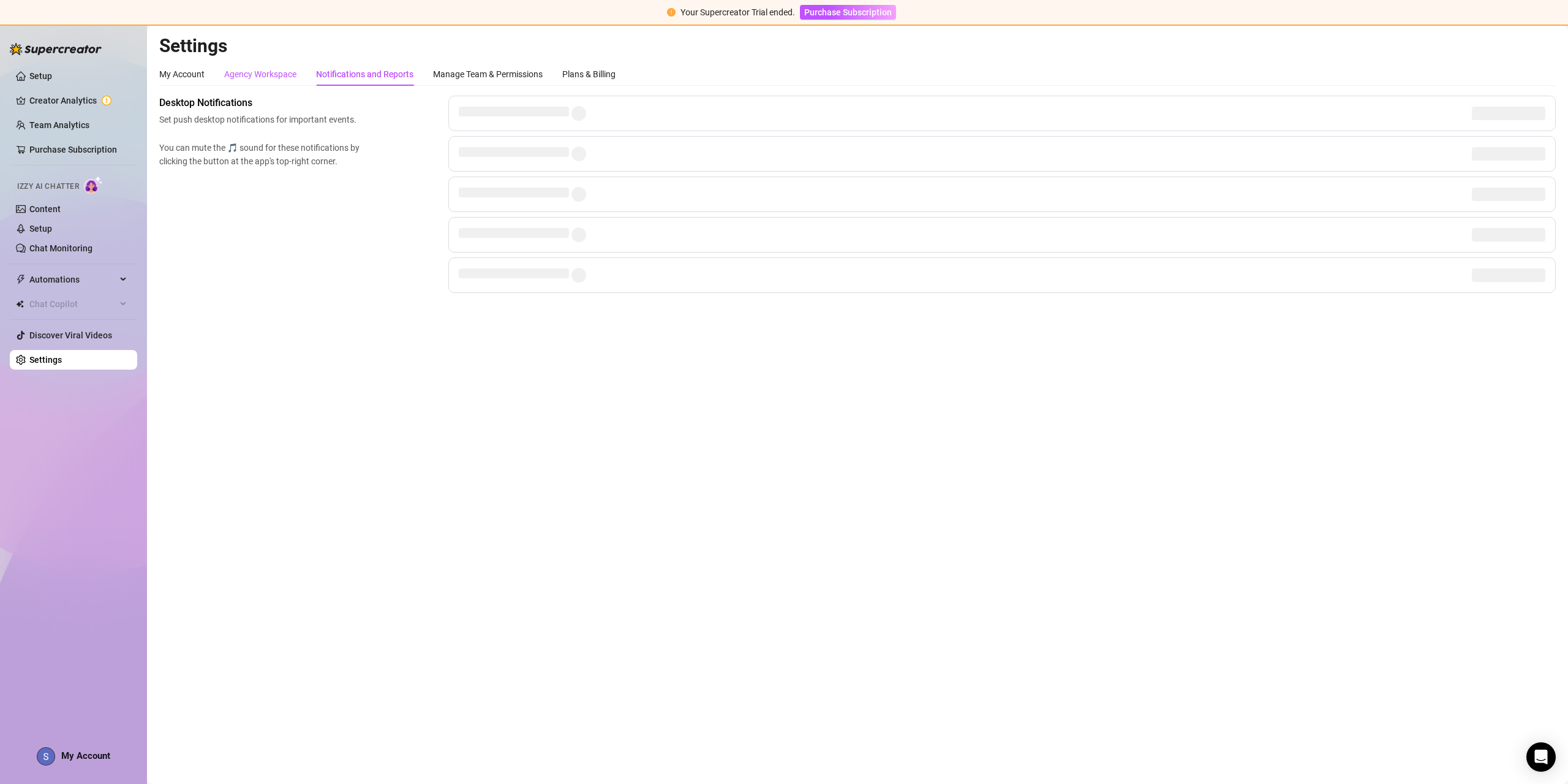
click at [267, 72] on div "Agency Workspace" at bounding box center [260, 74] width 72 height 13
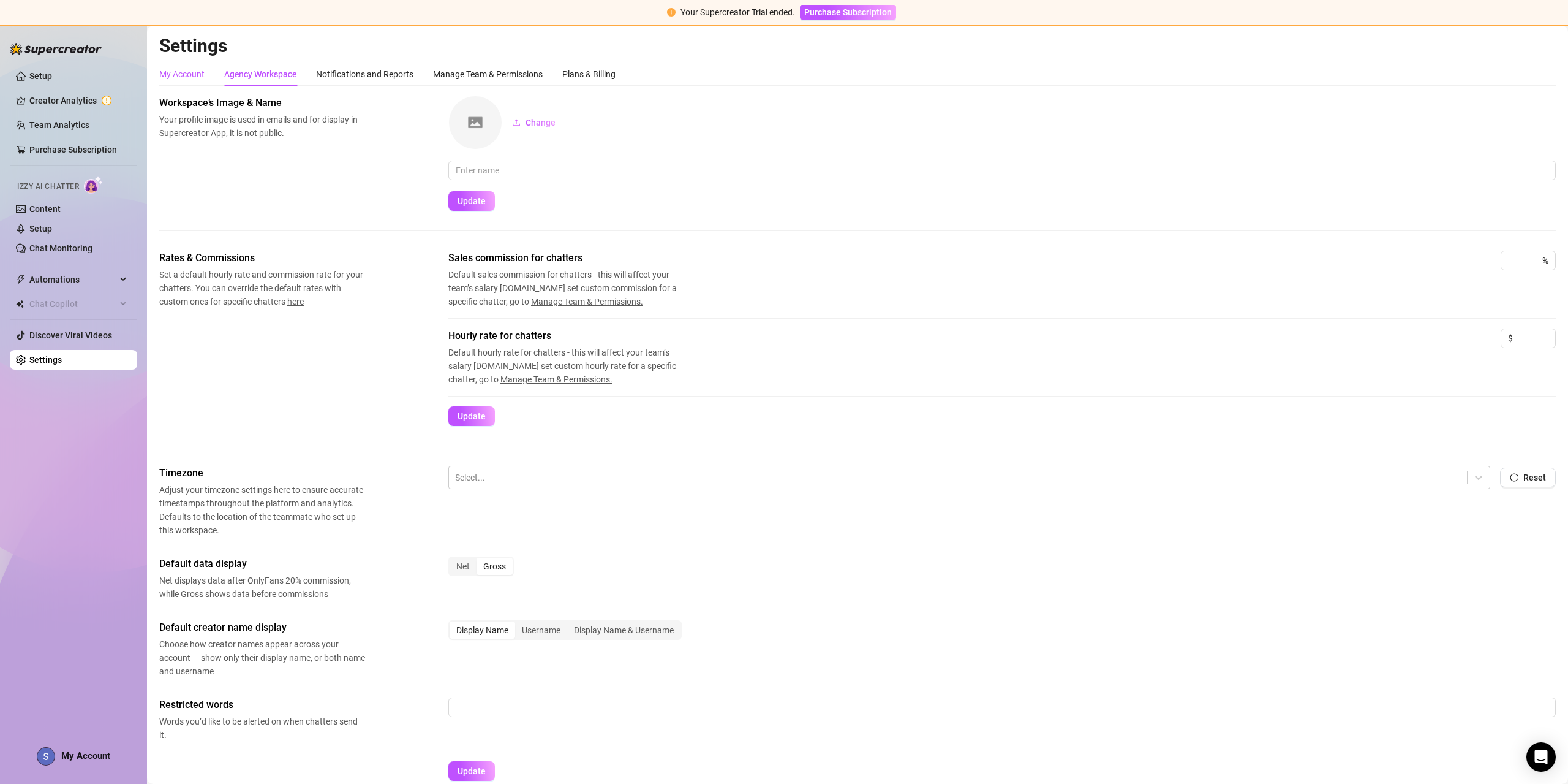
click at [192, 77] on div "My Account" at bounding box center [182, 74] width 45 height 13
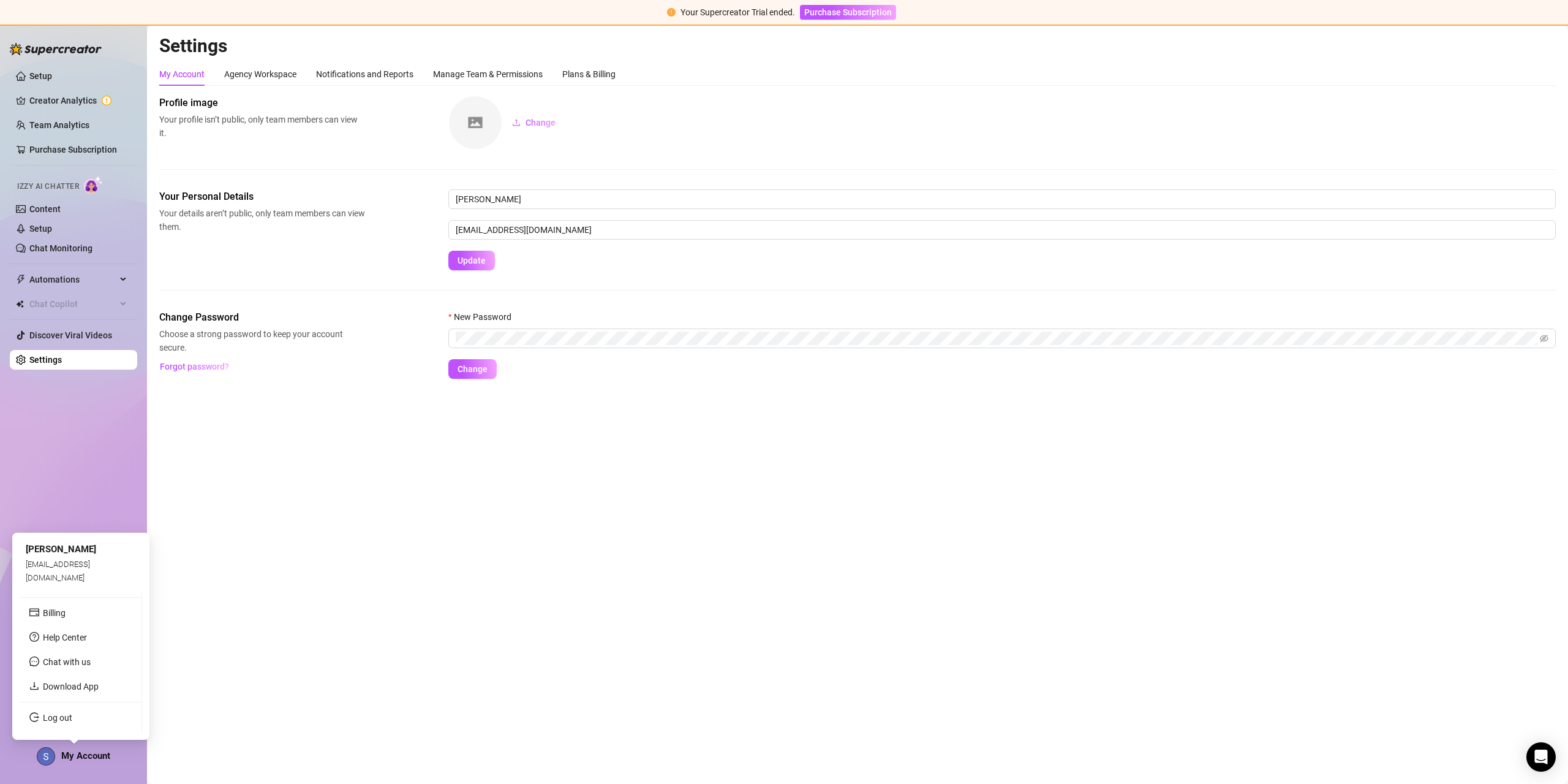
click at [92, 752] on span "My Account" at bounding box center [86, 755] width 49 height 11
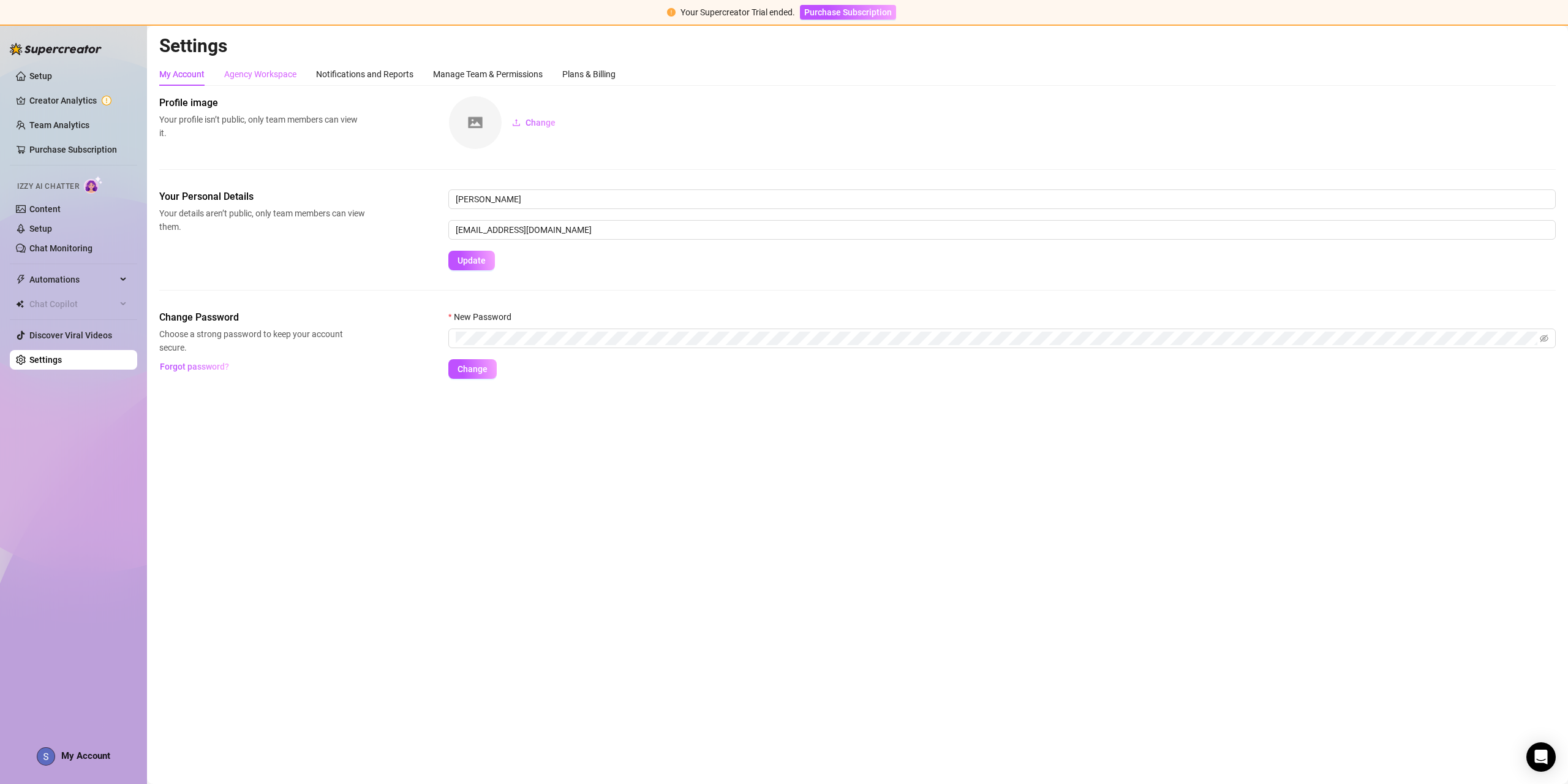
click at [256, 82] on div "Agency Workspace" at bounding box center [260, 74] width 72 height 23
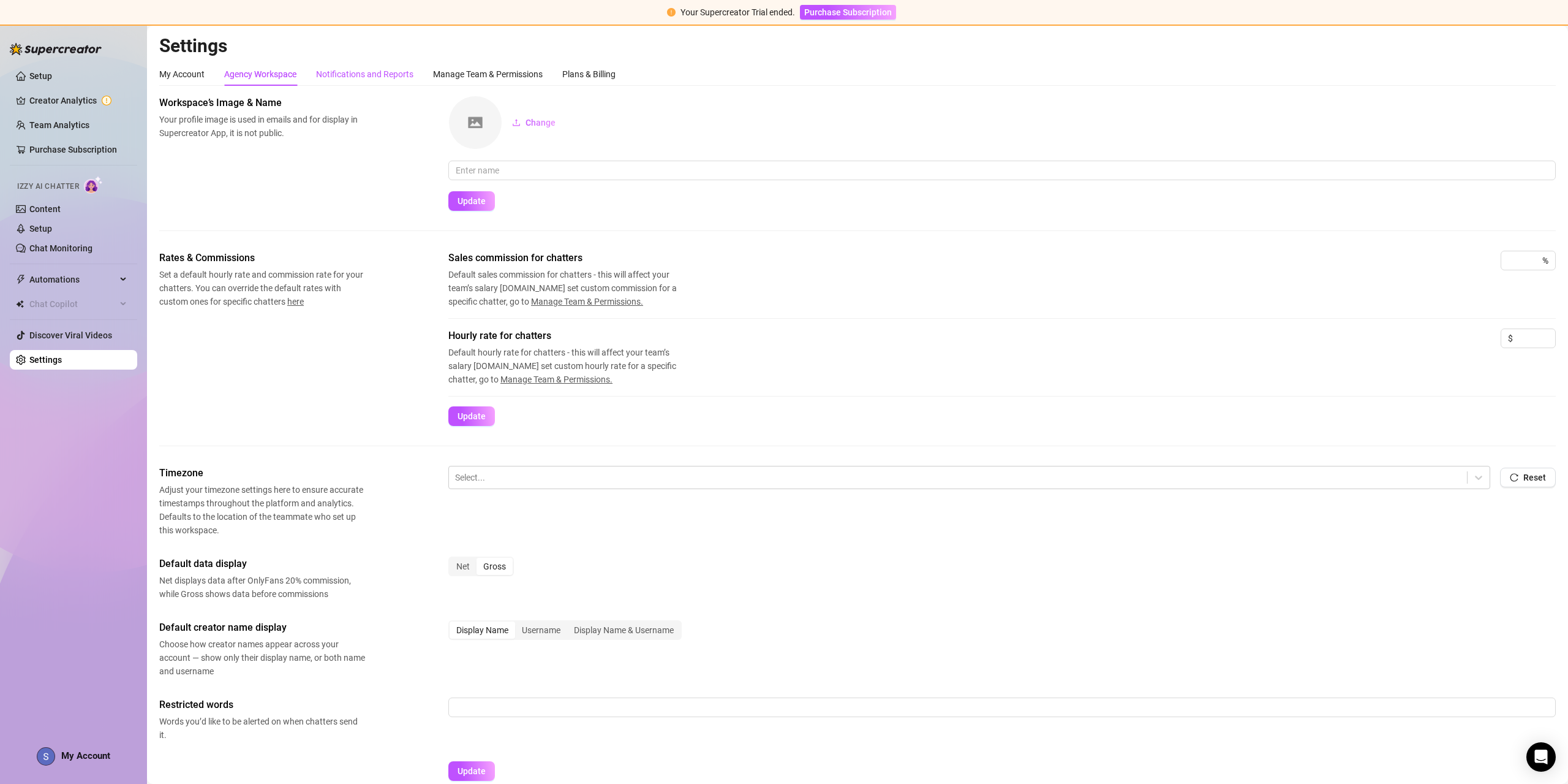
click at [347, 76] on div "Notifications and Reports" at bounding box center [364, 74] width 97 height 13
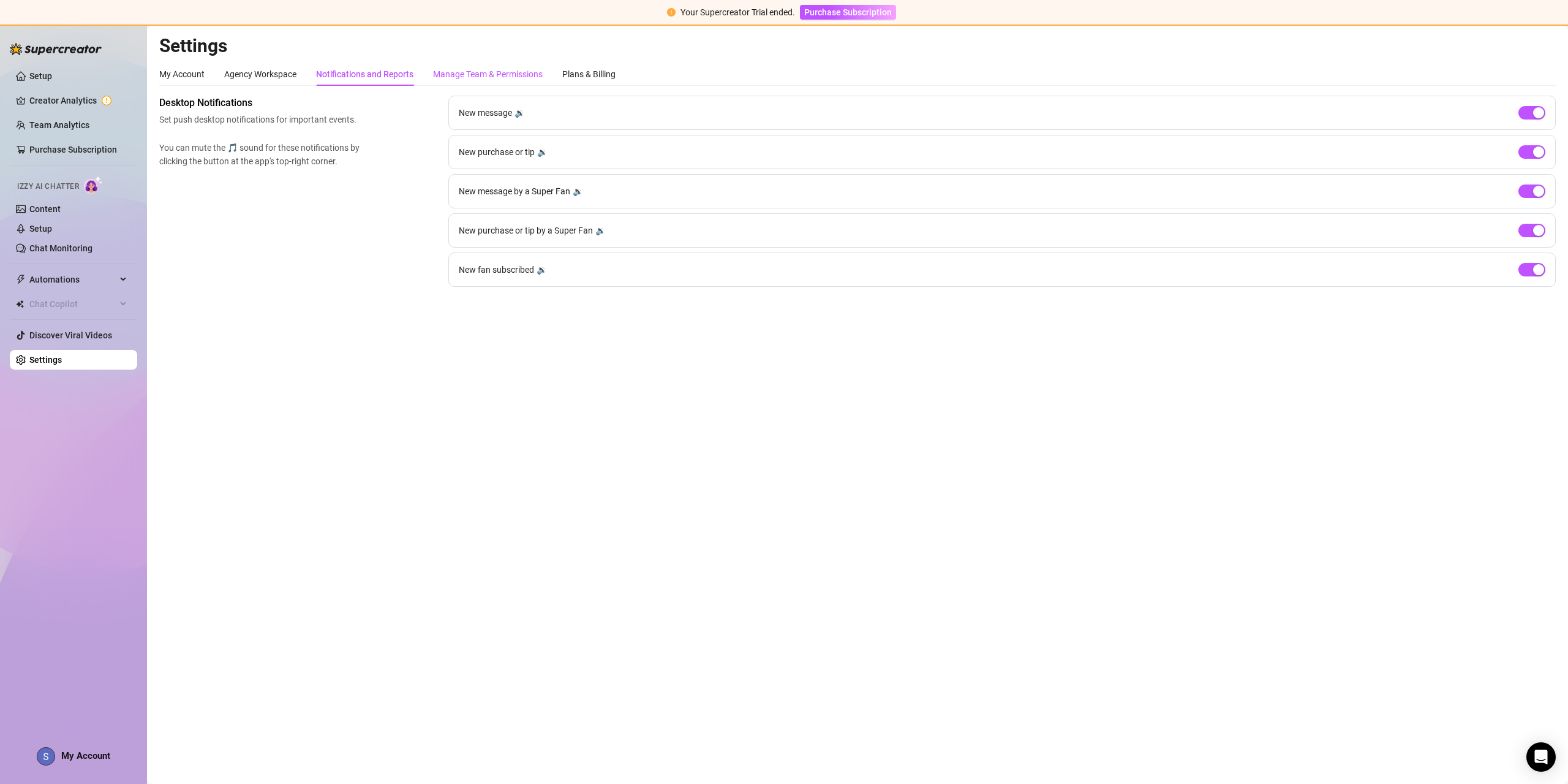
click at [469, 75] on div "Manage Team & Permissions" at bounding box center [488, 74] width 110 height 13
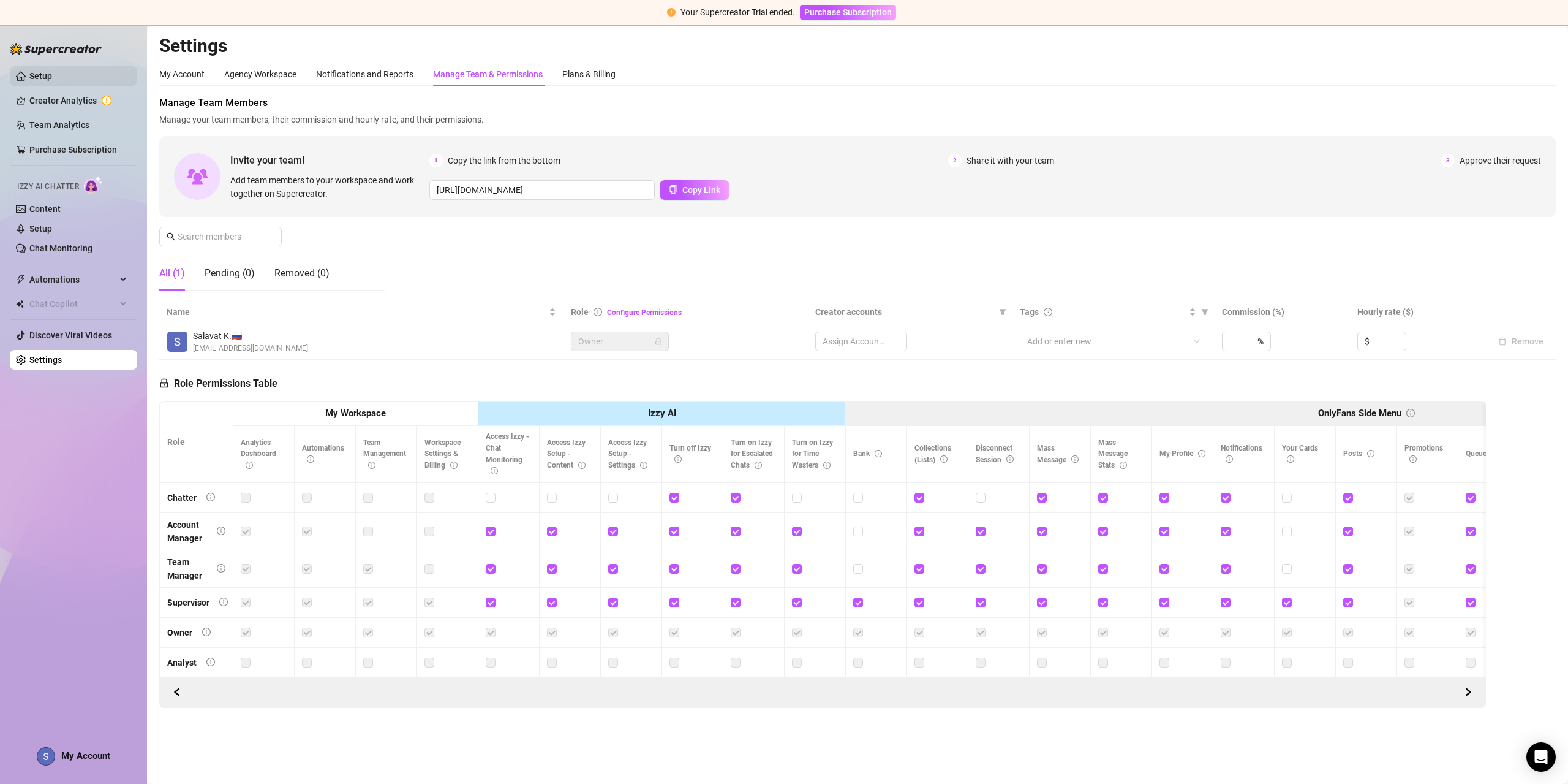
click at [49, 71] on link "Setup" at bounding box center [40, 76] width 22 height 10
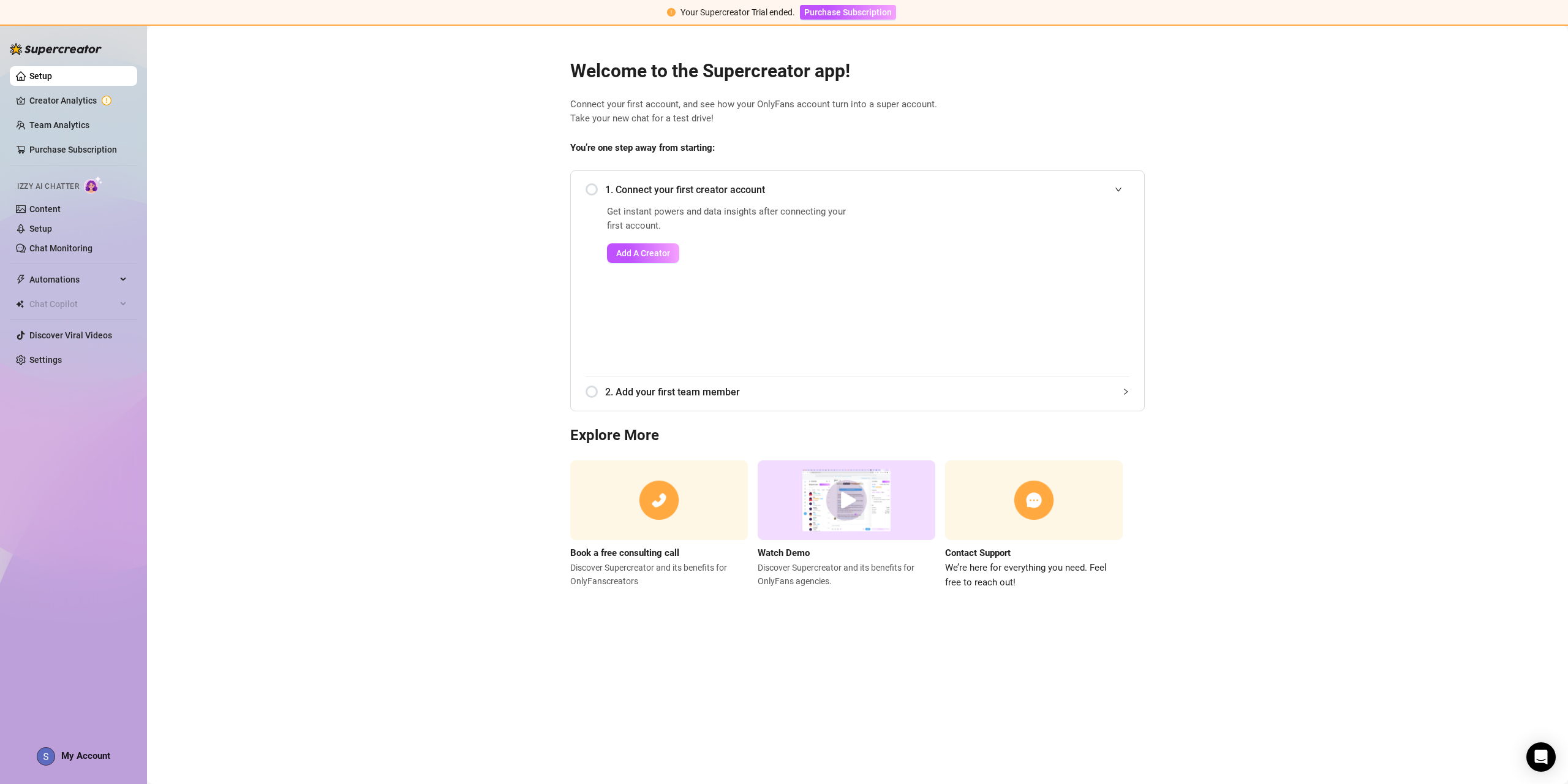
drag, startPoint x: 361, startPoint y: 191, endPoint x: 370, endPoint y: 208, distance: 19.2
click at [365, 199] on main "Welcome to the Supercreator app! Connect your first account, and see how your O…" at bounding box center [857, 405] width 1421 height 758
click at [0, 92] on aside "Setup Creator Analytics Team Analytics Purchase Subscription Izzy AI Chatter Co…" at bounding box center [73, 392] width 147 height 784
click at [31, 93] on link "Creator Analytics" at bounding box center [78, 101] width 98 height 20
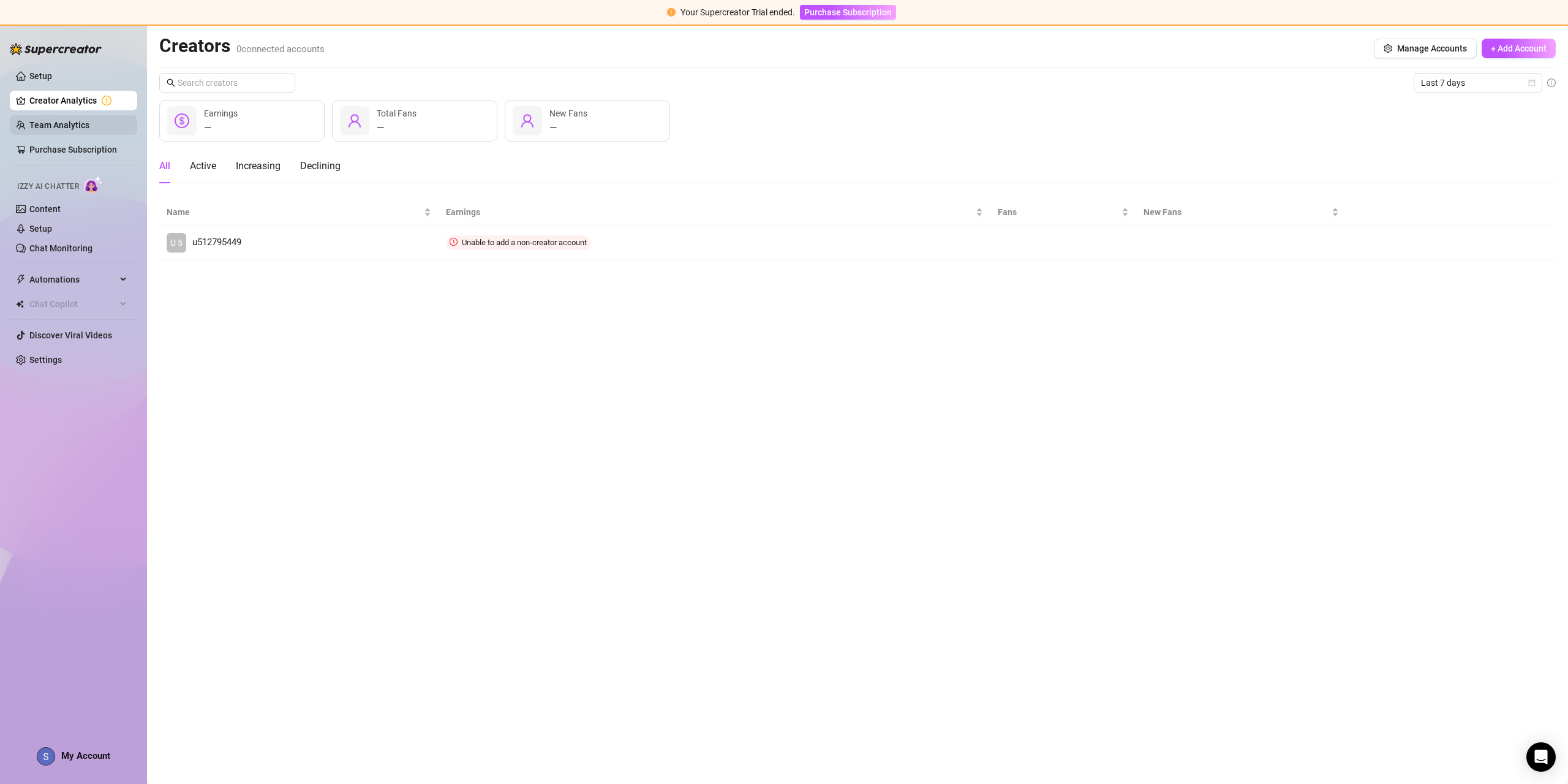
click at [32, 129] on link "Team Analytics" at bounding box center [59, 125] width 60 height 10
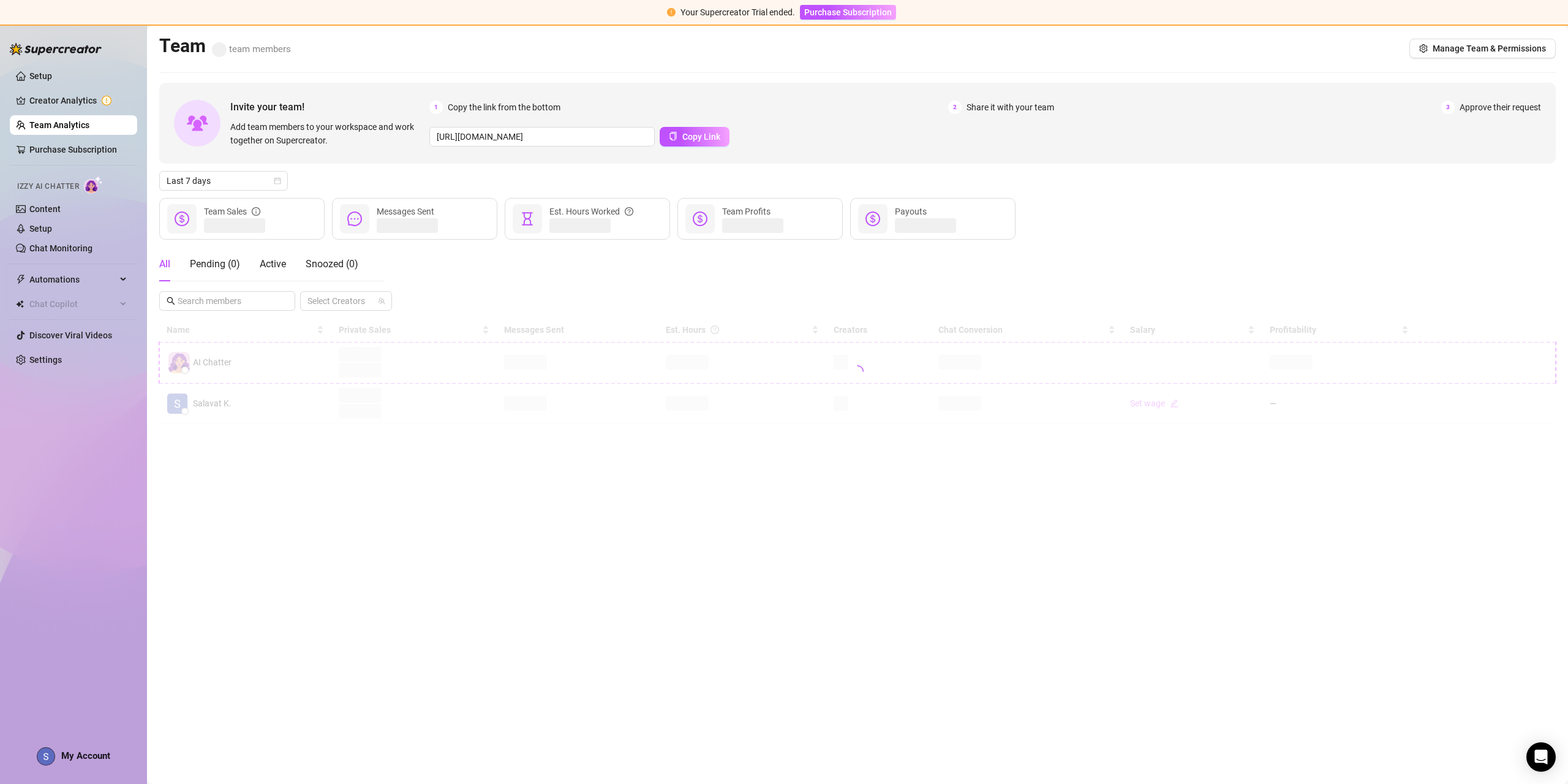
click at [53, 130] on link "Team Analytics" at bounding box center [59, 125] width 60 height 10
click at [48, 152] on link "Purchase Subscription" at bounding box center [72, 150] width 87 height 10
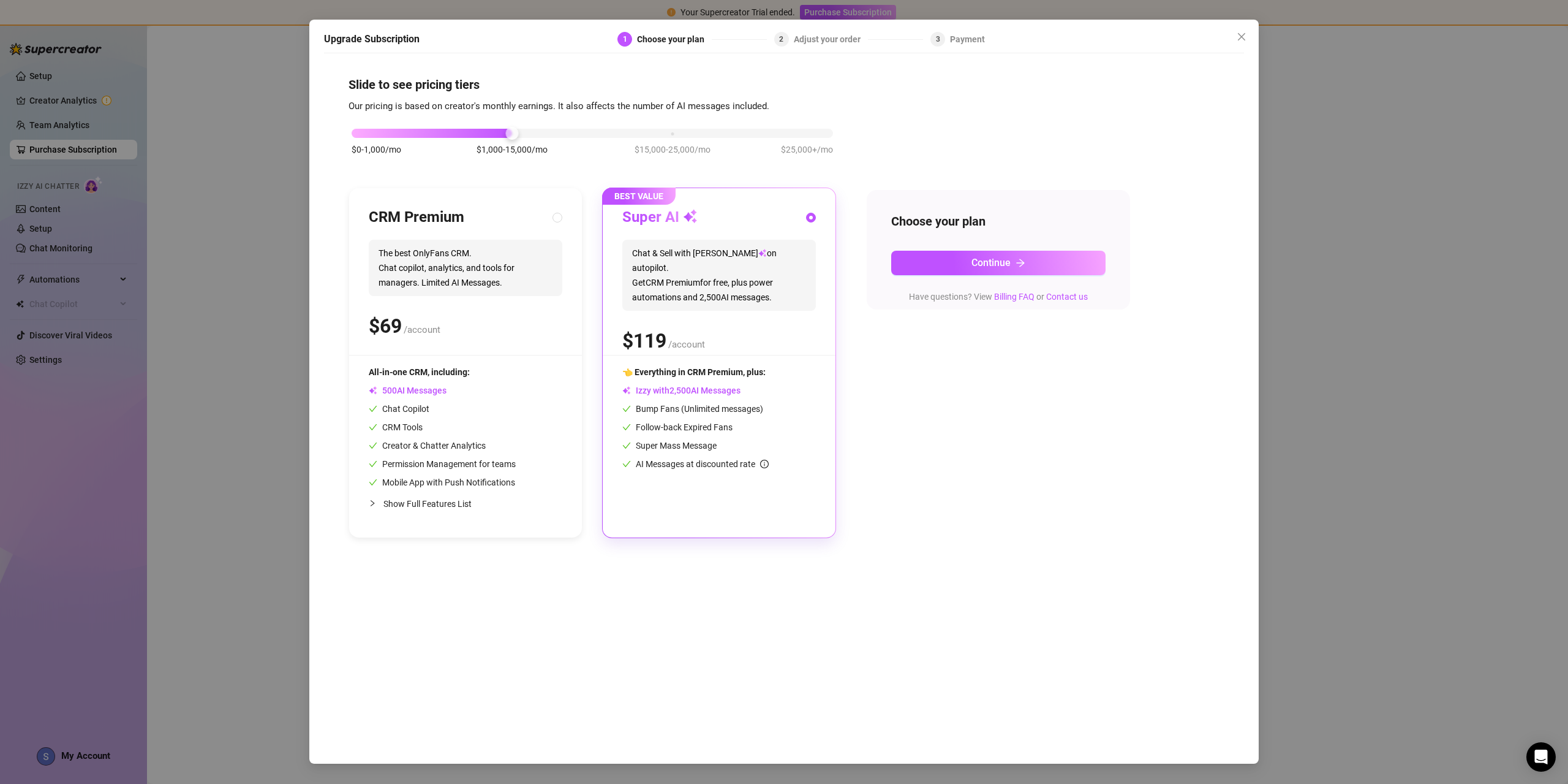
click at [57, 137] on div "Upgrade Subscription 1 Choose your plan 2 Adjust your order 3 Payment Slide to …" at bounding box center [784, 392] width 1568 height 784
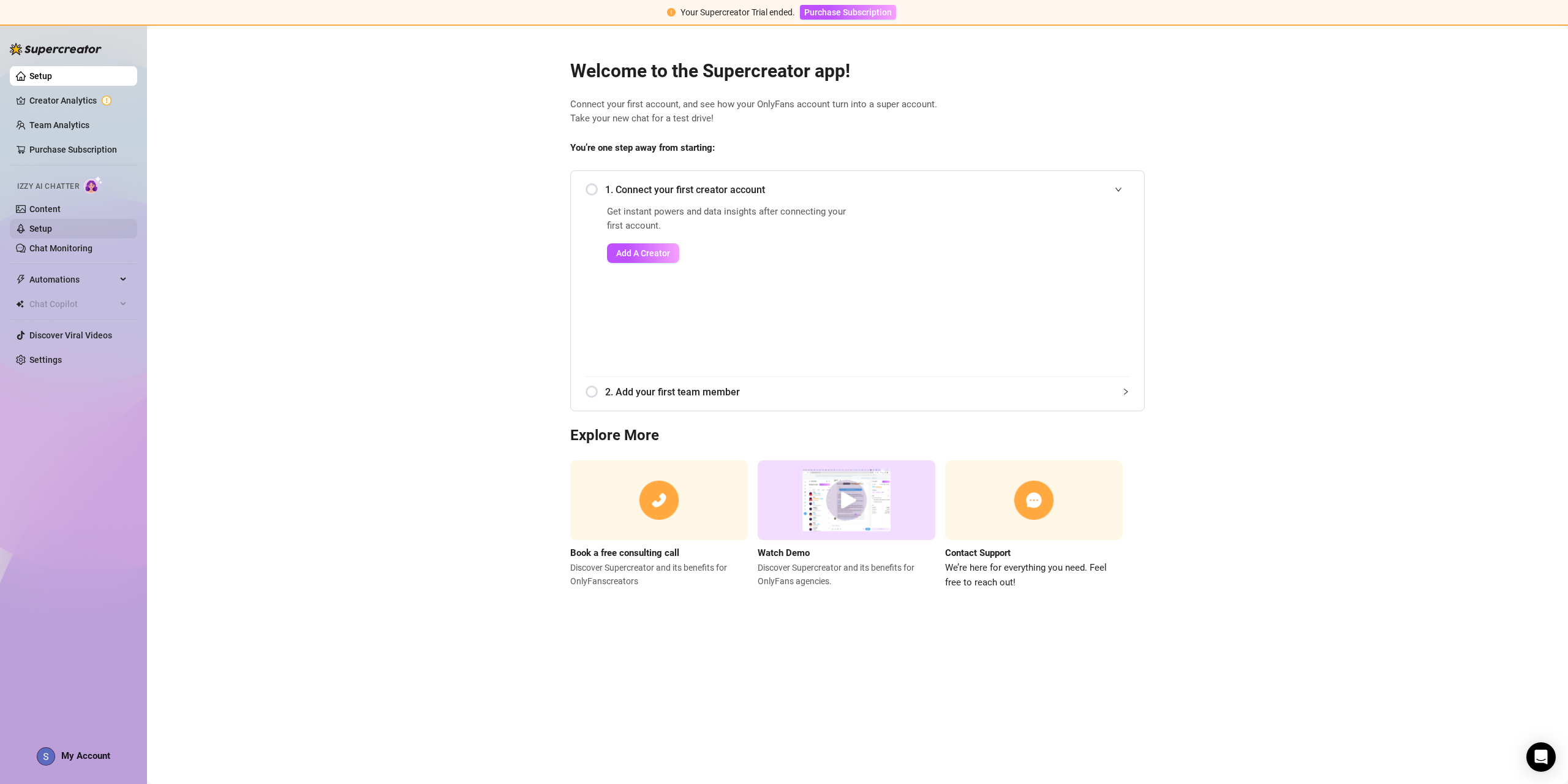
click at [50, 230] on link "Setup" at bounding box center [40, 228] width 22 height 10
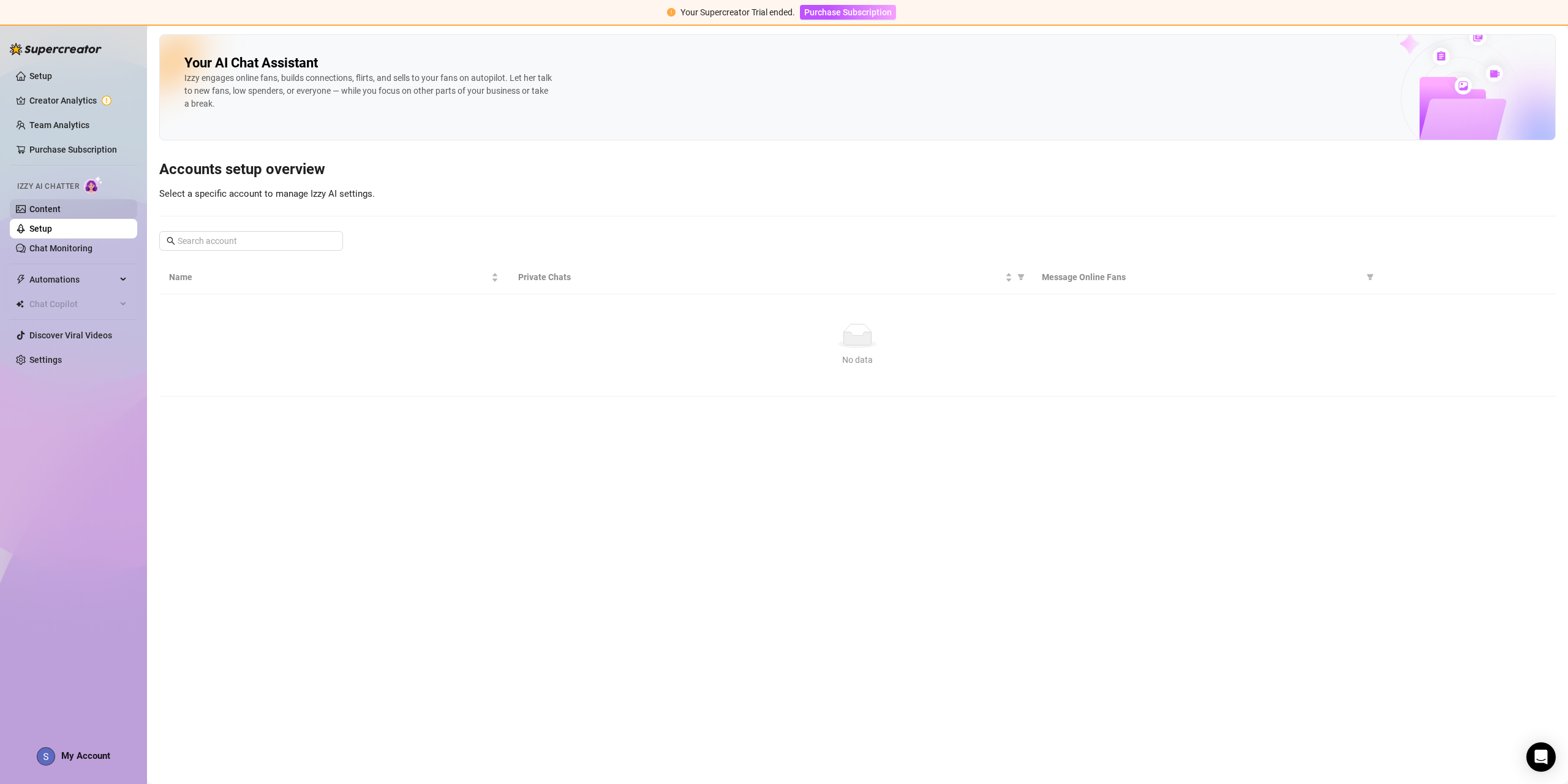
click at [59, 207] on link "Content" at bounding box center [45, 209] width 32 height 10
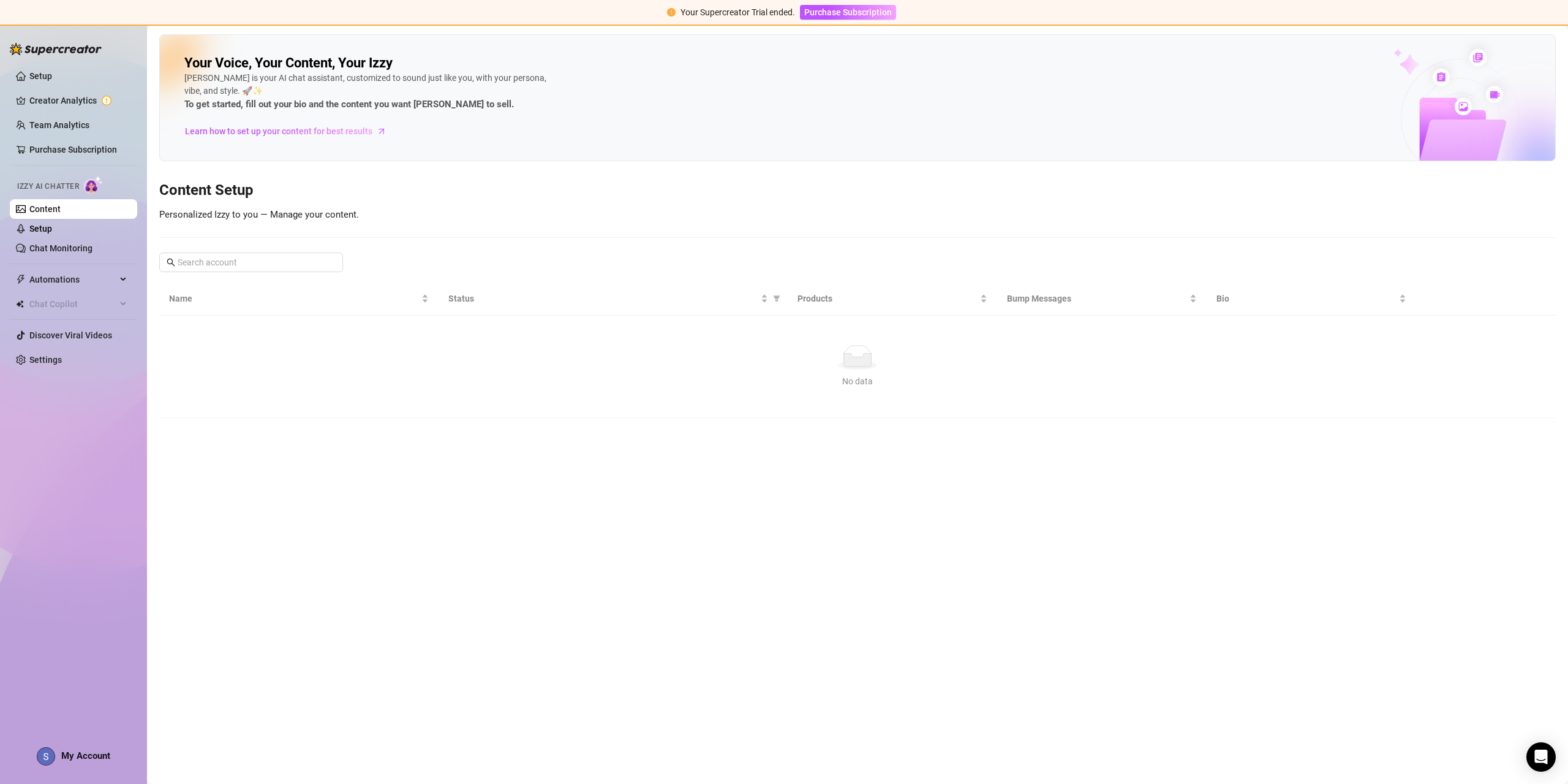
click at [734, 14] on span "Your Supercreator Trial ended." at bounding box center [738, 12] width 115 height 10
click at [36, 757] on div "Setup Creator Analytics Team Analytics Purchase Subscription Izzy AI Chatter Co…" at bounding box center [73, 398] width 127 height 748
click at [75, 752] on span "My Account" at bounding box center [86, 755] width 49 height 11
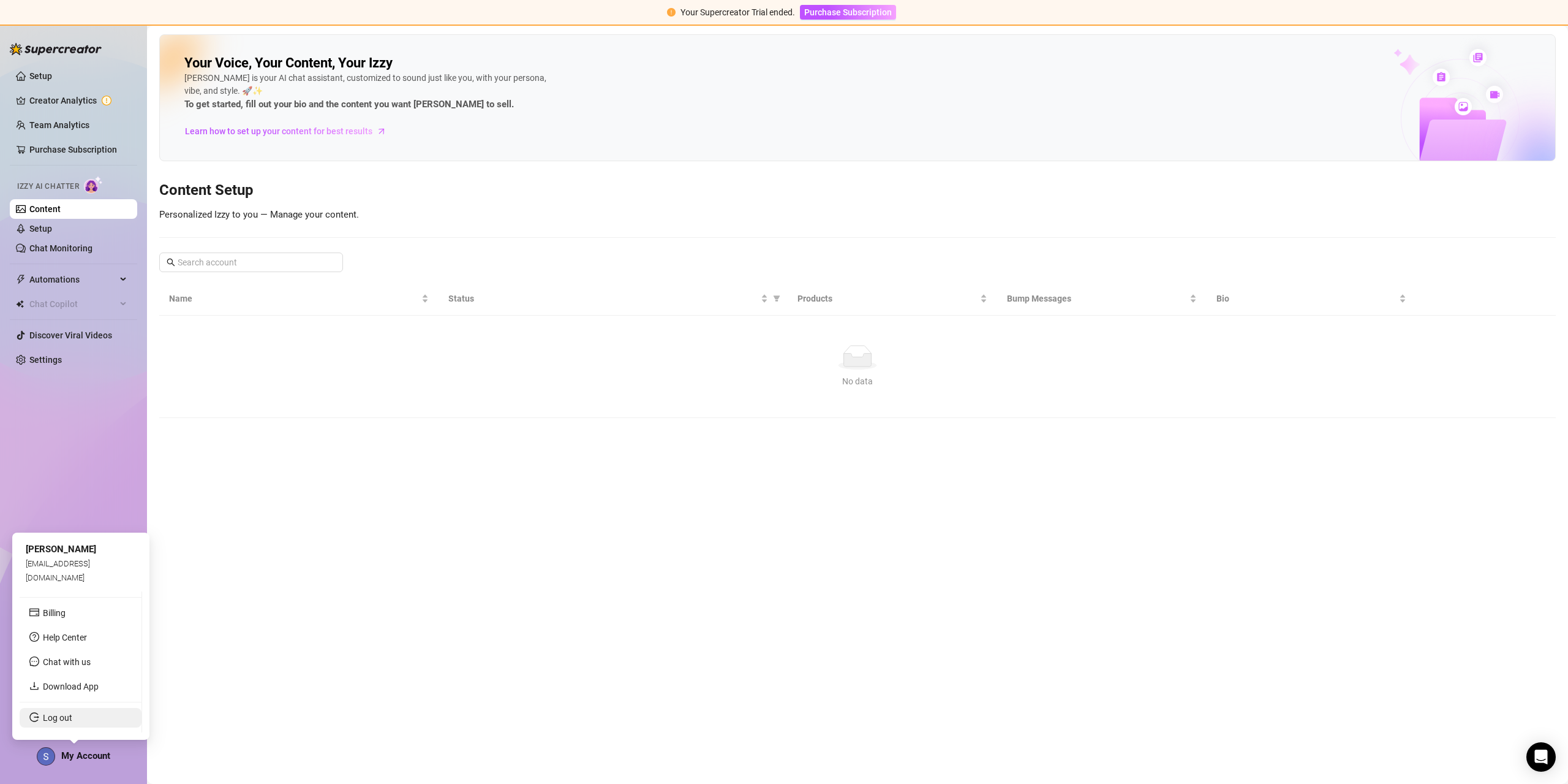
click at [72, 719] on link "Log out" at bounding box center [57, 717] width 29 height 10
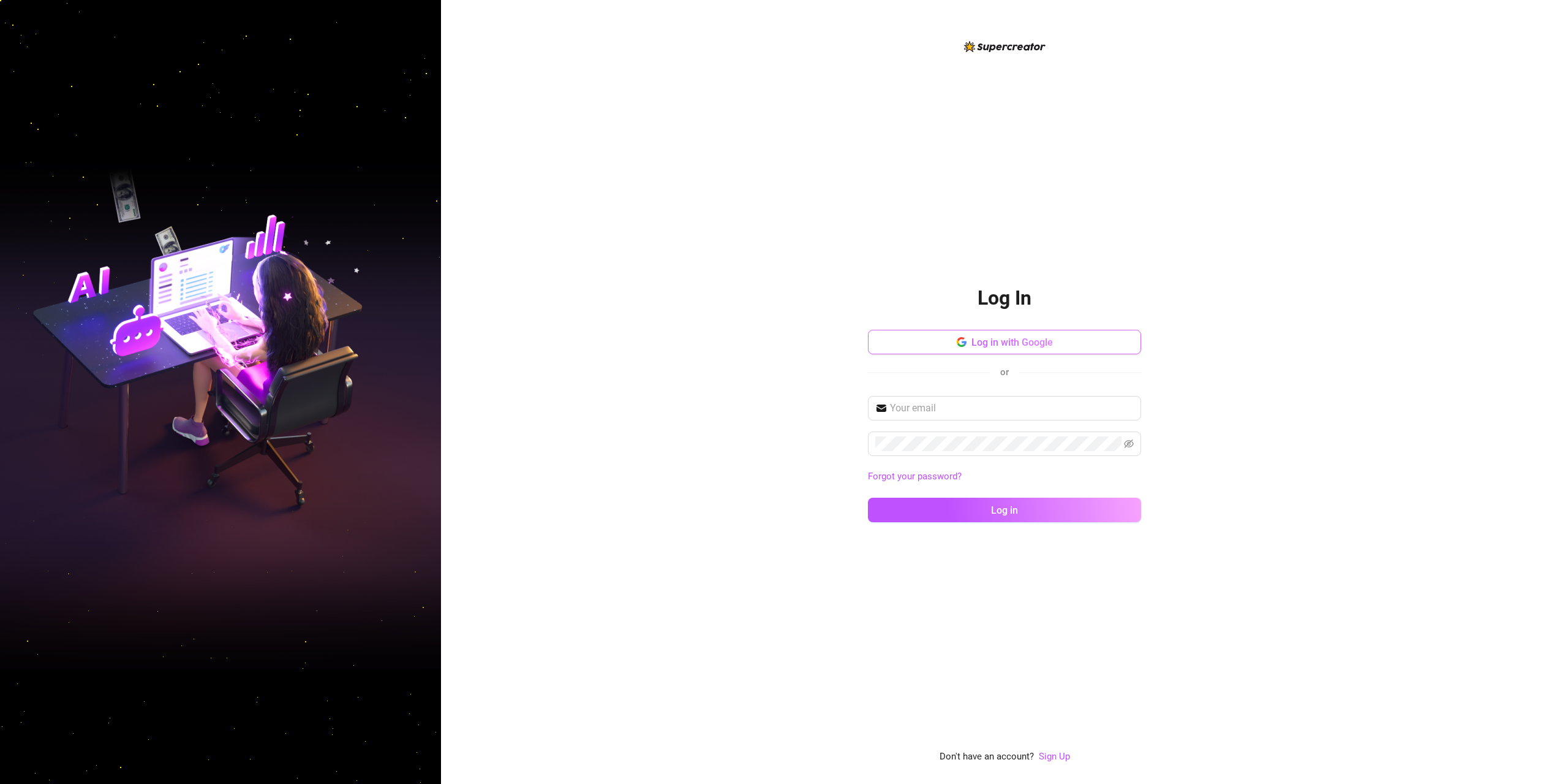
click at [1019, 347] on span "Log in with Google" at bounding box center [1012, 342] width 82 height 12
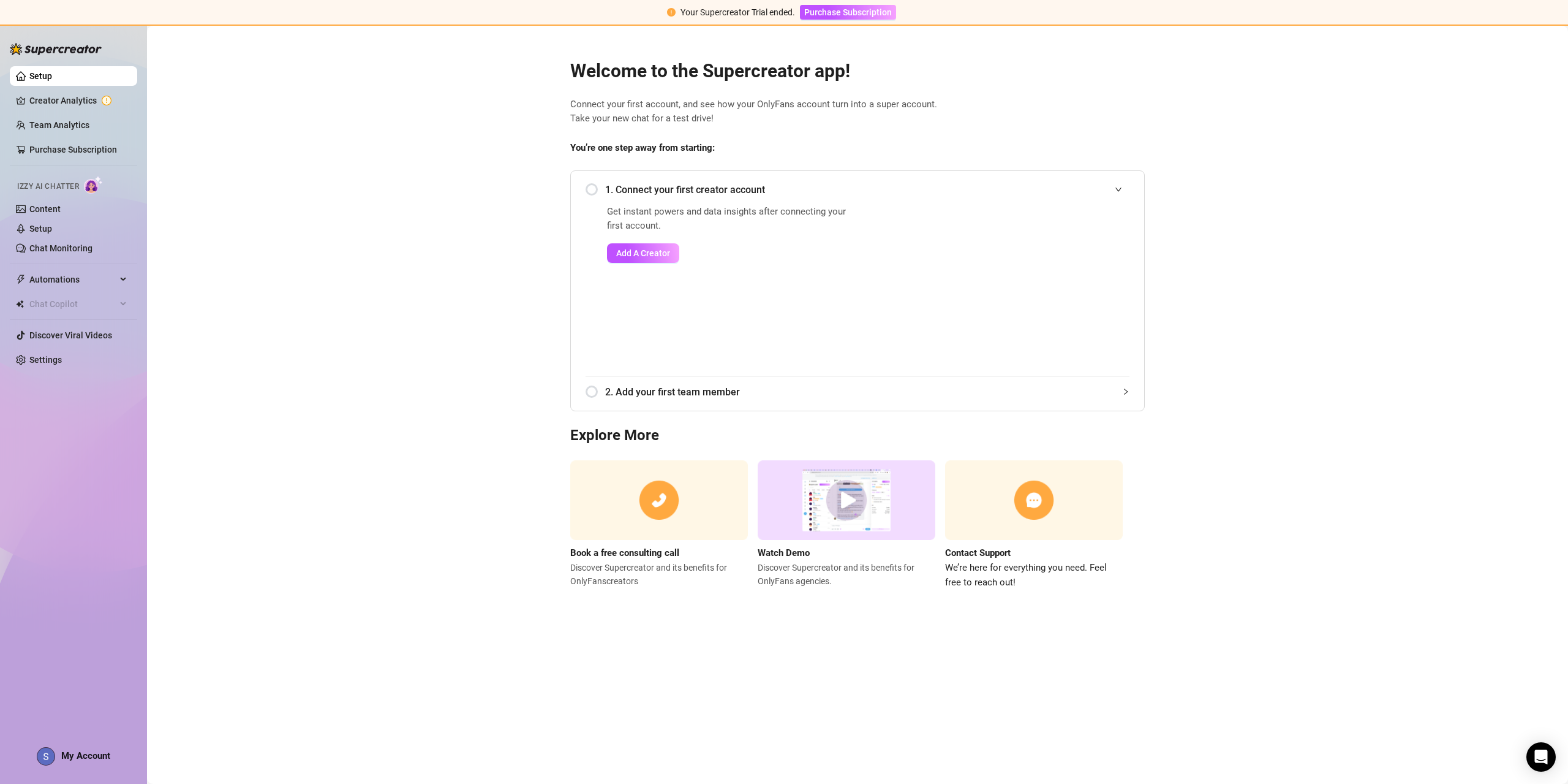
click at [87, 761] on span "My Account" at bounding box center [86, 755] width 49 height 11
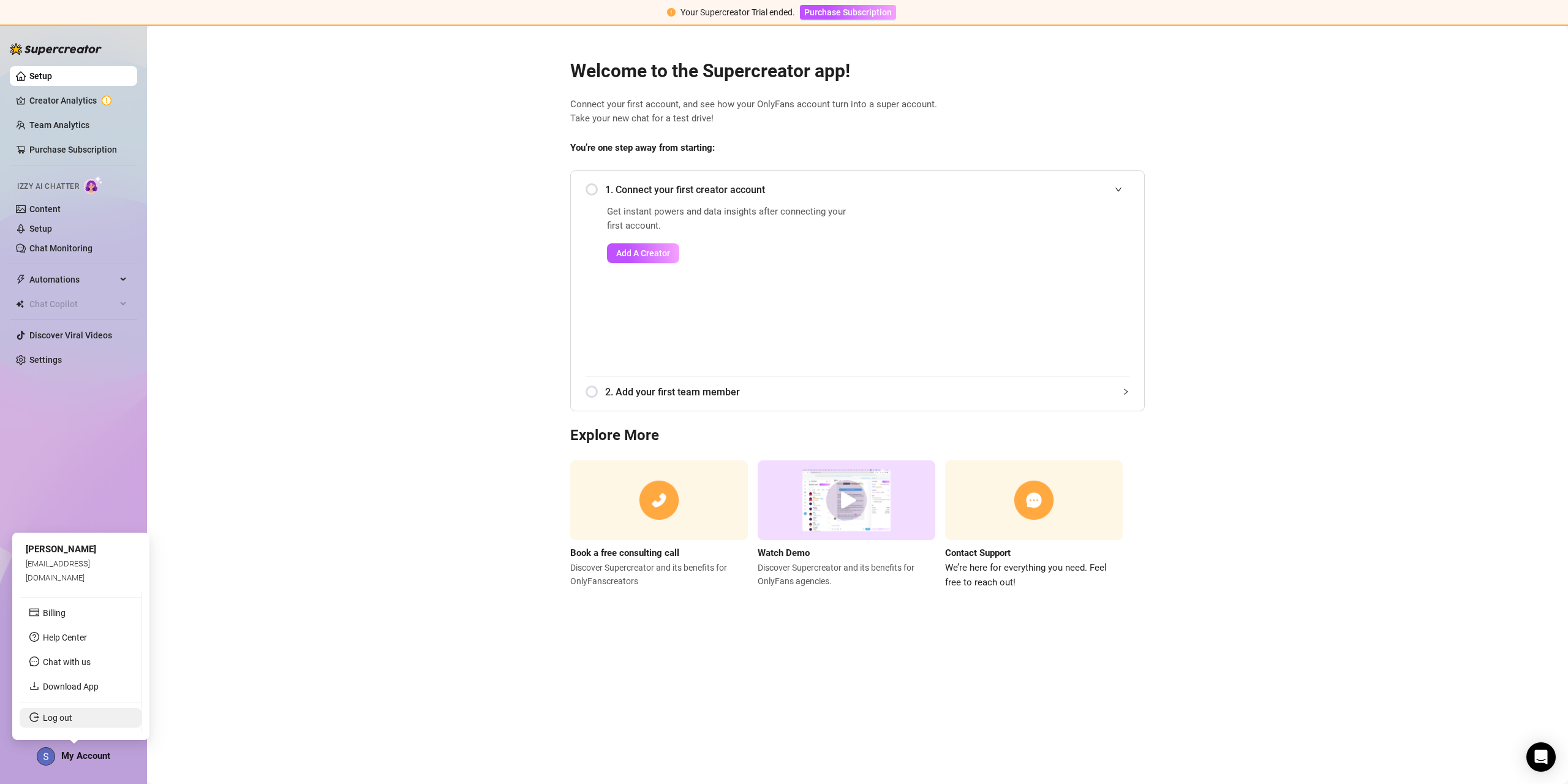
click at [72, 722] on link "Log out" at bounding box center [57, 717] width 29 height 10
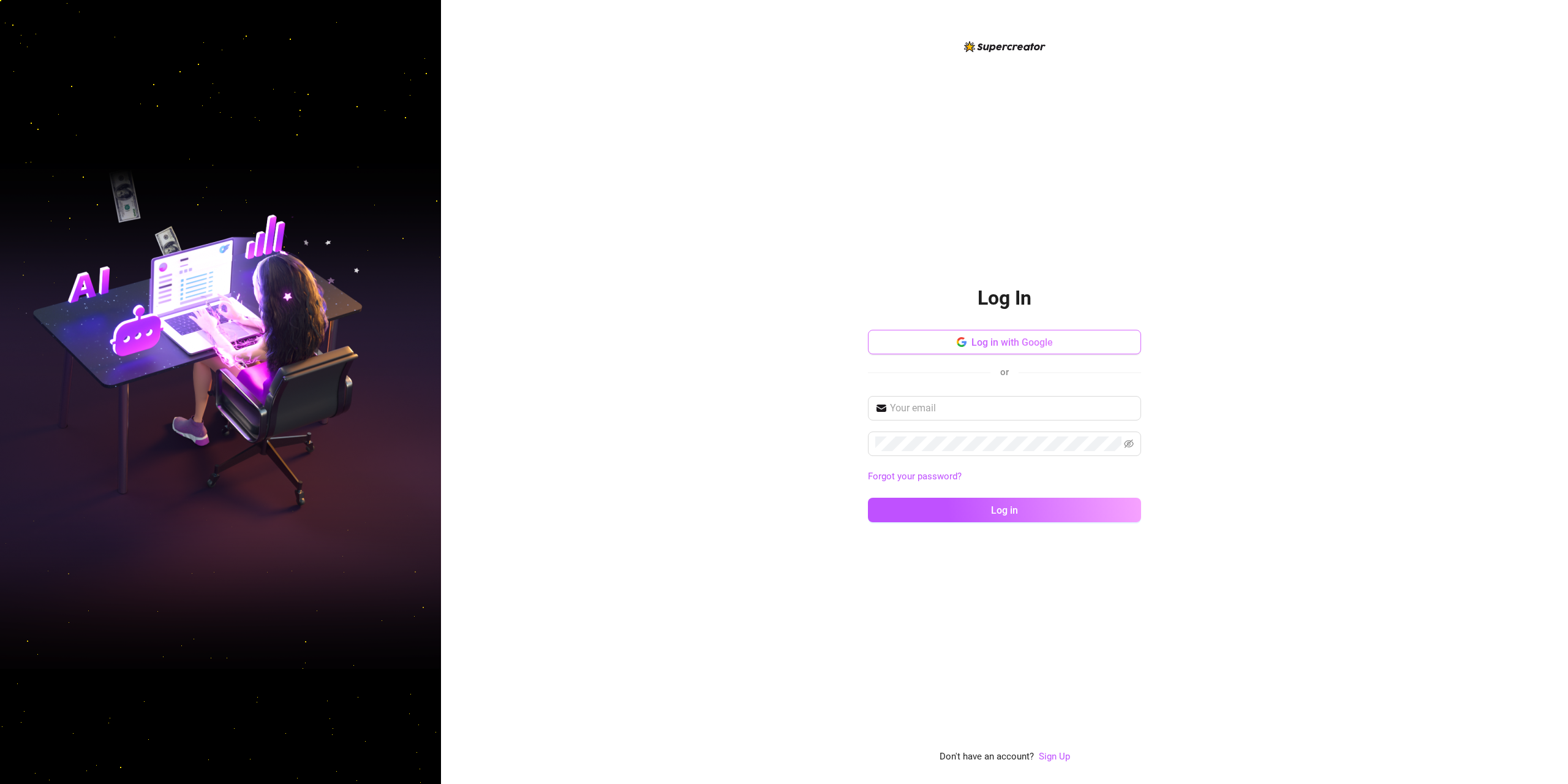
click at [1092, 346] on button "Log in with Google" at bounding box center [1004, 342] width 273 height 24
